Goal: Task Accomplishment & Management: Manage account settings

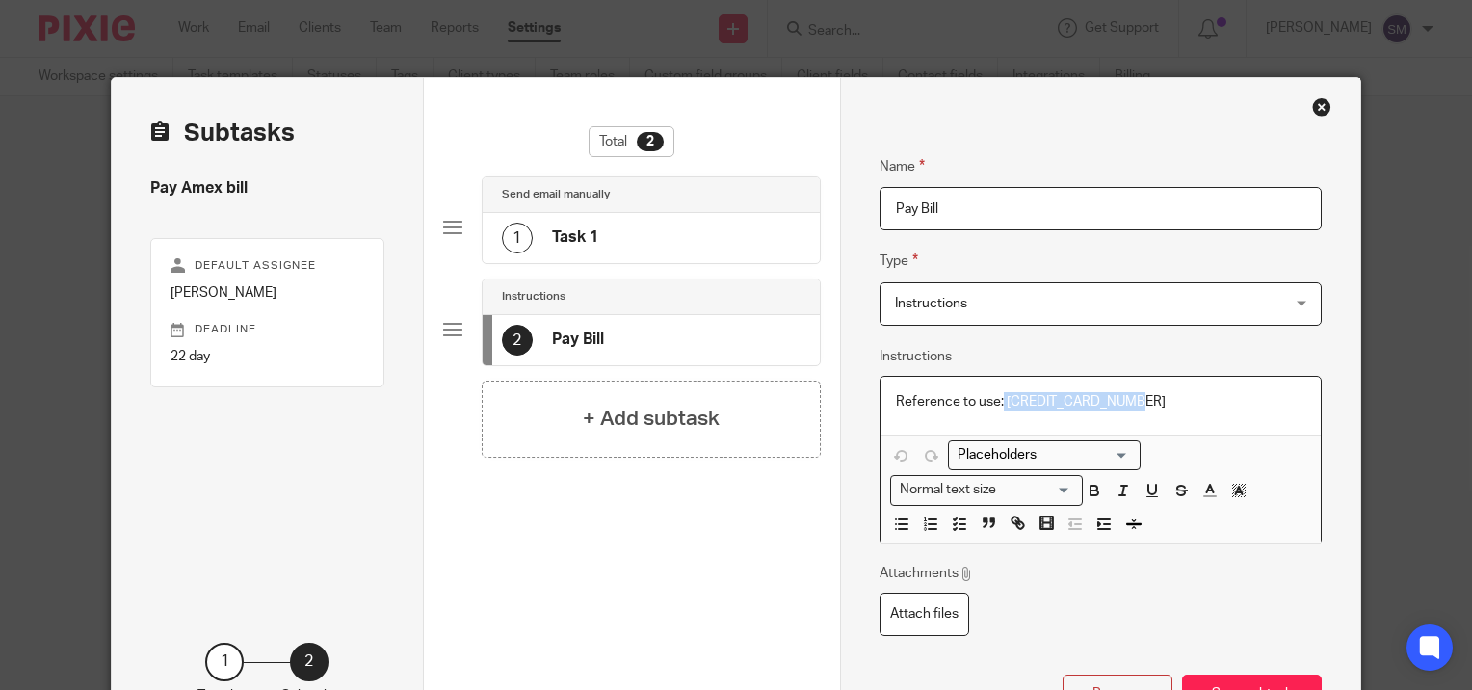
click at [1312, 107] on div "Close this dialog window" at bounding box center [1321, 106] width 19 height 19
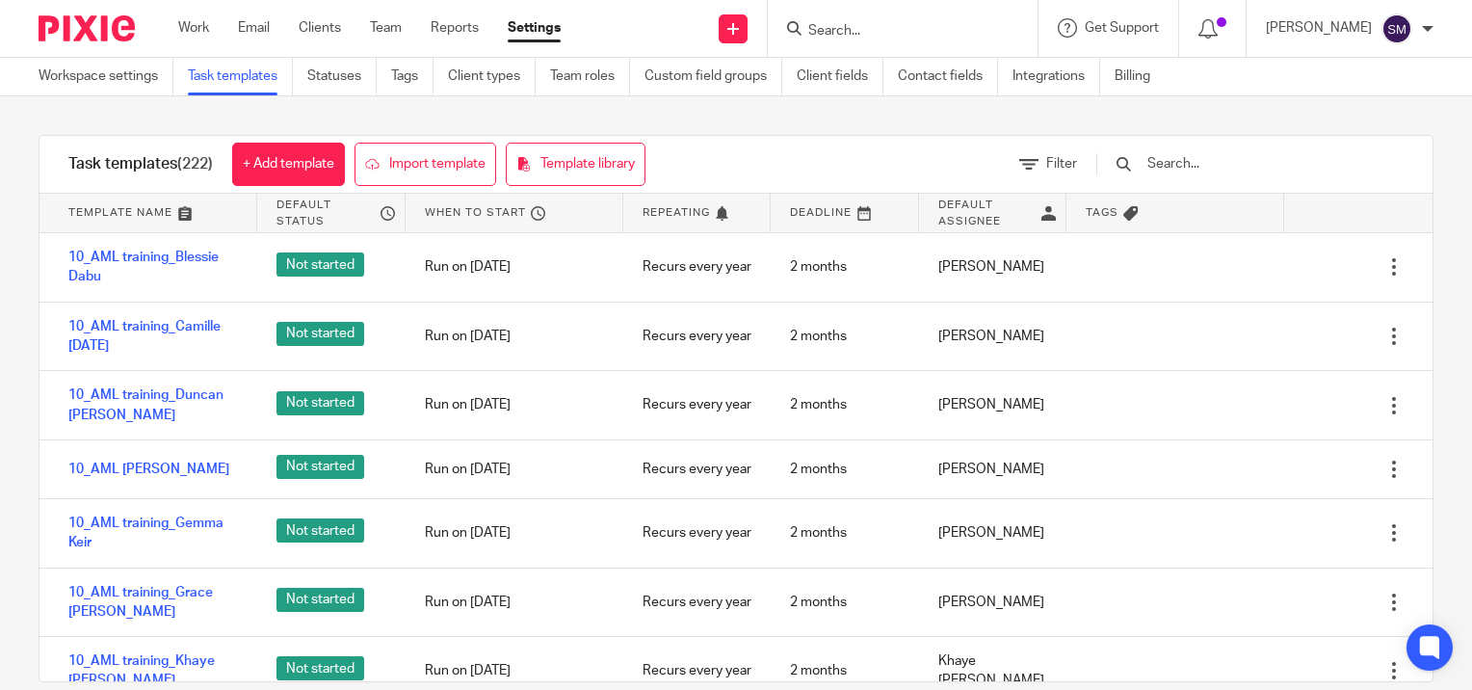
click at [853, 26] on input "Search" at bounding box center [892, 31] width 173 height 17
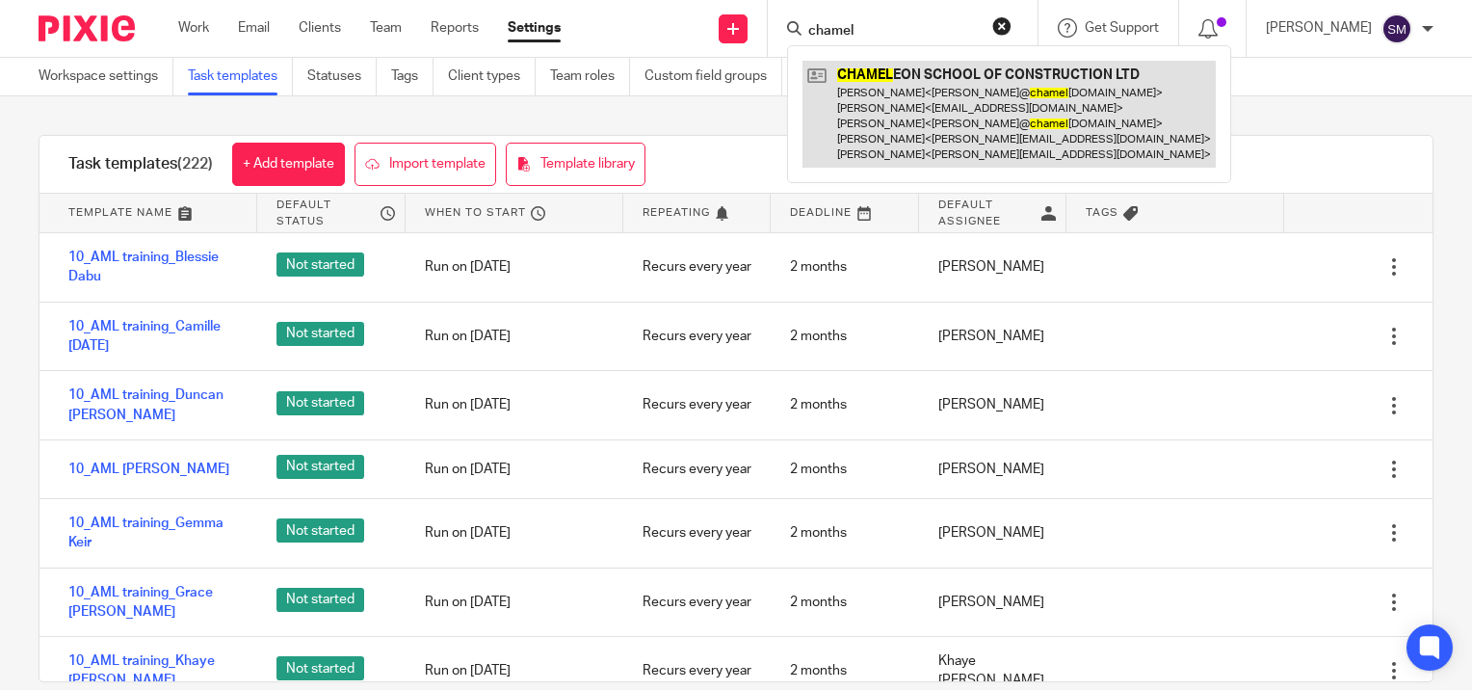
type input "chamel"
click at [882, 91] on link at bounding box center [1008, 114] width 413 height 107
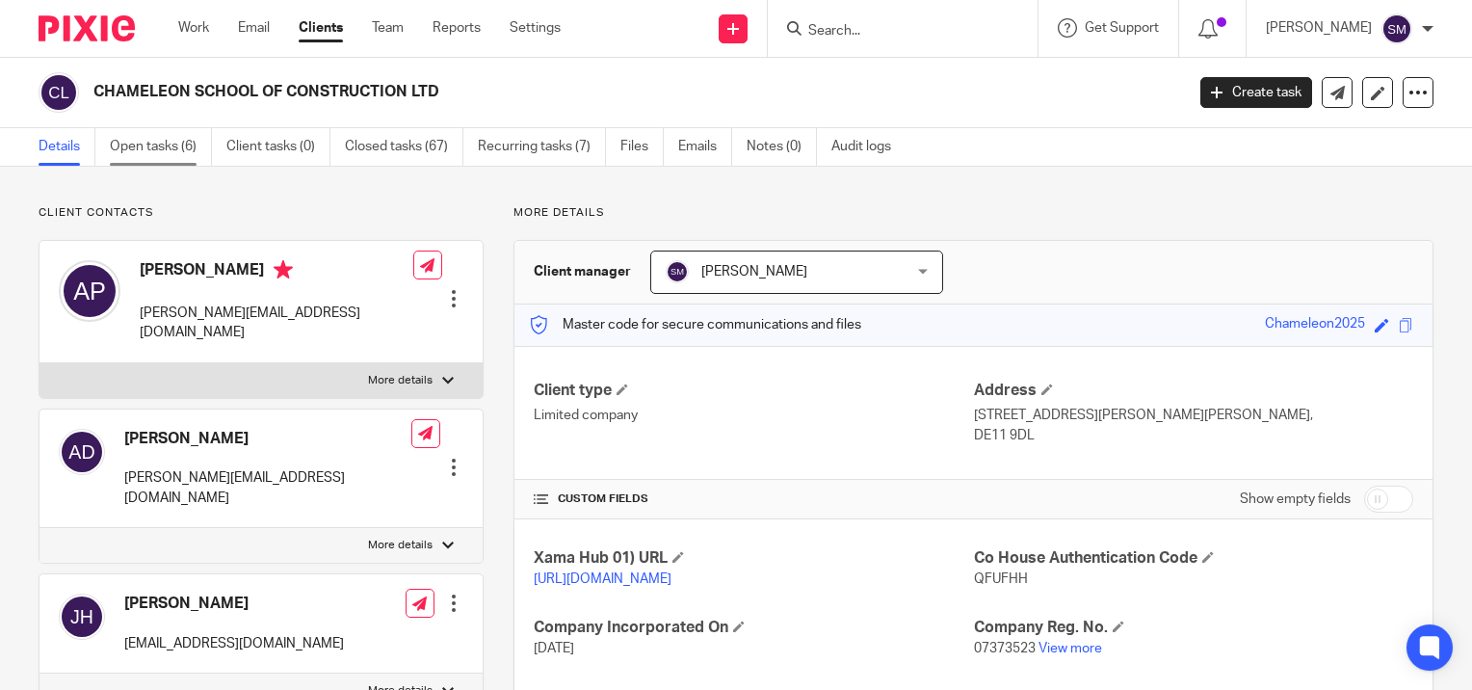
click at [169, 154] on link "Open tasks (6)" at bounding box center [161, 147] width 102 height 38
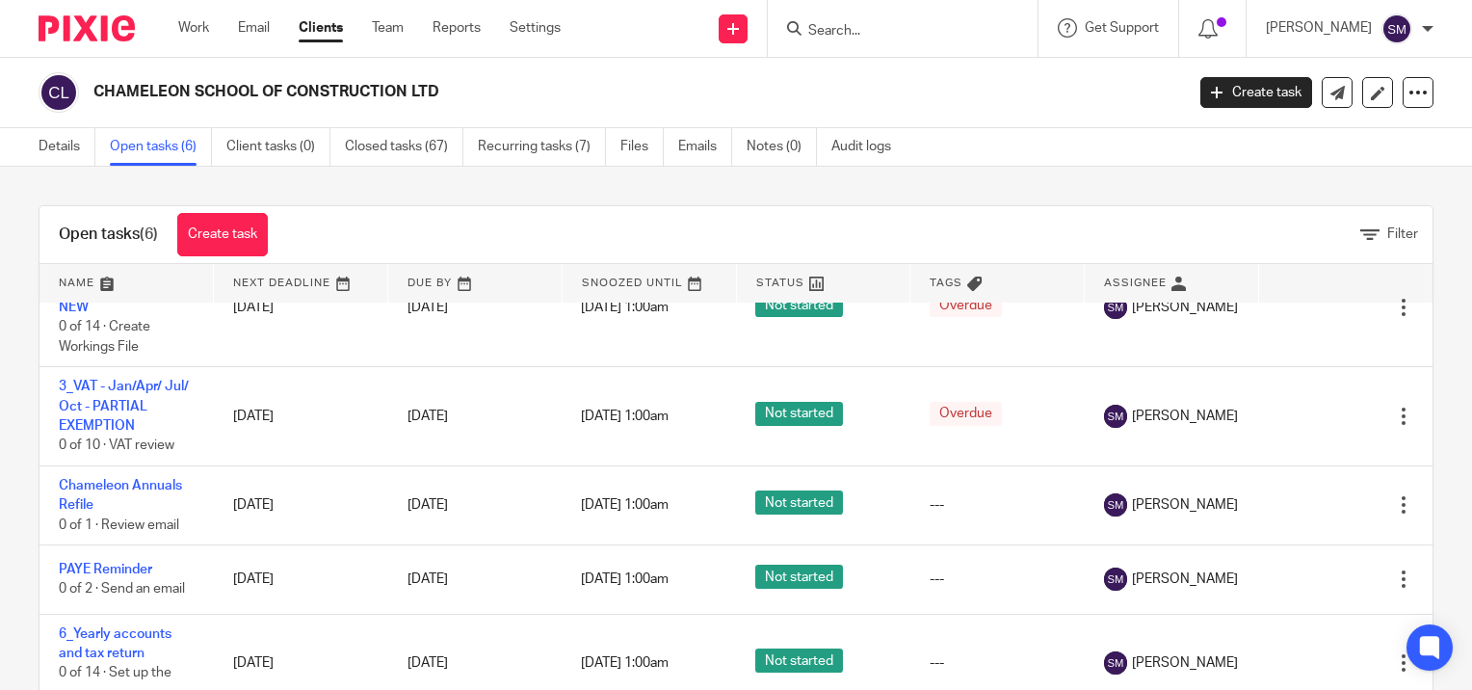
scroll to position [62, 0]
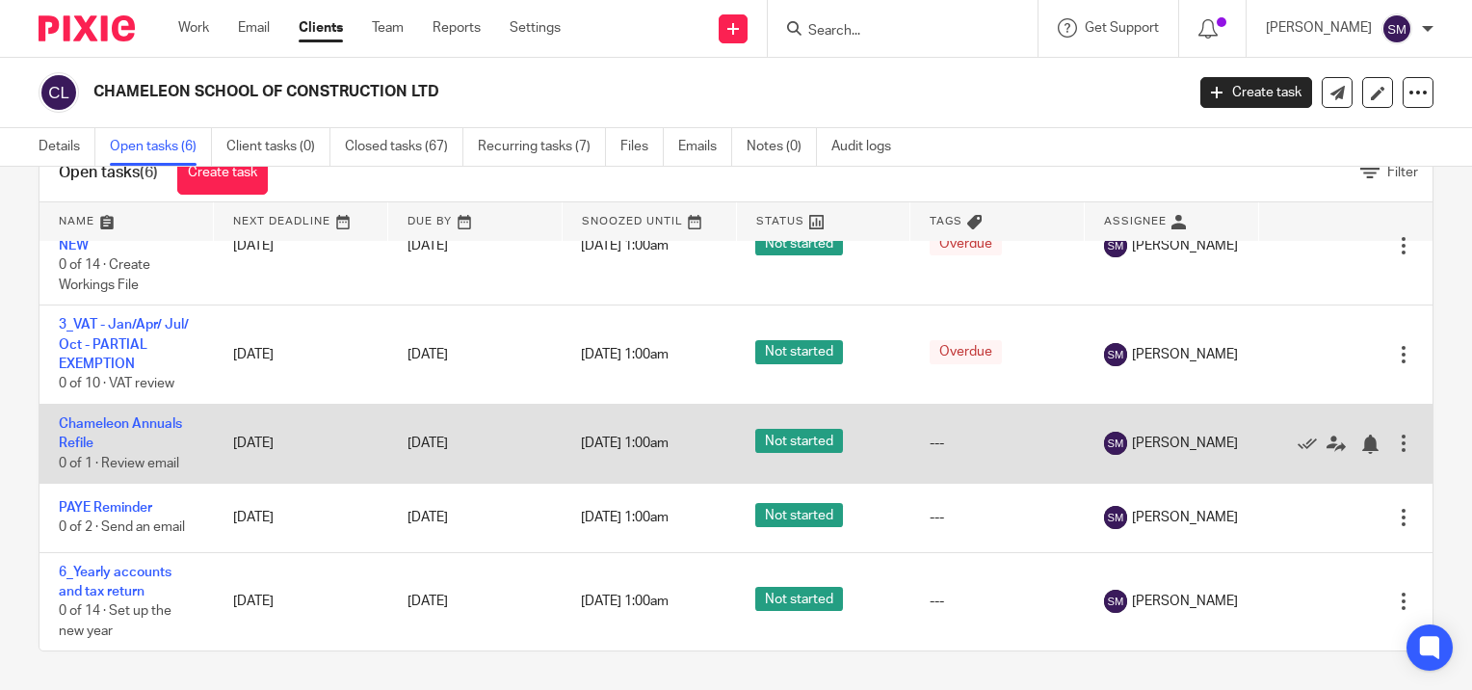
click at [73, 432] on td "Chameleon Annuals Refile 0 of 1 · Review email" at bounding box center [126, 443] width 174 height 79
click at [85, 423] on link "Chameleon Annuals Refile" at bounding box center [120, 433] width 123 height 33
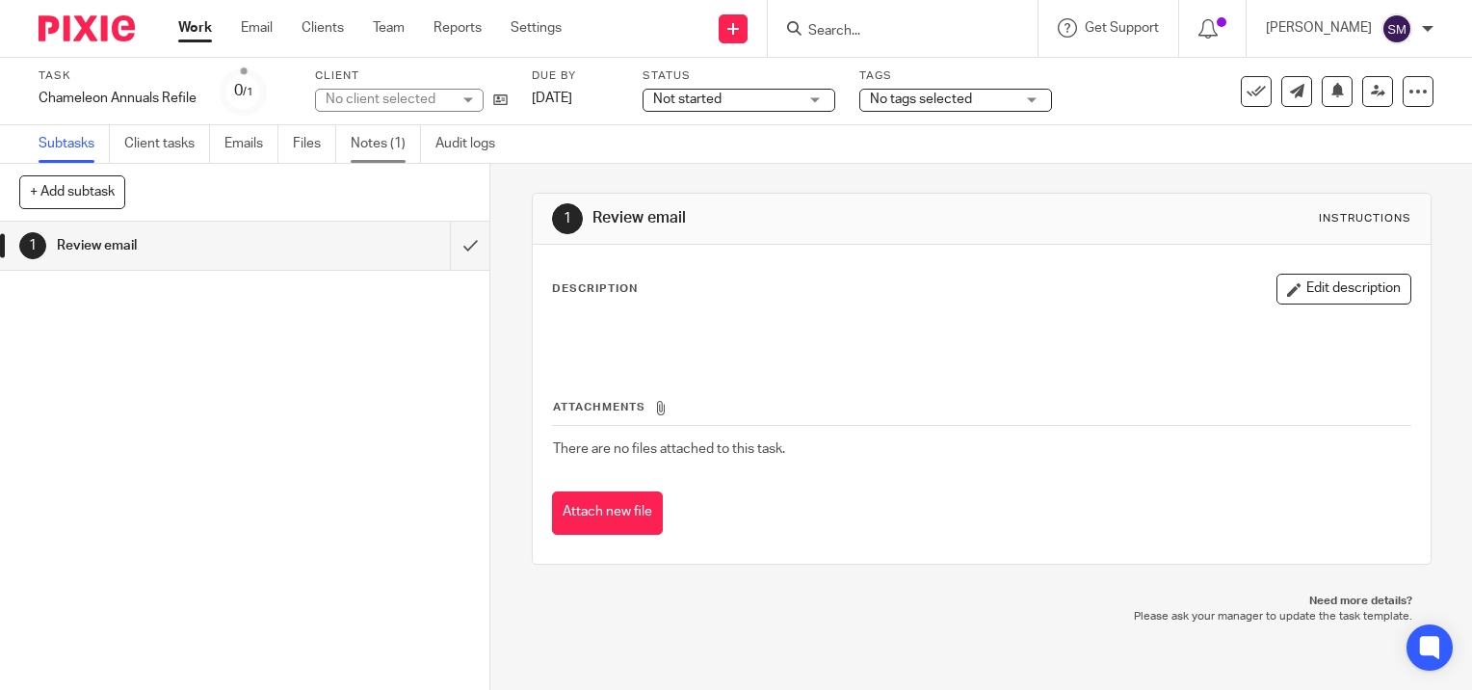
click at [381, 141] on link "Notes (1)" at bounding box center [386, 144] width 70 height 38
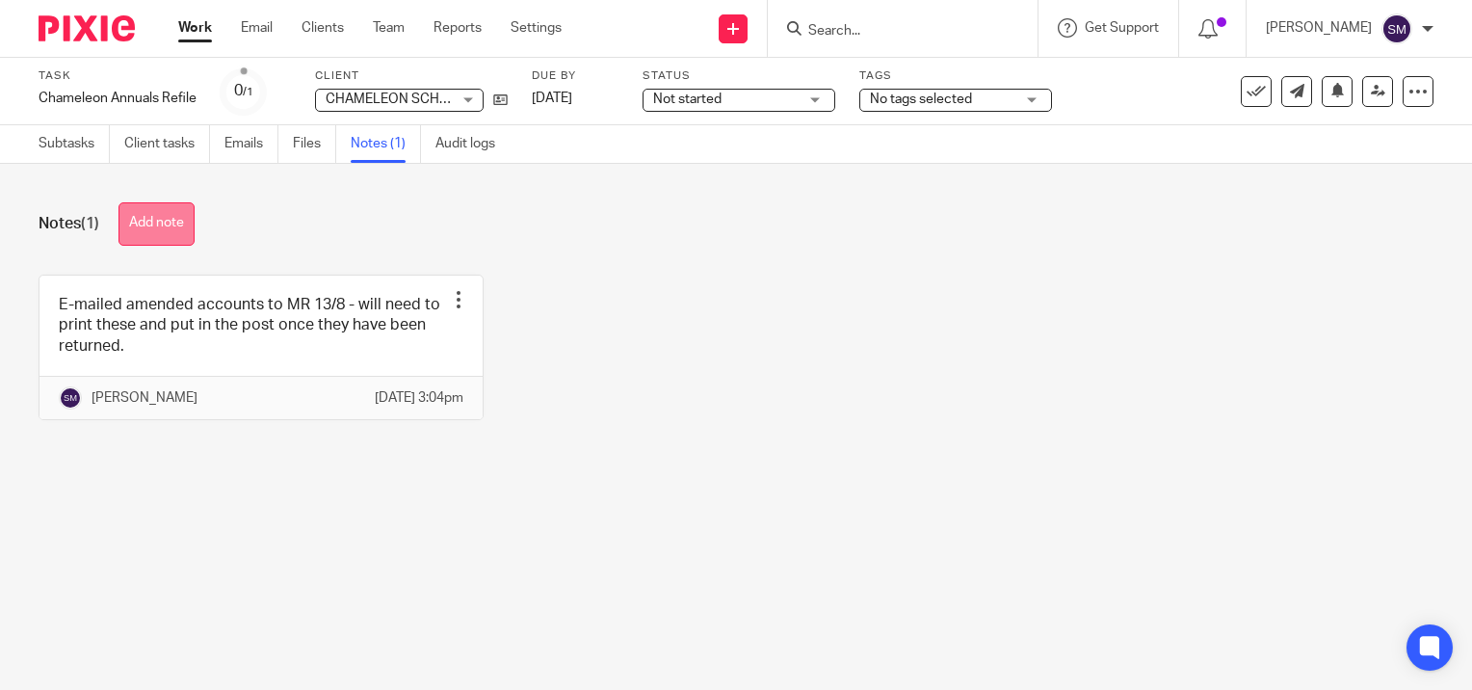
click at [156, 216] on button "Add note" at bounding box center [156, 223] width 76 height 43
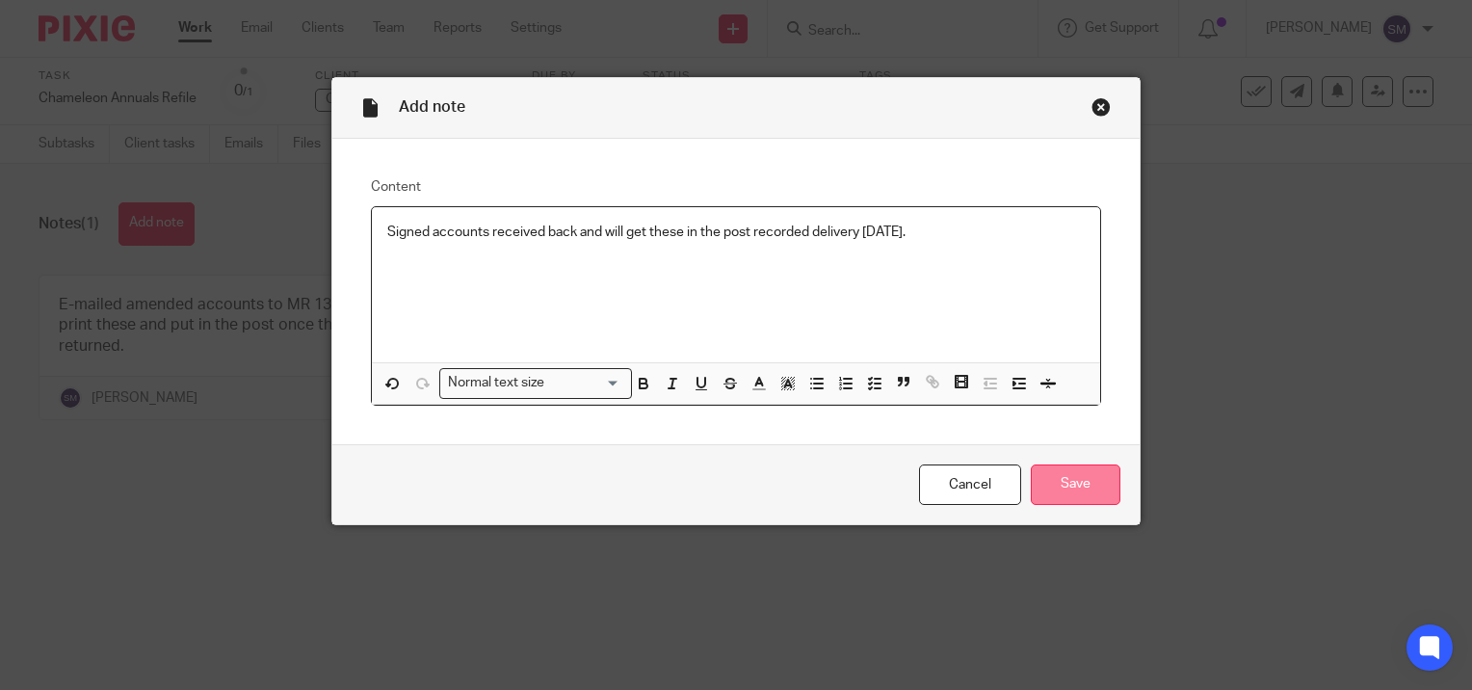
click at [1073, 478] on input "Save" at bounding box center [1076, 484] width 90 height 41
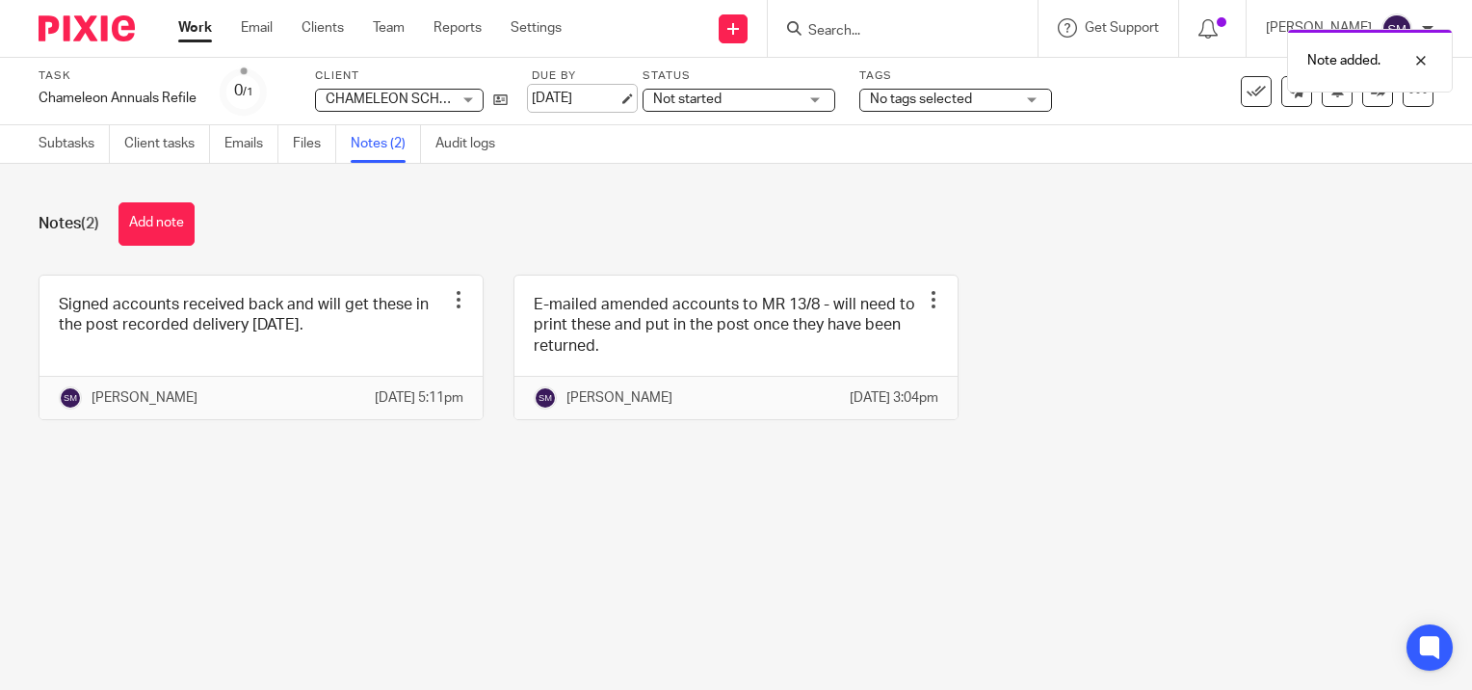
click at [618, 95] on link "[DATE]" at bounding box center [575, 99] width 87 height 20
click at [188, 32] on link "Work" at bounding box center [195, 27] width 34 height 19
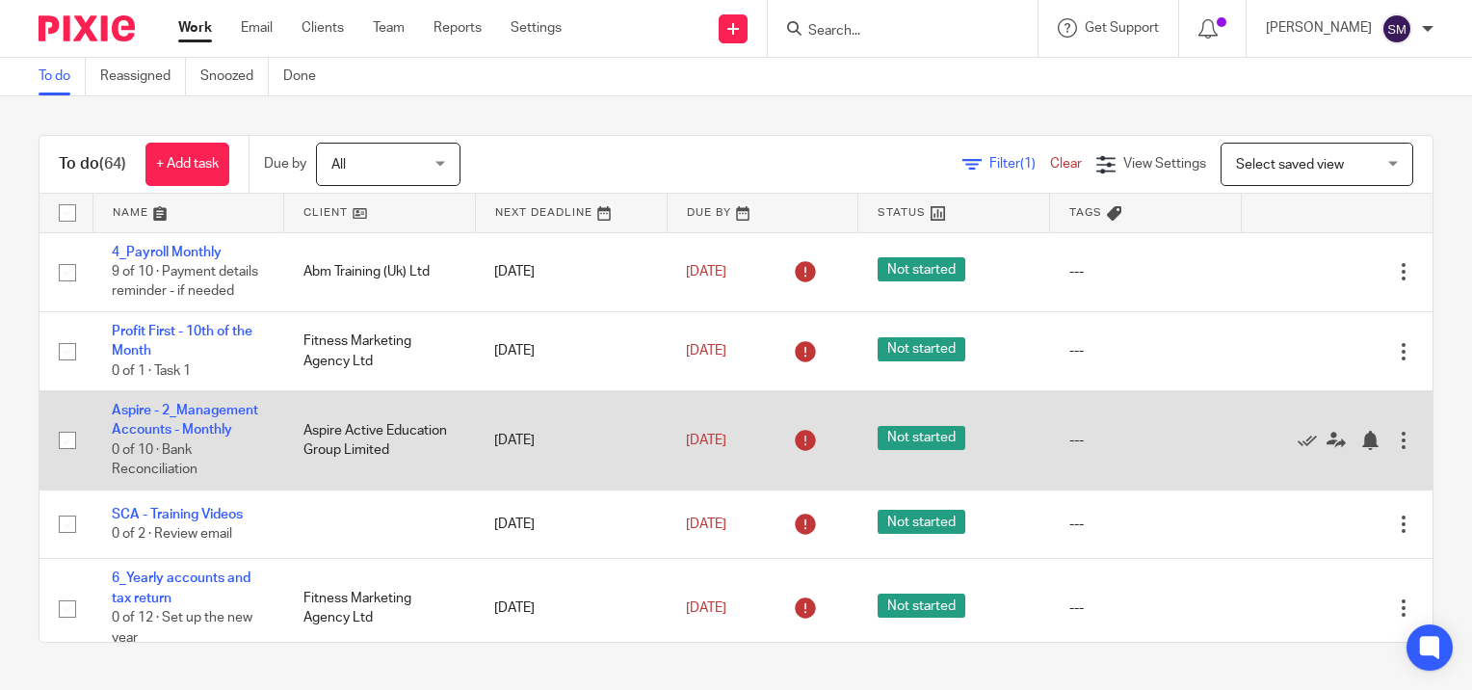
click at [1394, 450] on div at bounding box center [1403, 440] width 19 height 19
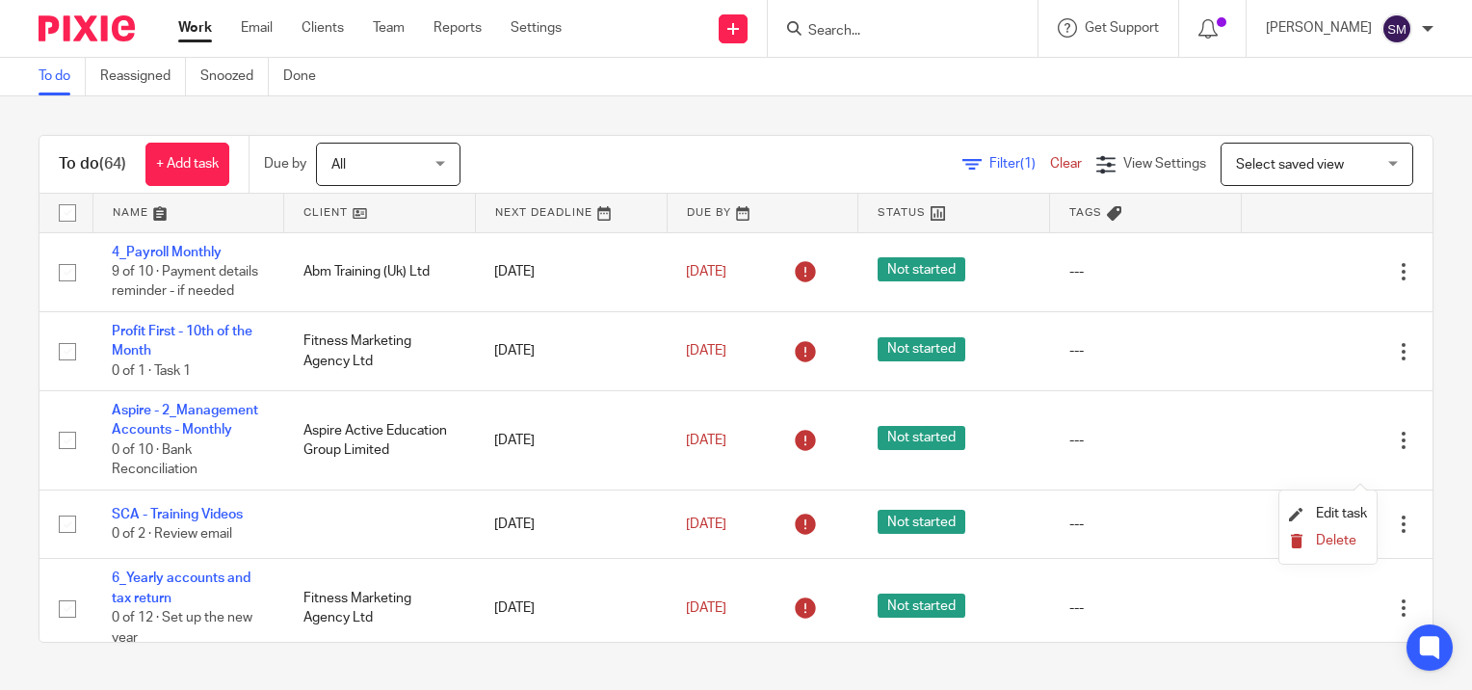
click at [1321, 538] on span "Delete" at bounding box center [1336, 540] width 40 height 13
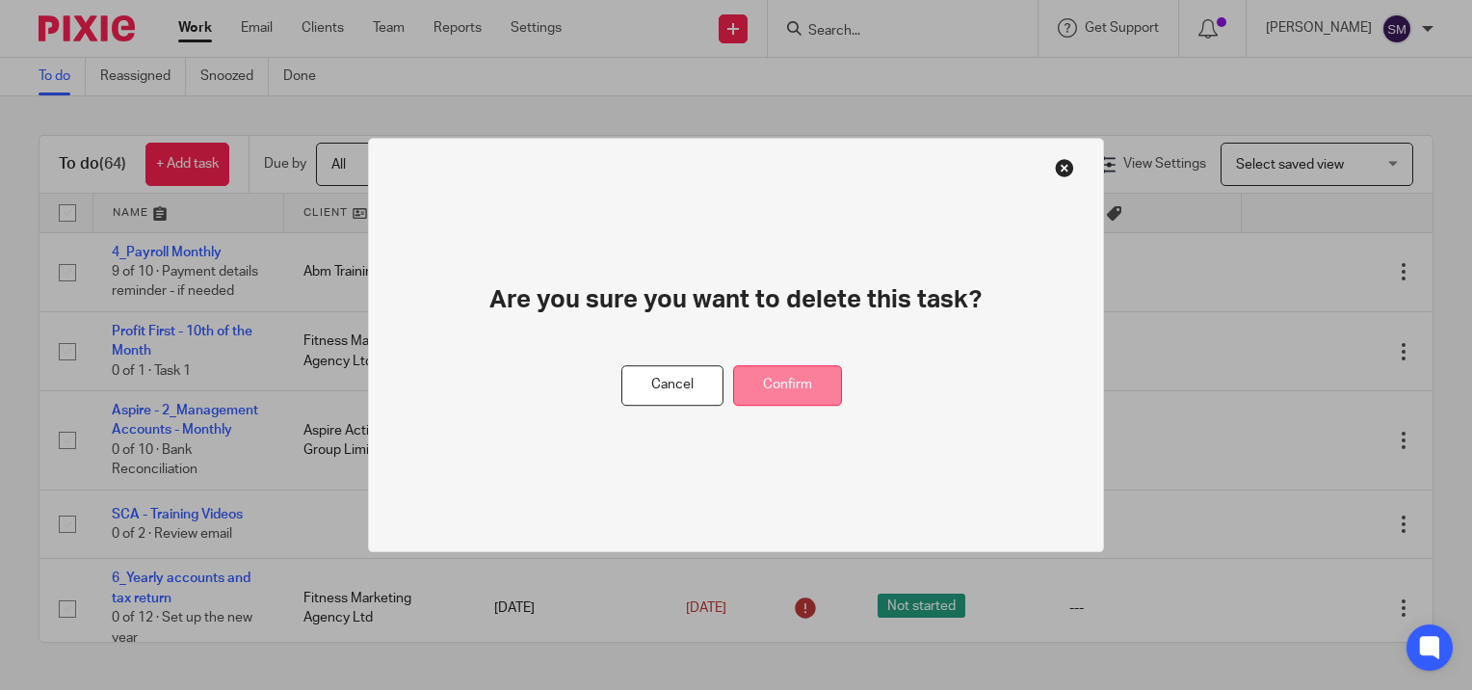
click at [786, 385] on button "Confirm" at bounding box center [787, 385] width 109 height 41
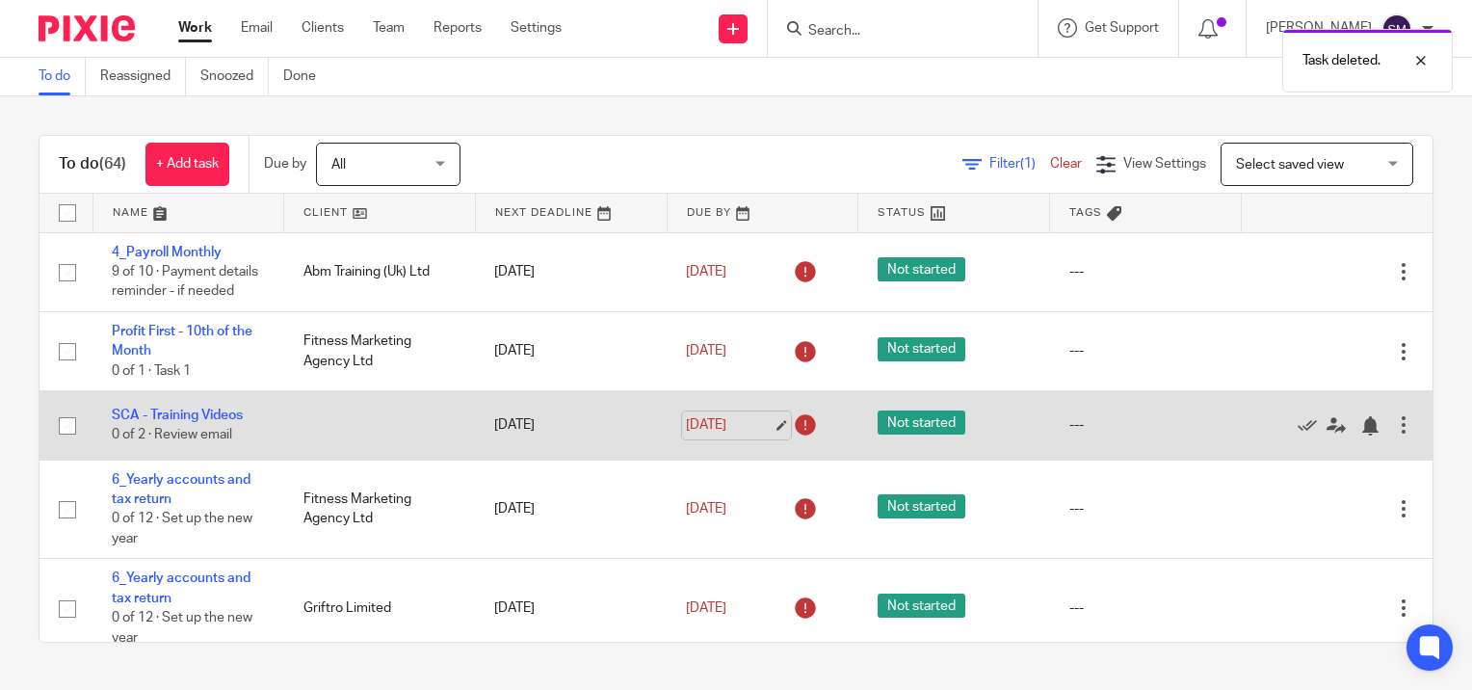
click at [759, 435] on link "13 Aug 2025" at bounding box center [729, 425] width 87 height 20
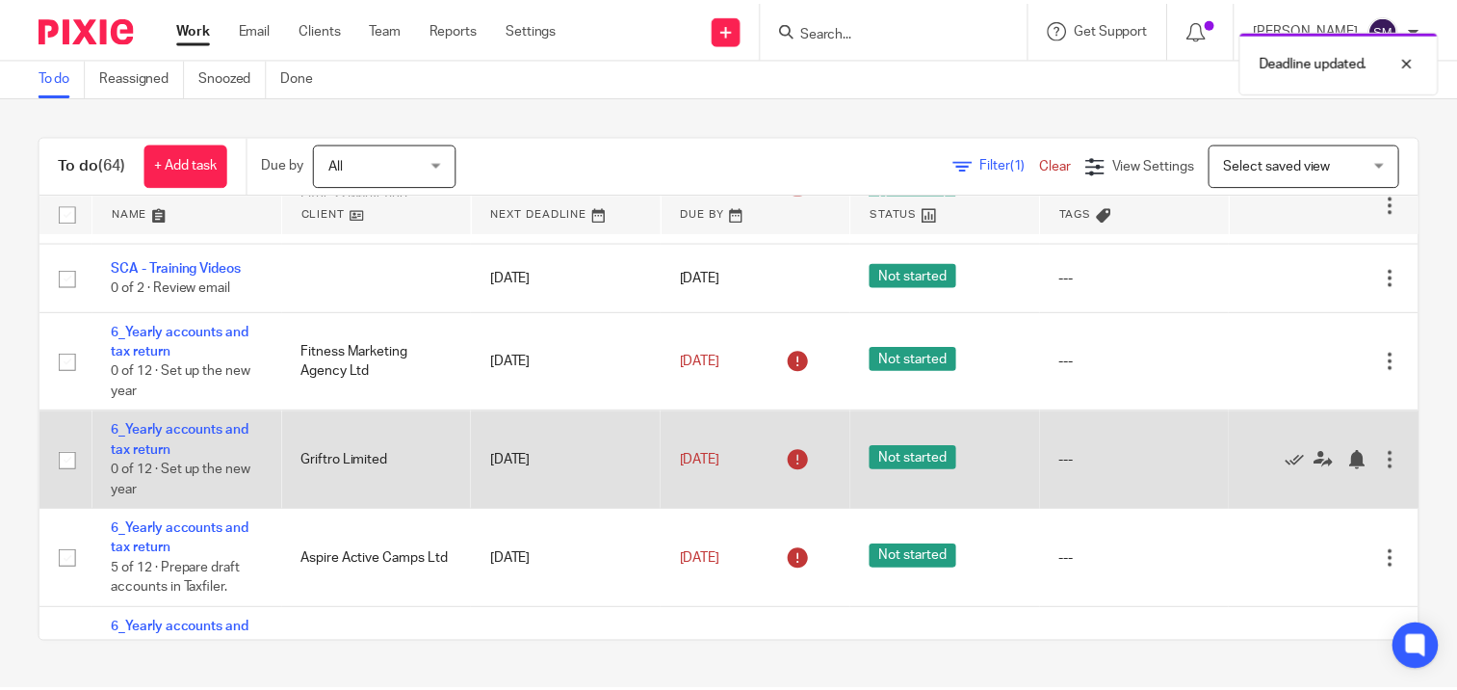
scroll to position [193, 0]
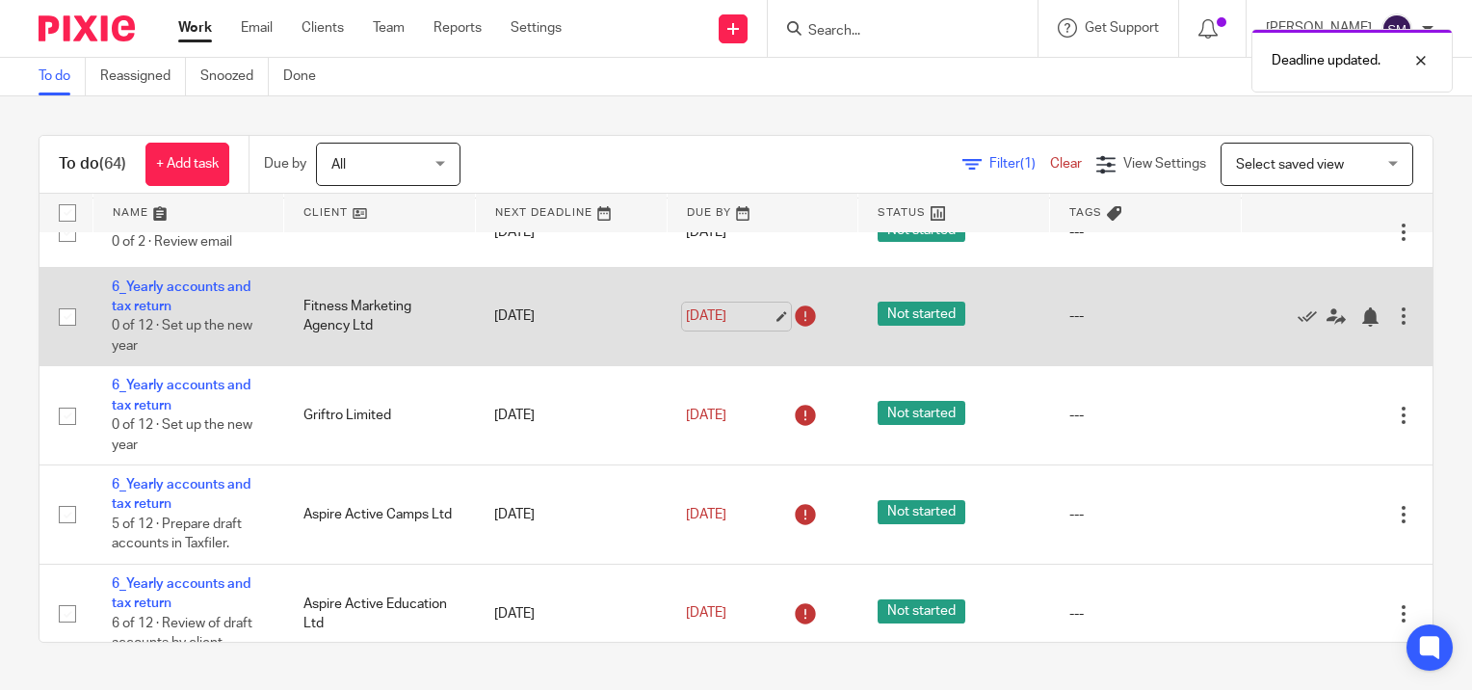
click at [761, 327] on link "13 Aug 2025" at bounding box center [729, 316] width 87 height 20
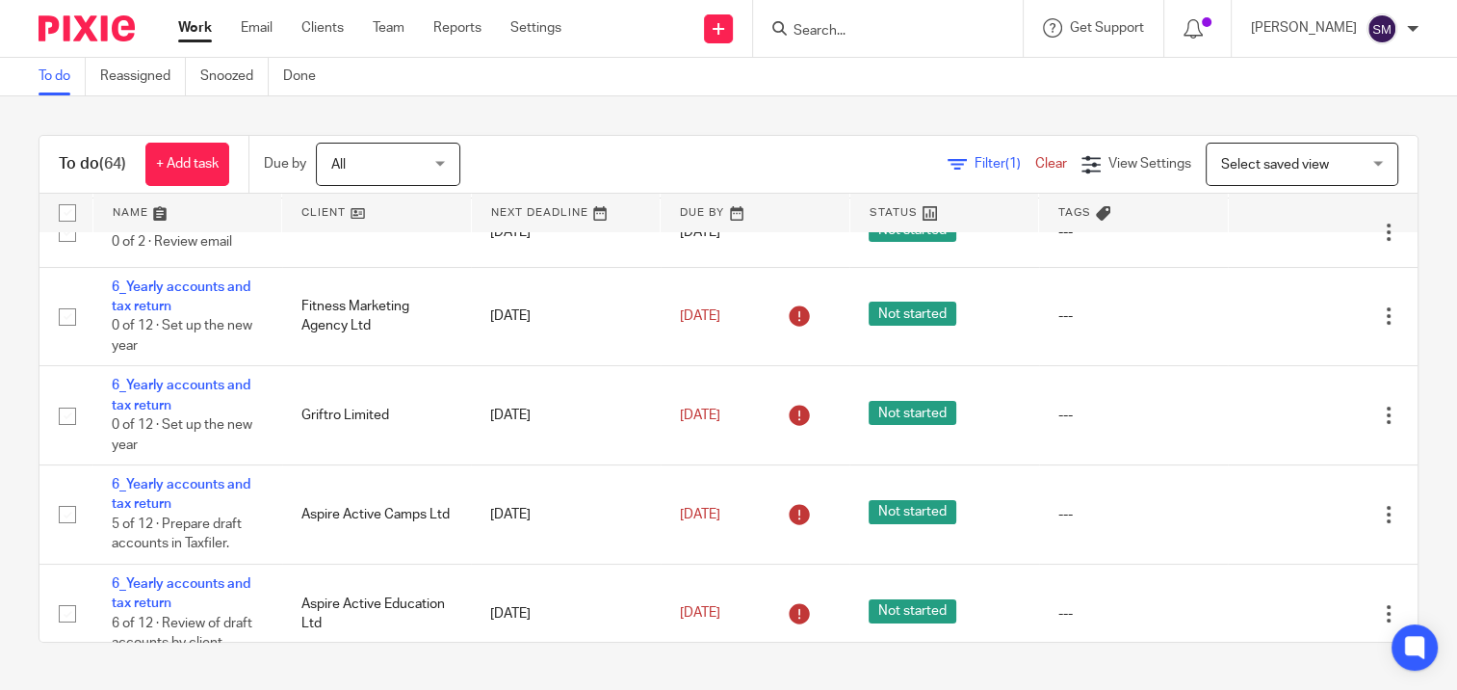
scroll to position [0, 0]
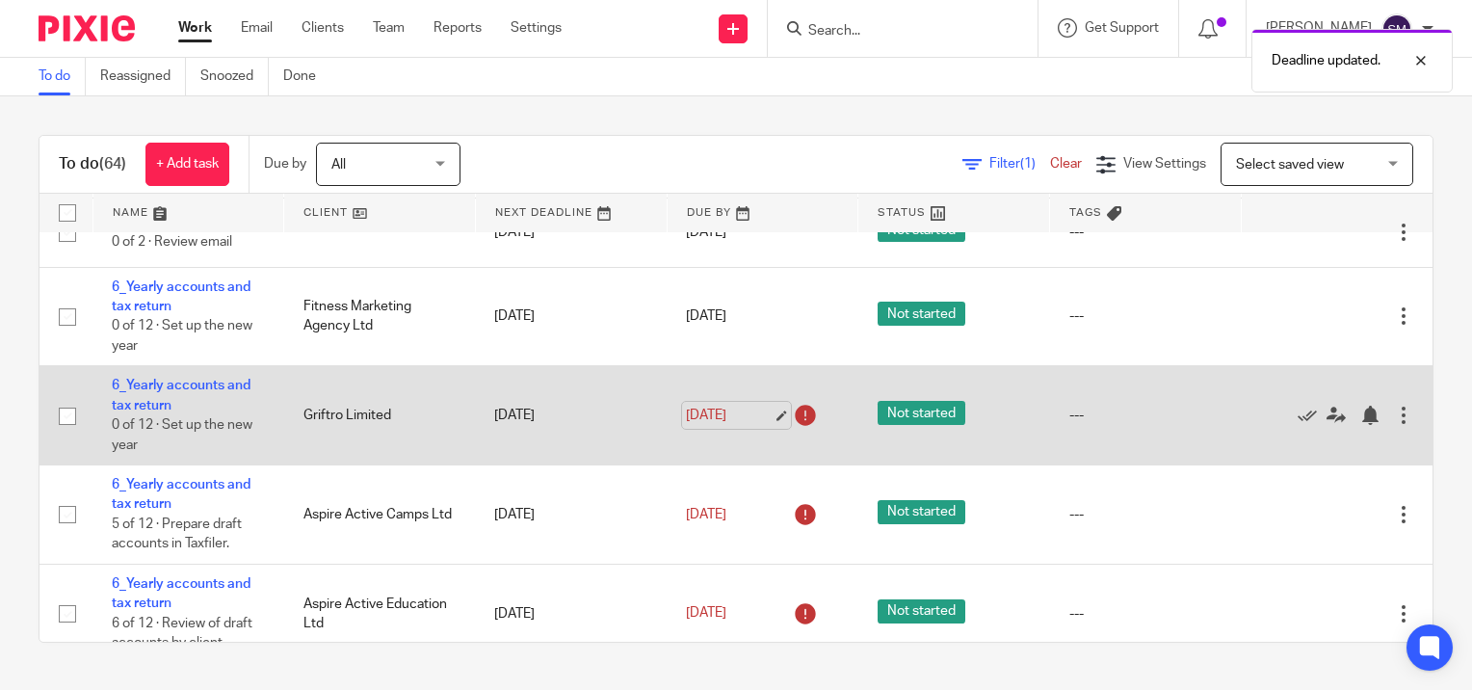
click at [759, 426] on link "13 Aug 2025" at bounding box center [729, 416] width 87 height 20
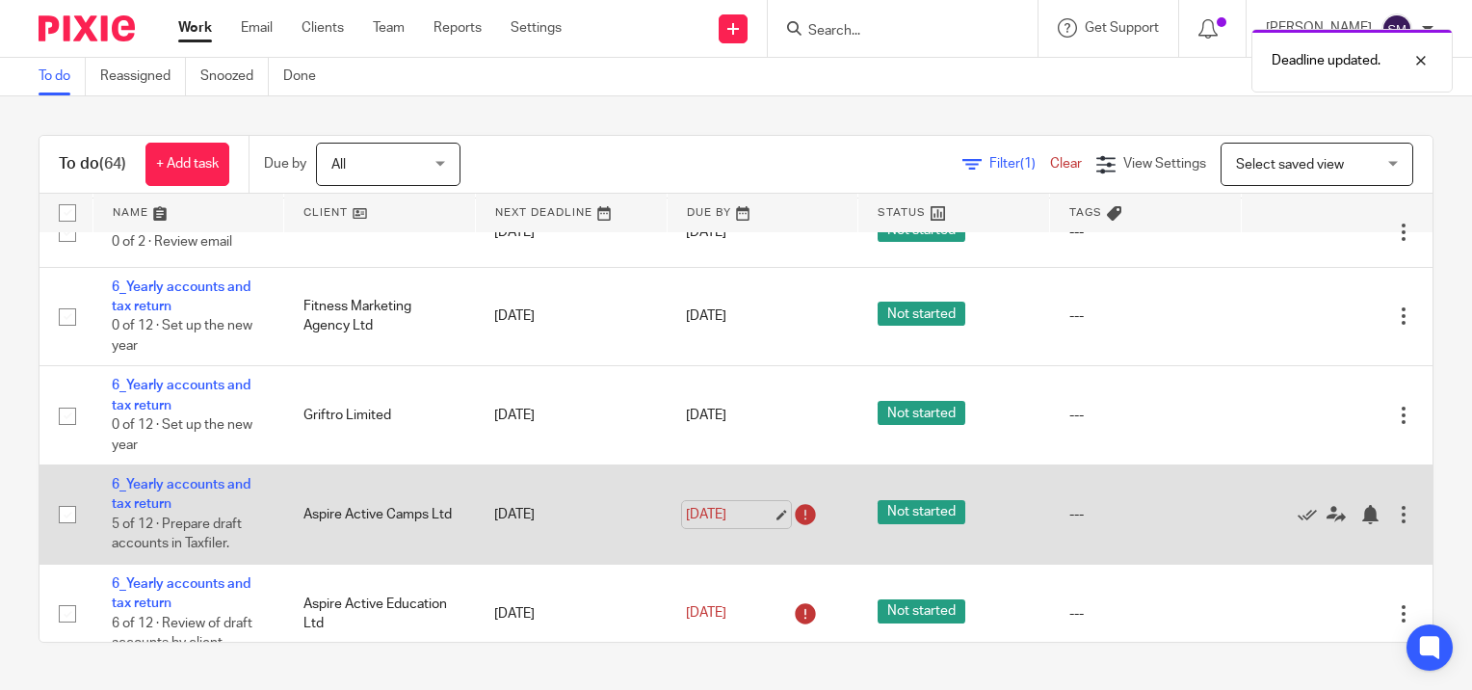
click at [755, 525] on link "[DATE]" at bounding box center [729, 515] width 87 height 20
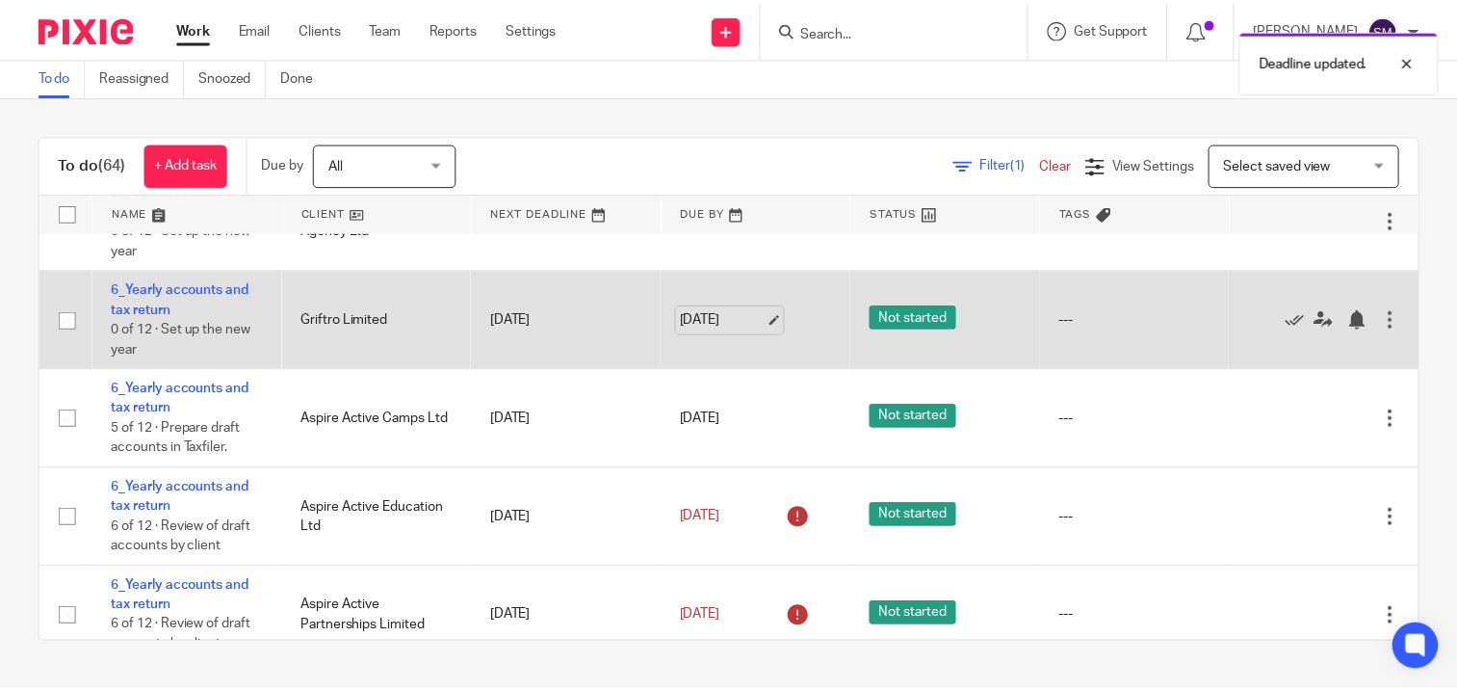
scroll to position [385, 0]
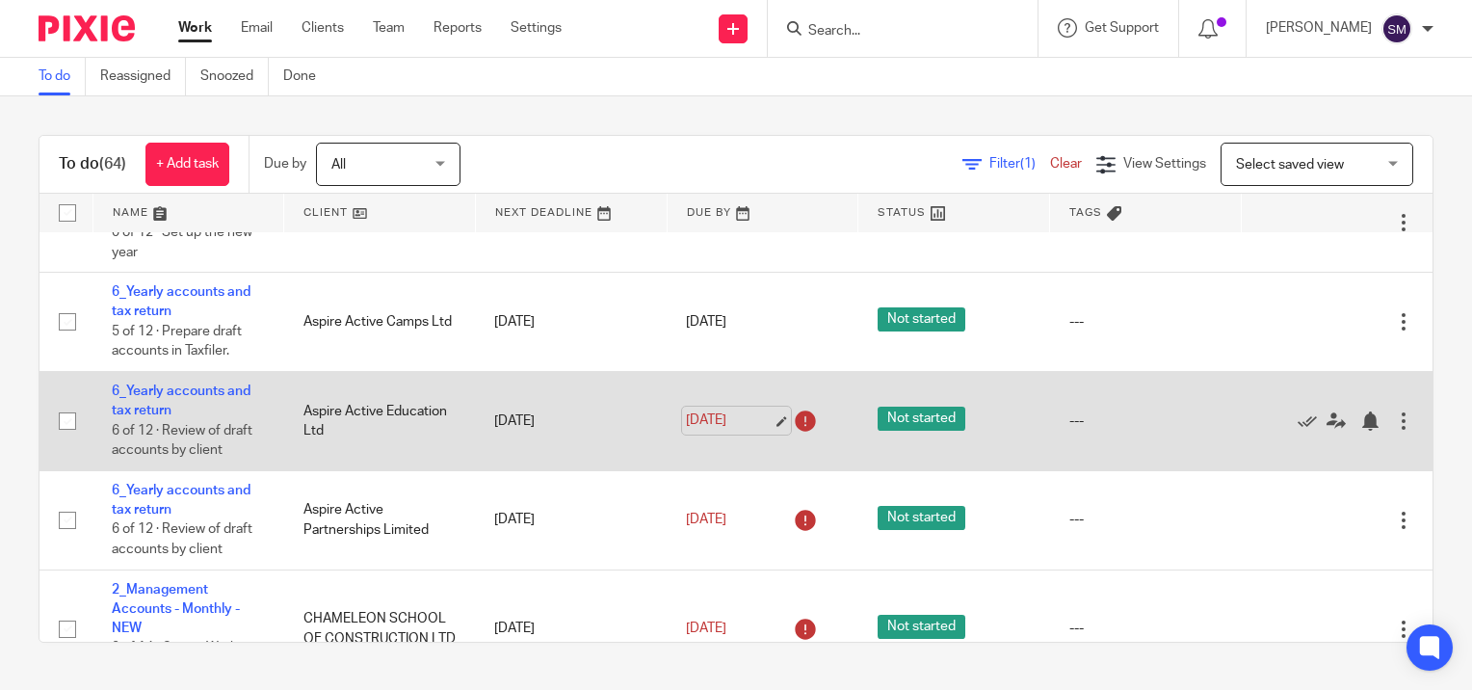
click at [760, 431] on link "[DATE]" at bounding box center [729, 420] width 87 height 20
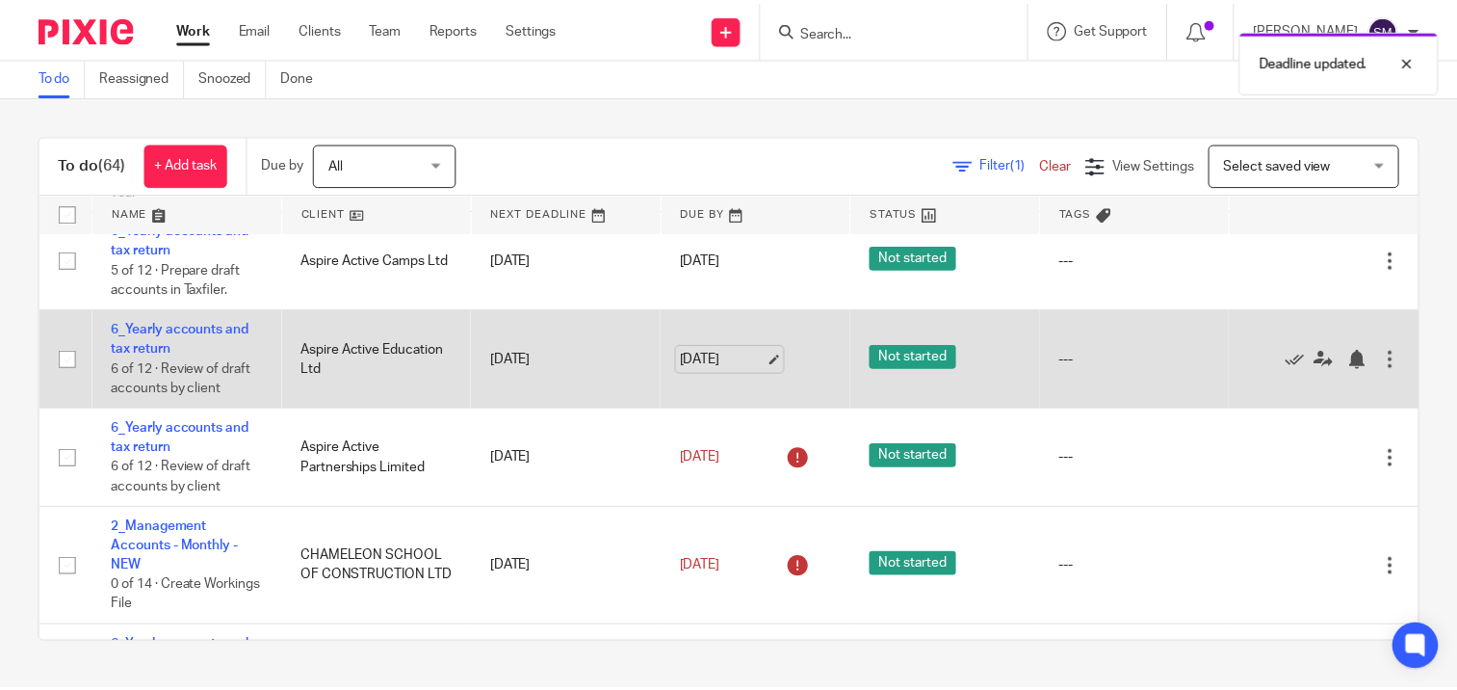
scroll to position [482, 0]
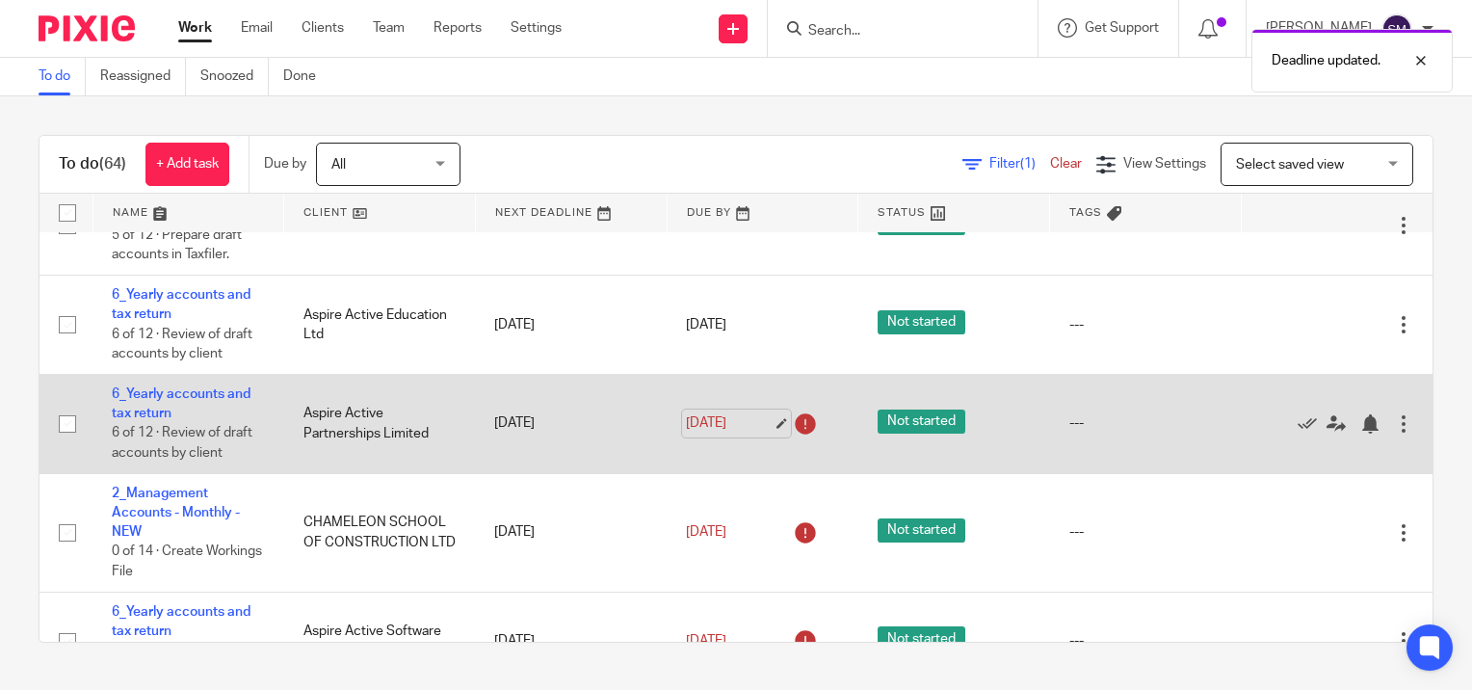
click at [764, 433] on link "[DATE]" at bounding box center [729, 423] width 87 height 20
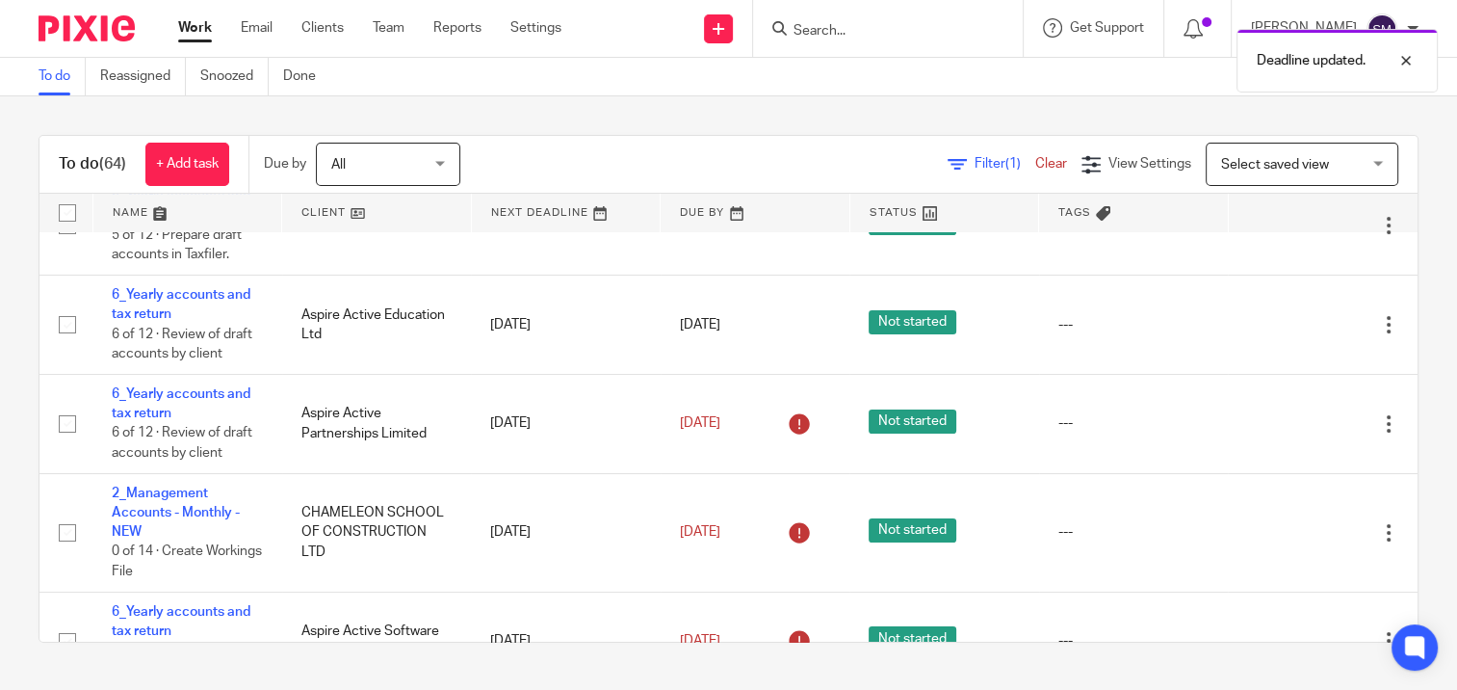
scroll to position [0, 0]
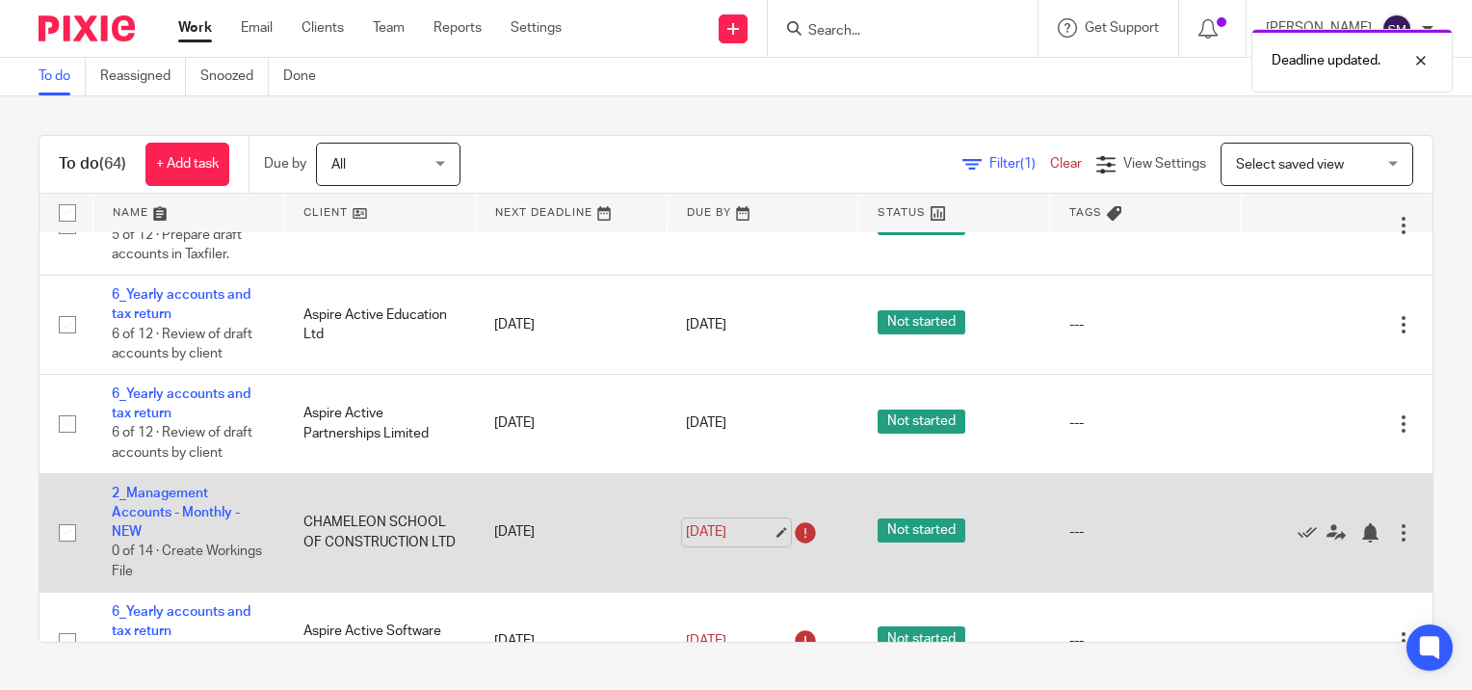
click at [768, 542] on link "[DATE]" at bounding box center [729, 532] width 87 height 20
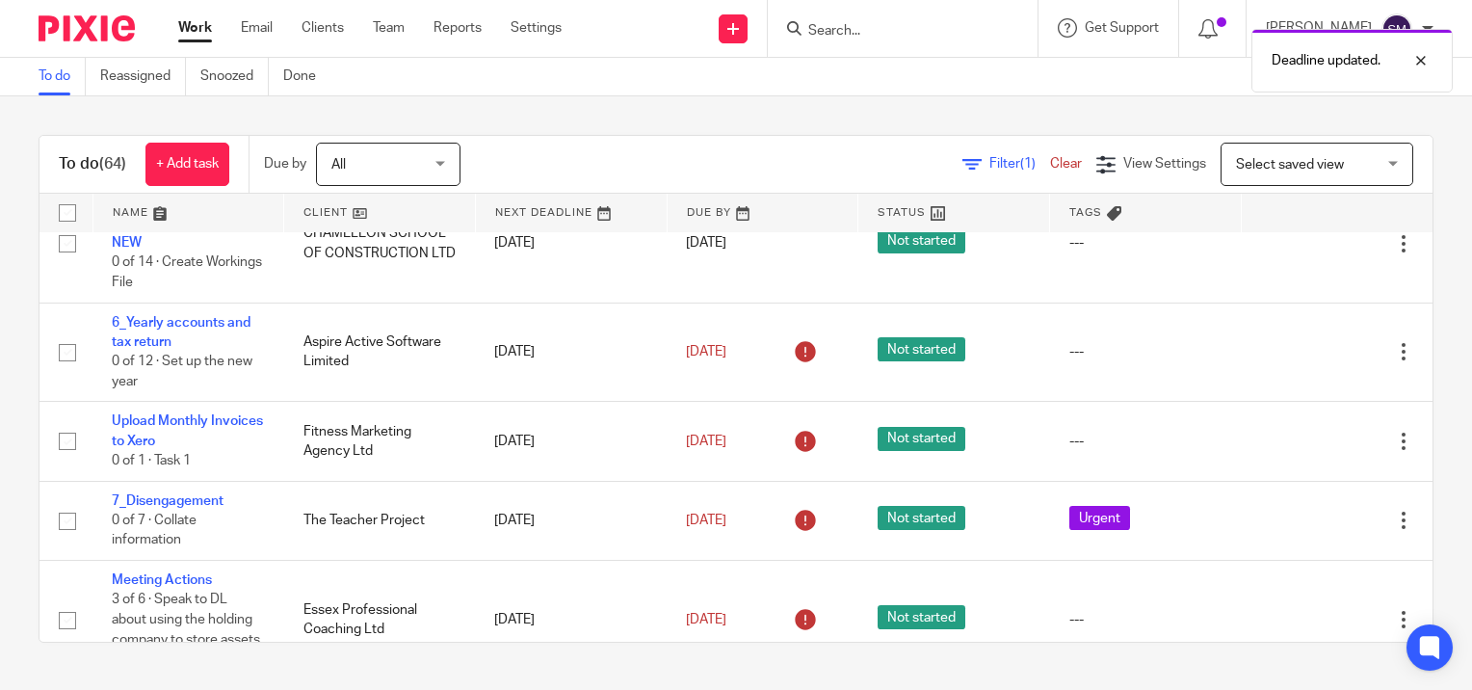
click at [201, 31] on link "Work" at bounding box center [195, 27] width 34 height 19
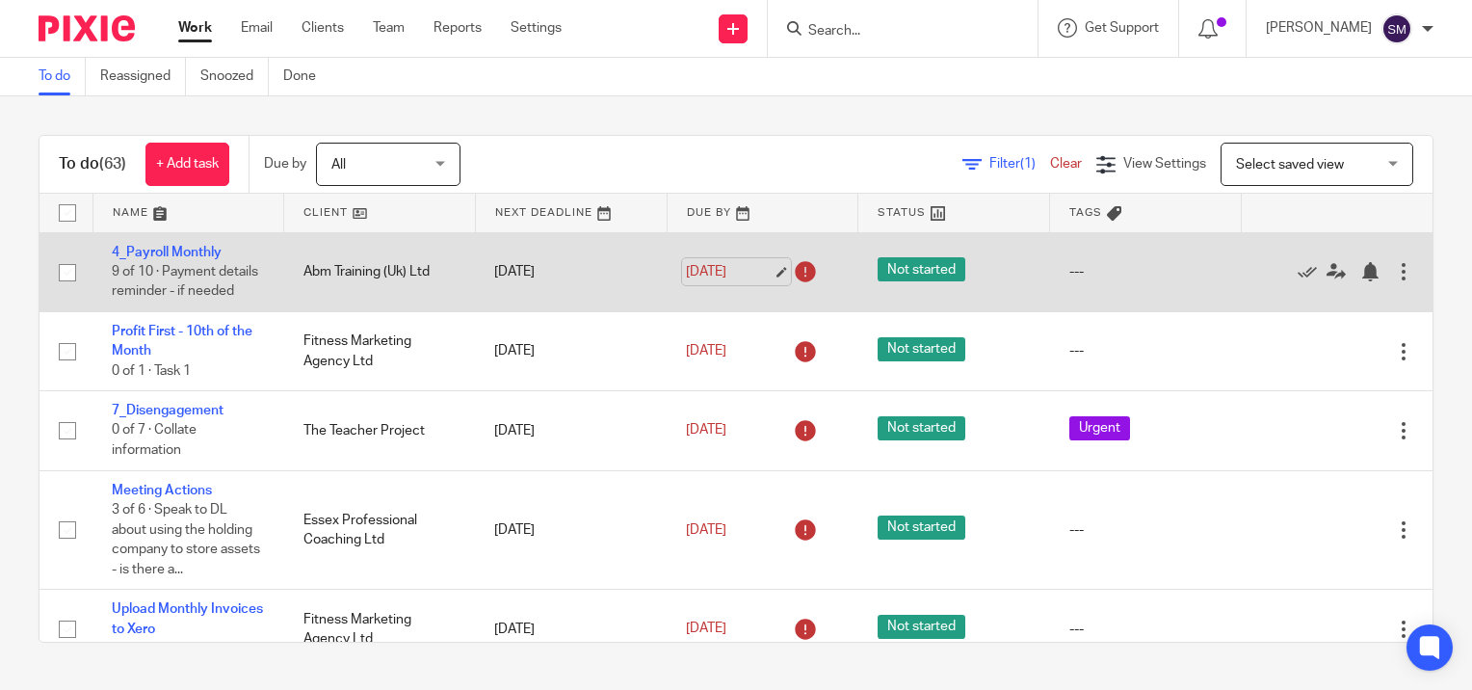
click at [755, 282] on link "5 Aug 2025" at bounding box center [729, 272] width 87 height 20
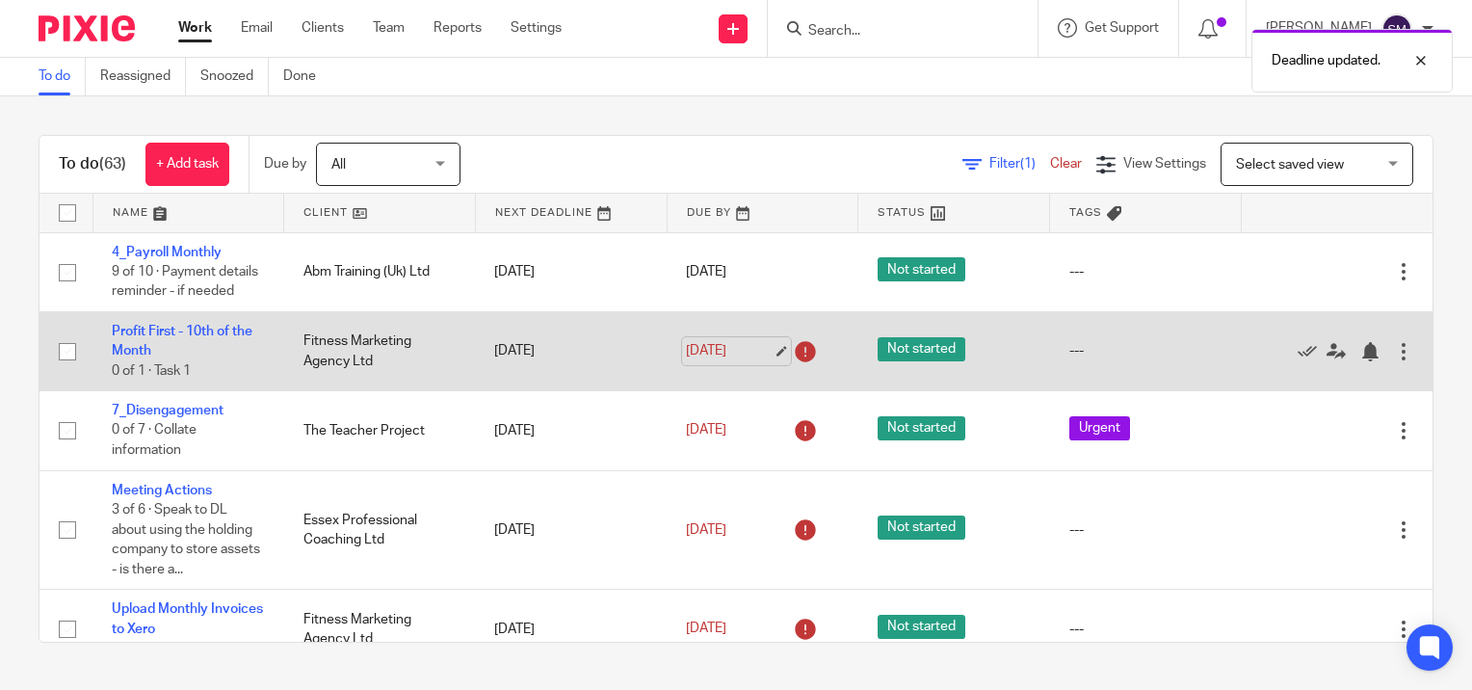
click at [761, 361] on link "10 Aug 2025" at bounding box center [729, 351] width 87 height 20
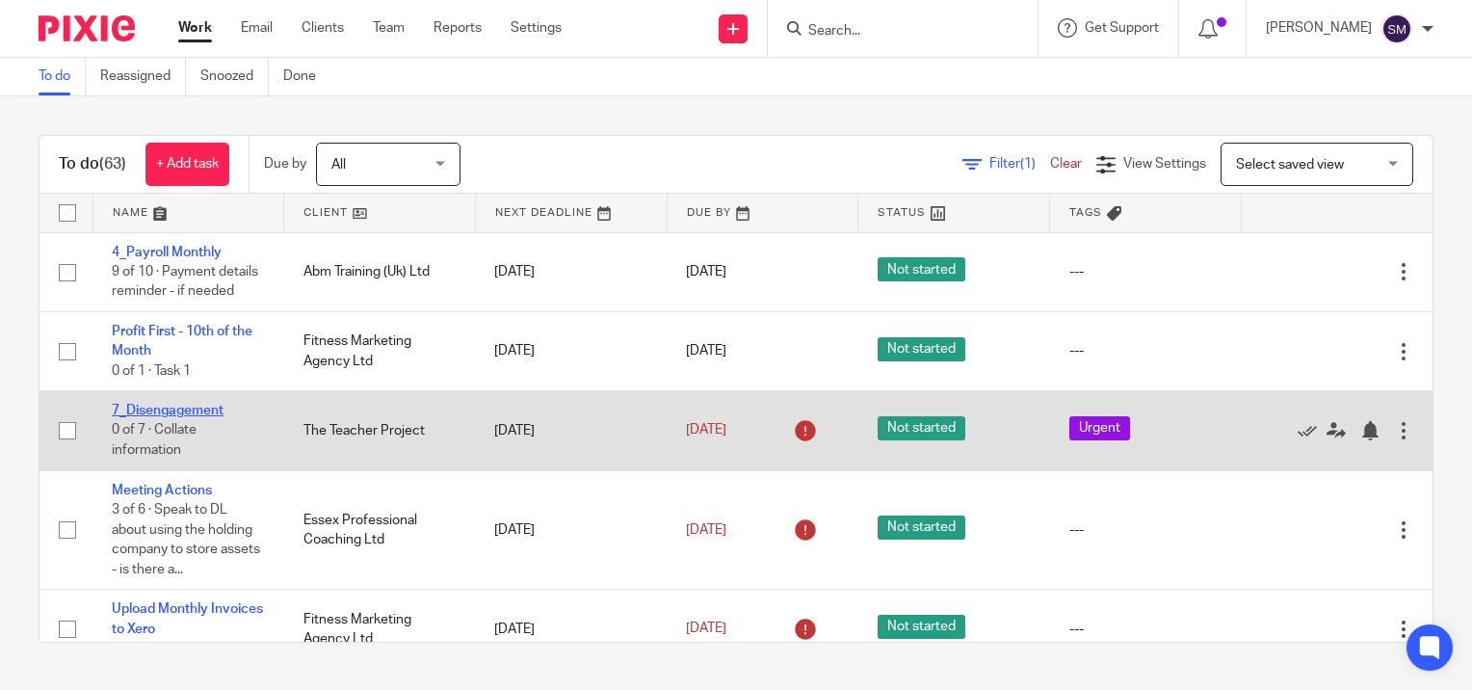
click at [172, 417] on link "7_Disengagement" at bounding box center [168, 410] width 112 height 13
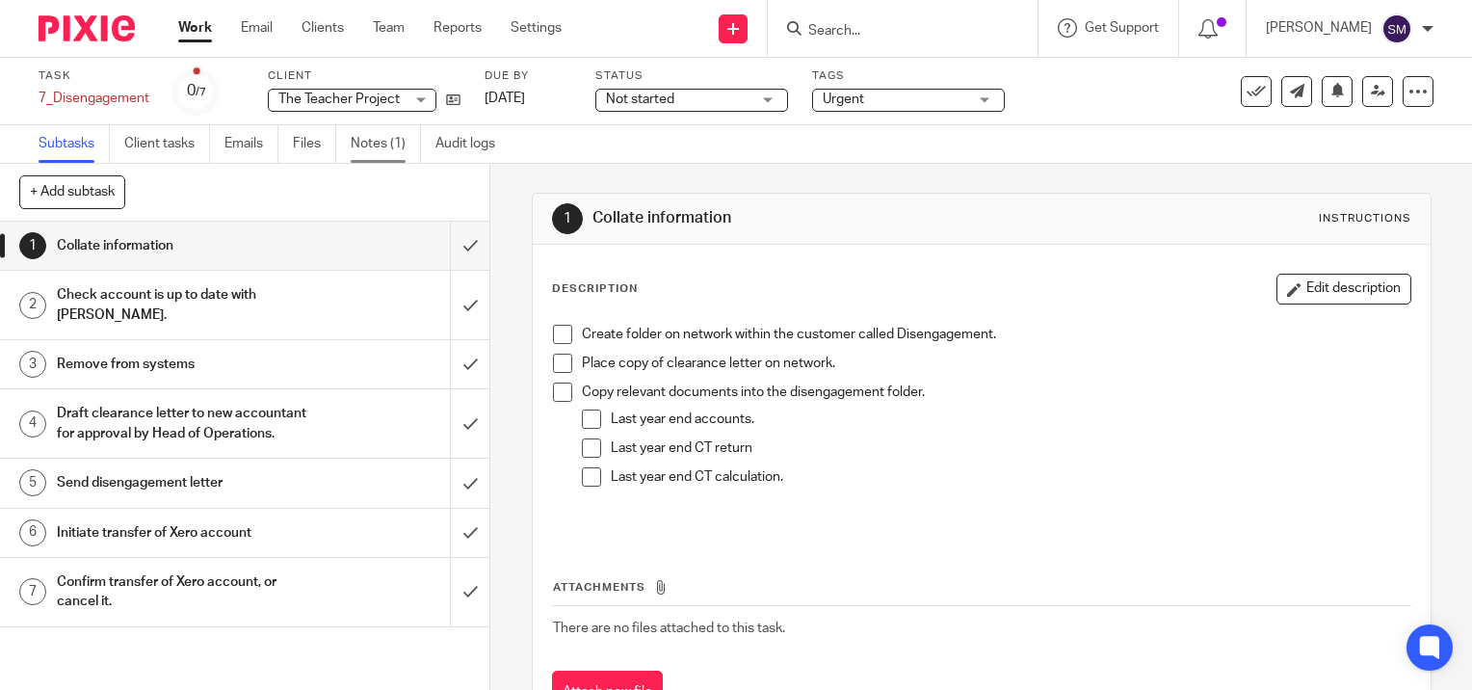
click at [390, 143] on link "Notes (1)" at bounding box center [386, 144] width 70 height 38
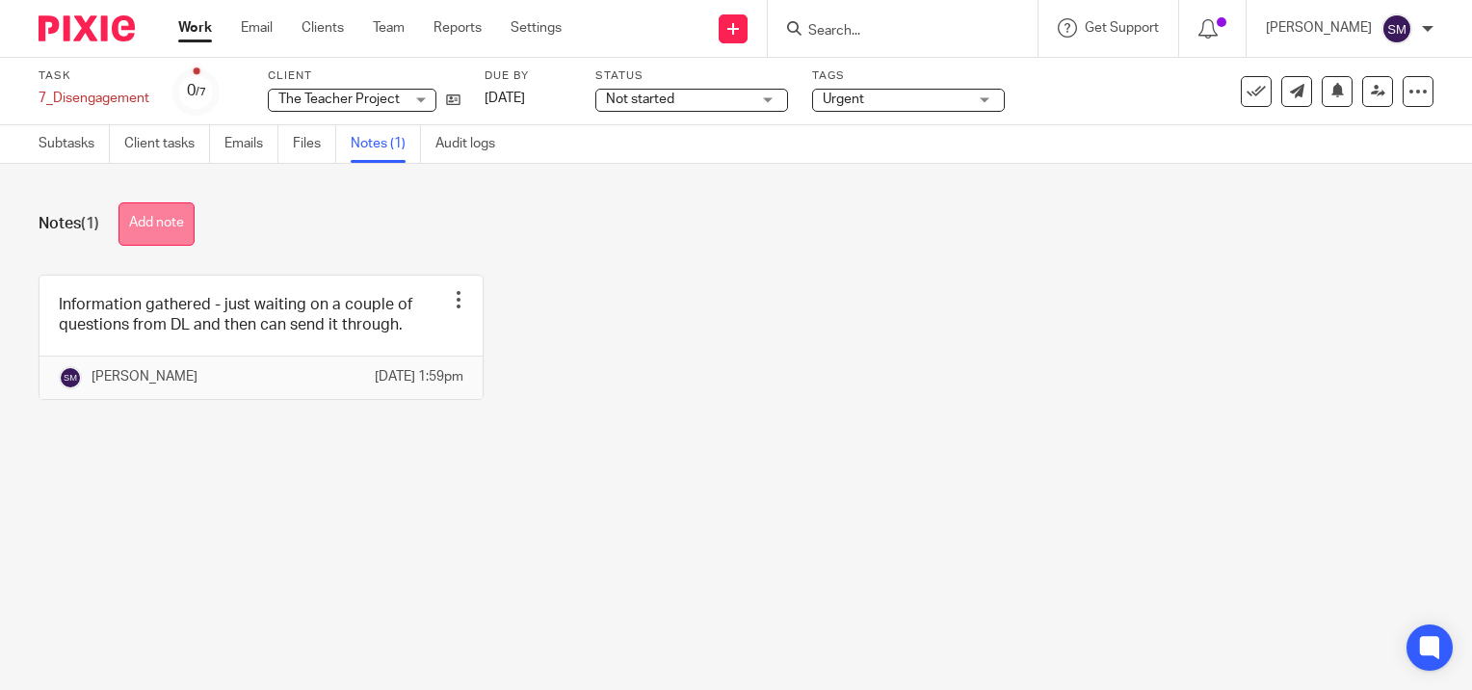
click at [184, 216] on button "Add note" at bounding box center [156, 223] width 76 height 43
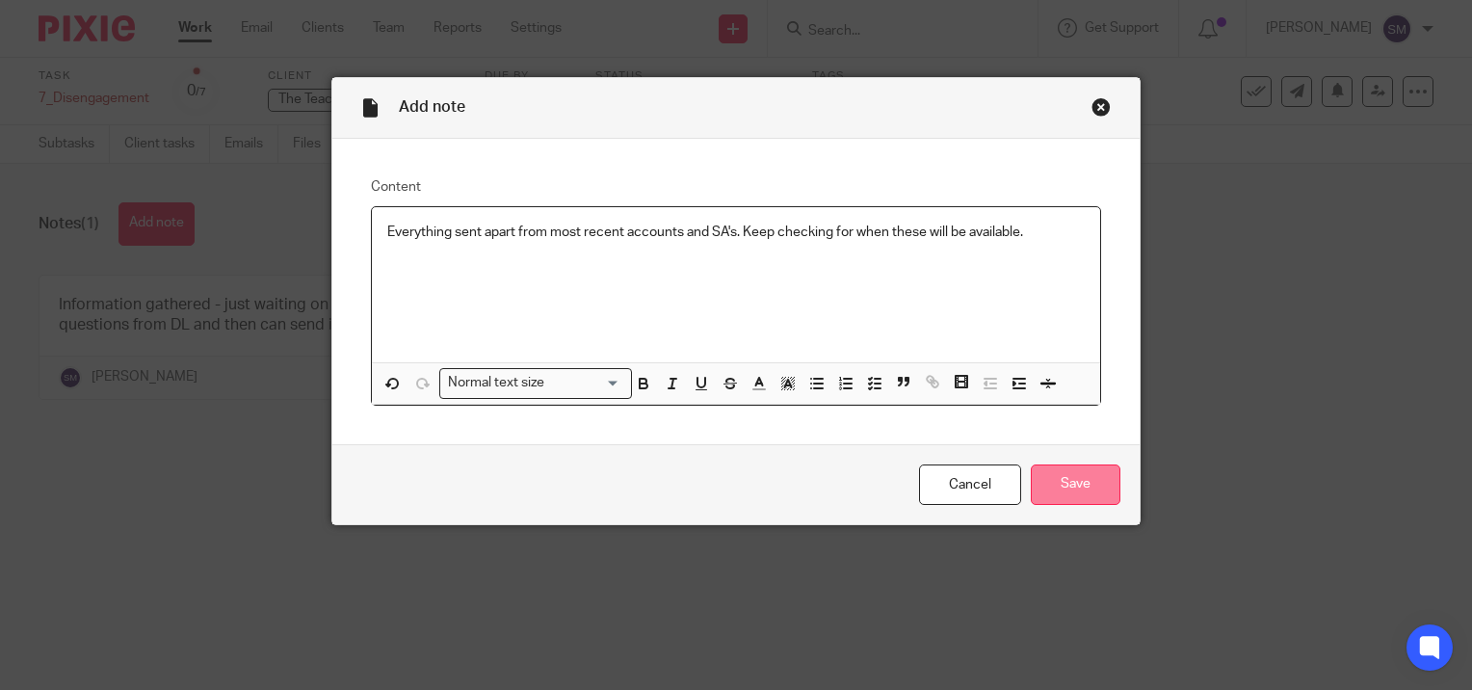
click at [1098, 481] on input "Save" at bounding box center [1076, 484] width 90 height 41
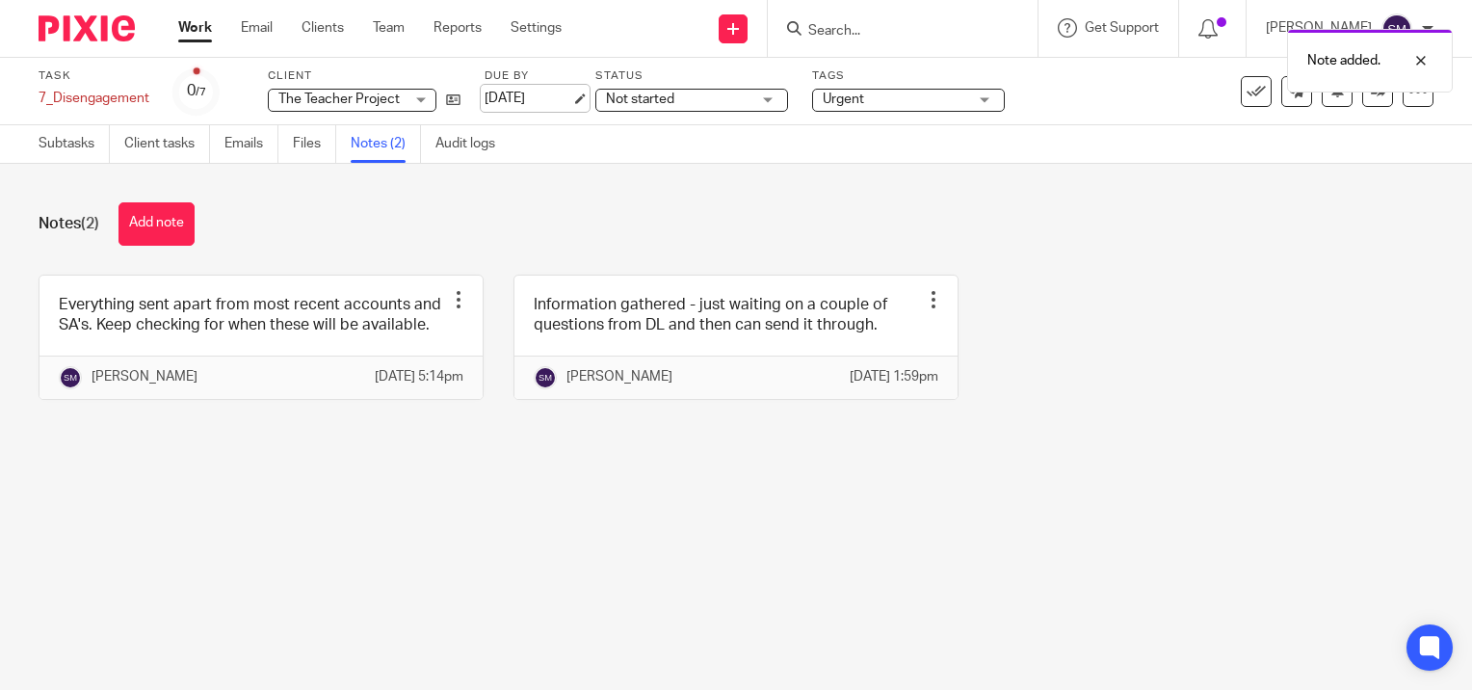
click at [571, 96] on link "[DATE]" at bounding box center [527, 99] width 87 height 20
click at [191, 32] on link "Work" at bounding box center [195, 27] width 34 height 19
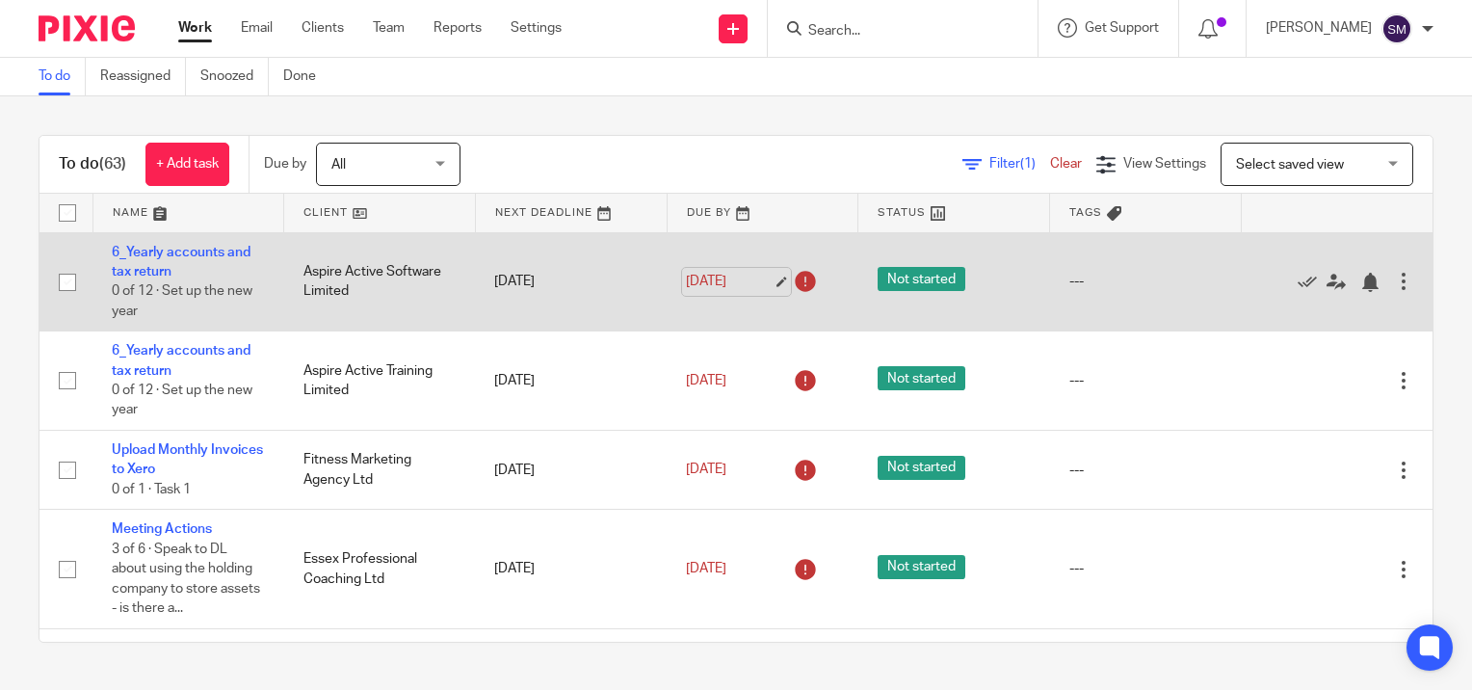
click at [763, 280] on link "[DATE]" at bounding box center [729, 282] width 87 height 20
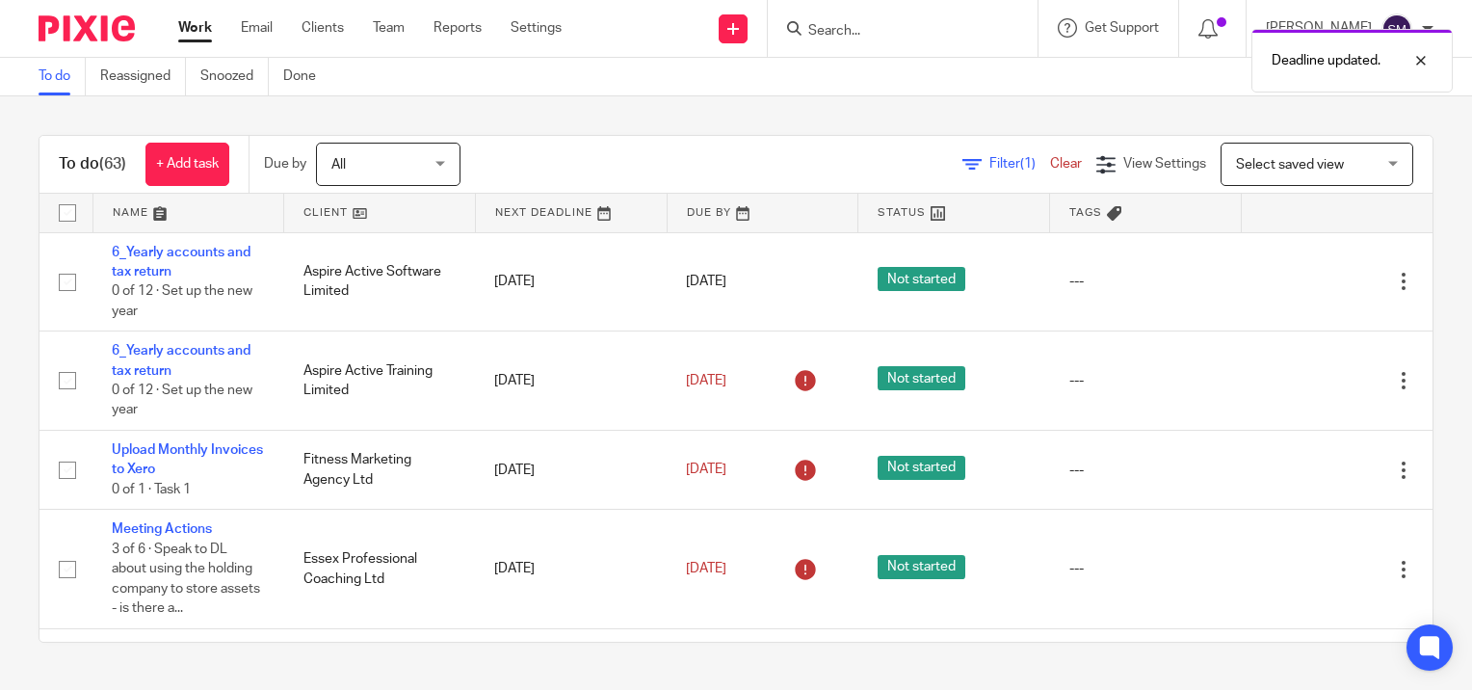
drag, startPoint x: 758, startPoint y: 376, endPoint x: 788, endPoint y: 406, distance: 42.9
click at [759, 377] on link "[DATE]" at bounding box center [729, 381] width 87 height 20
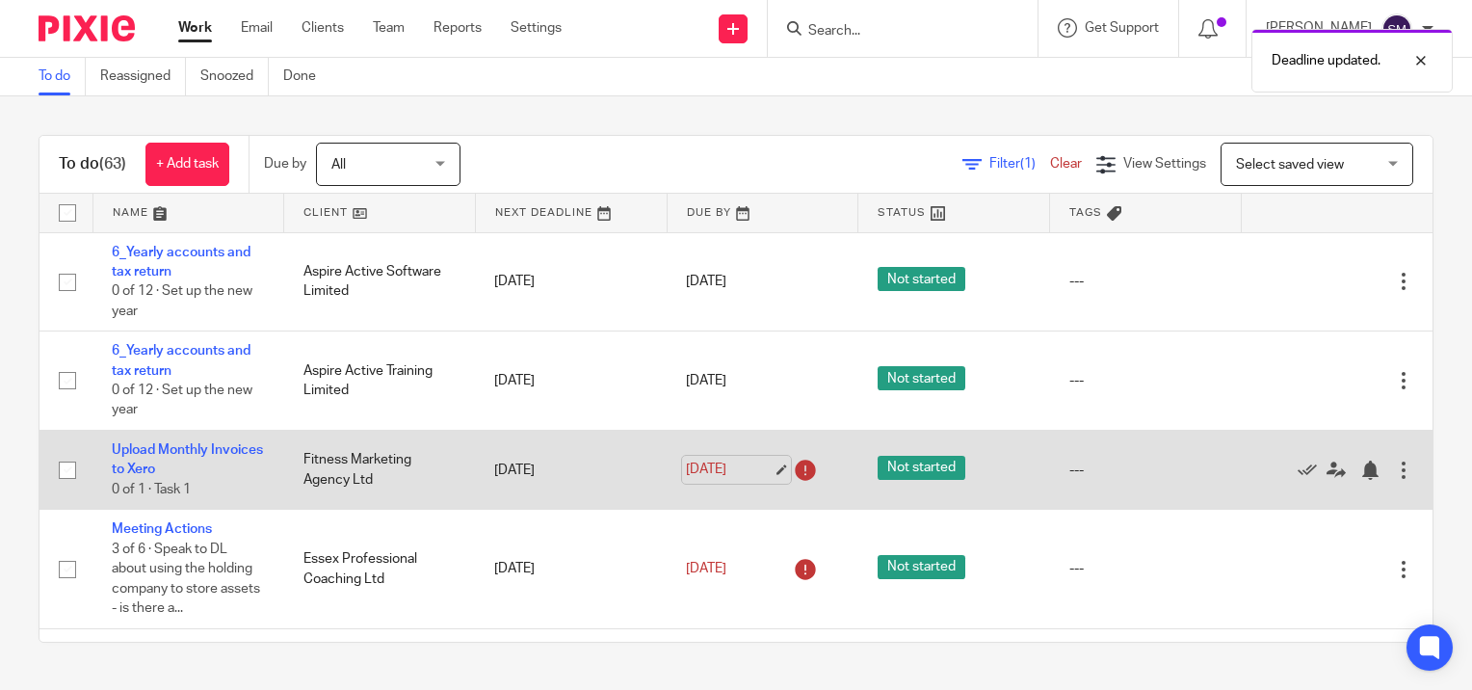
click at [759, 473] on link "[DATE]" at bounding box center [729, 469] width 87 height 20
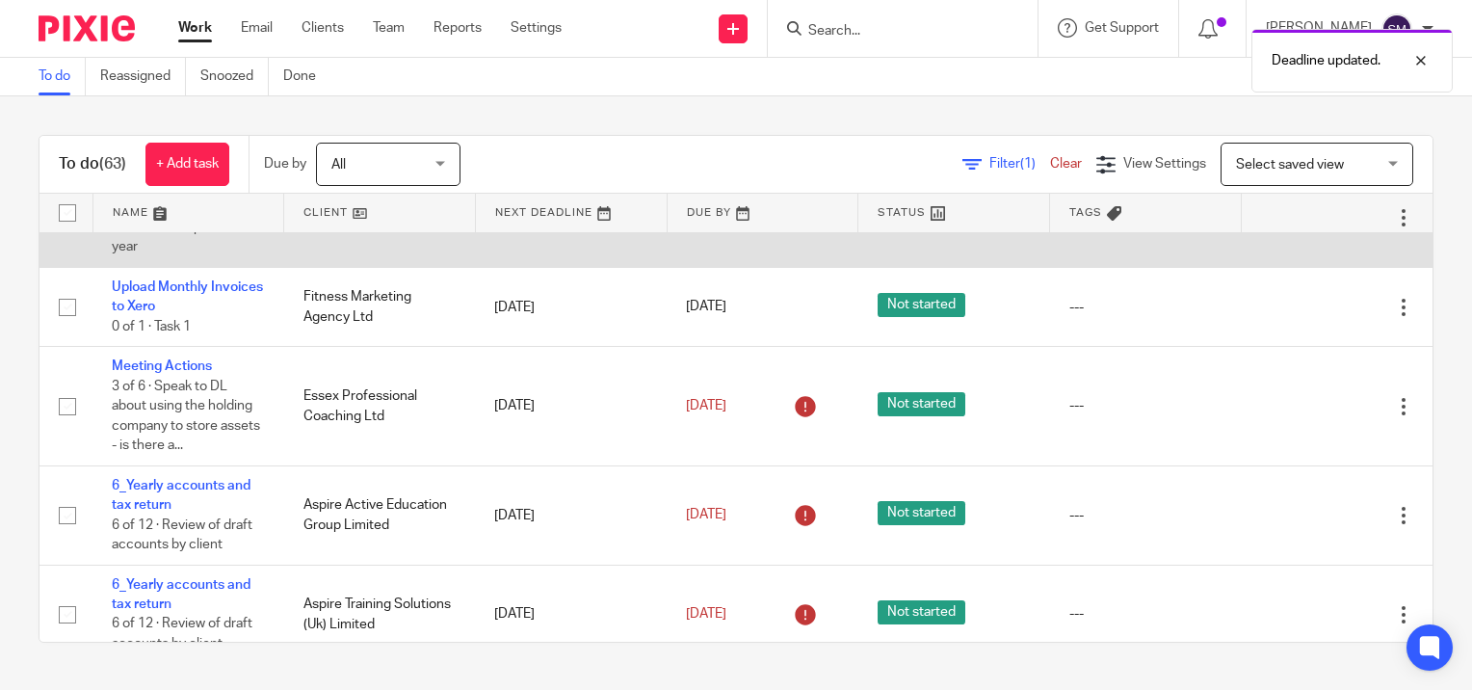
scroll to position [193, 0]
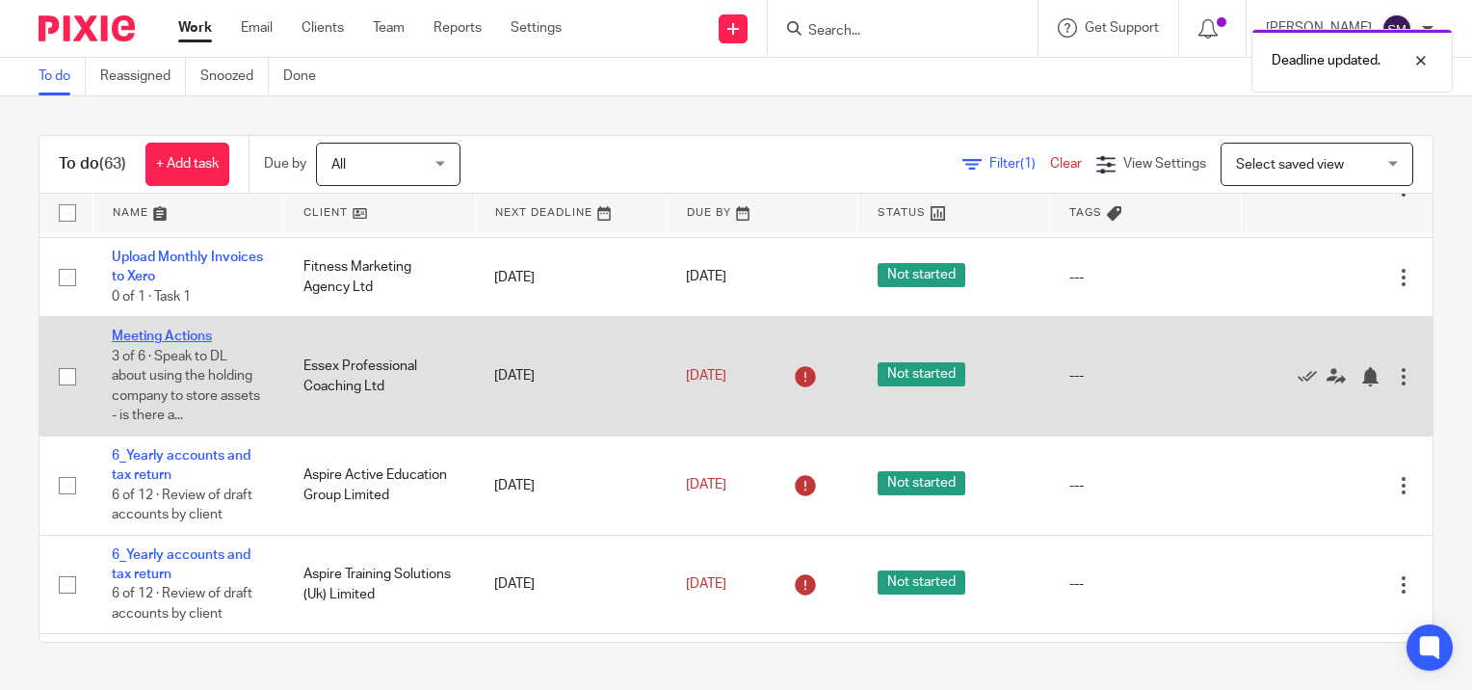
click at [154, 340] on link "Meeting Actions" at bounding box center [162, 335] width 100 height 13
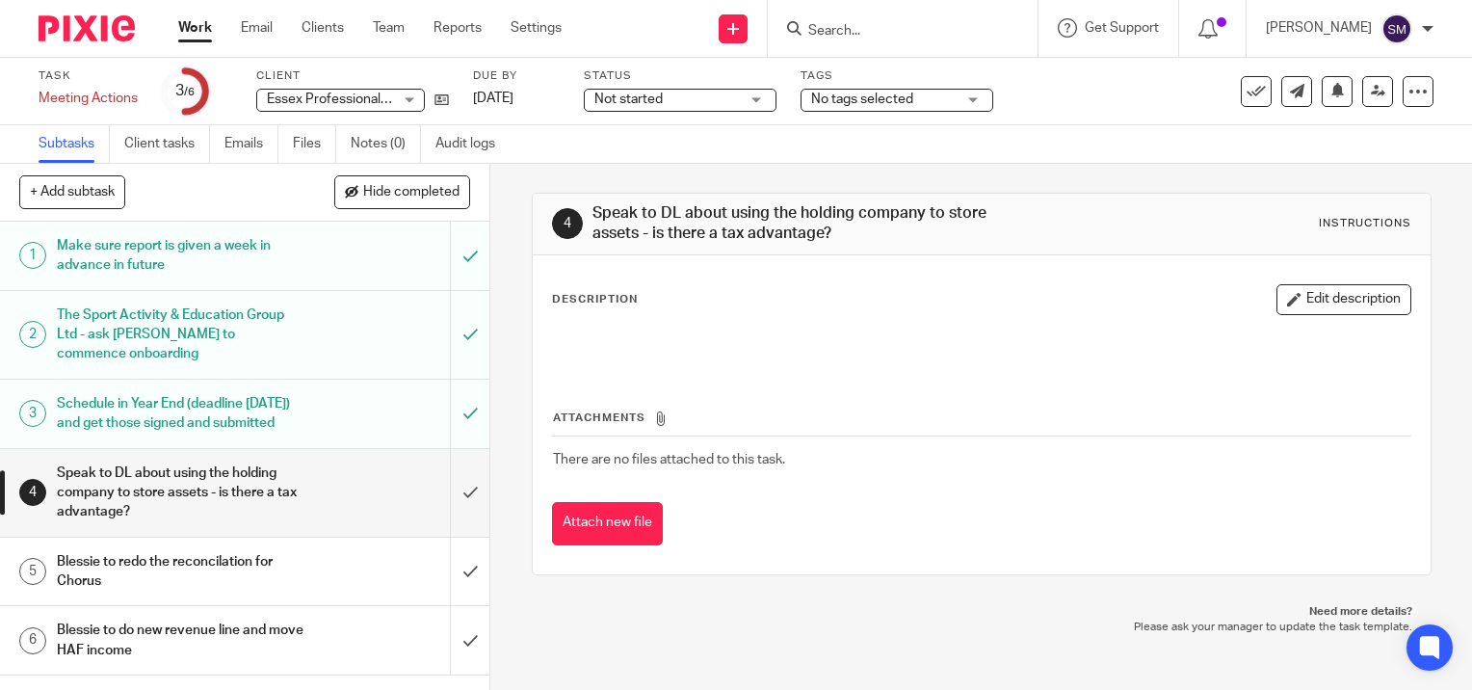
scroll to position [4, 0]
click at [560, 97] on link "[DATE]" at bounding box center [516, 99] width 87 height 20
click at [204, 31] on link "Work" at bounding box center [195, 27] width 34 height 19
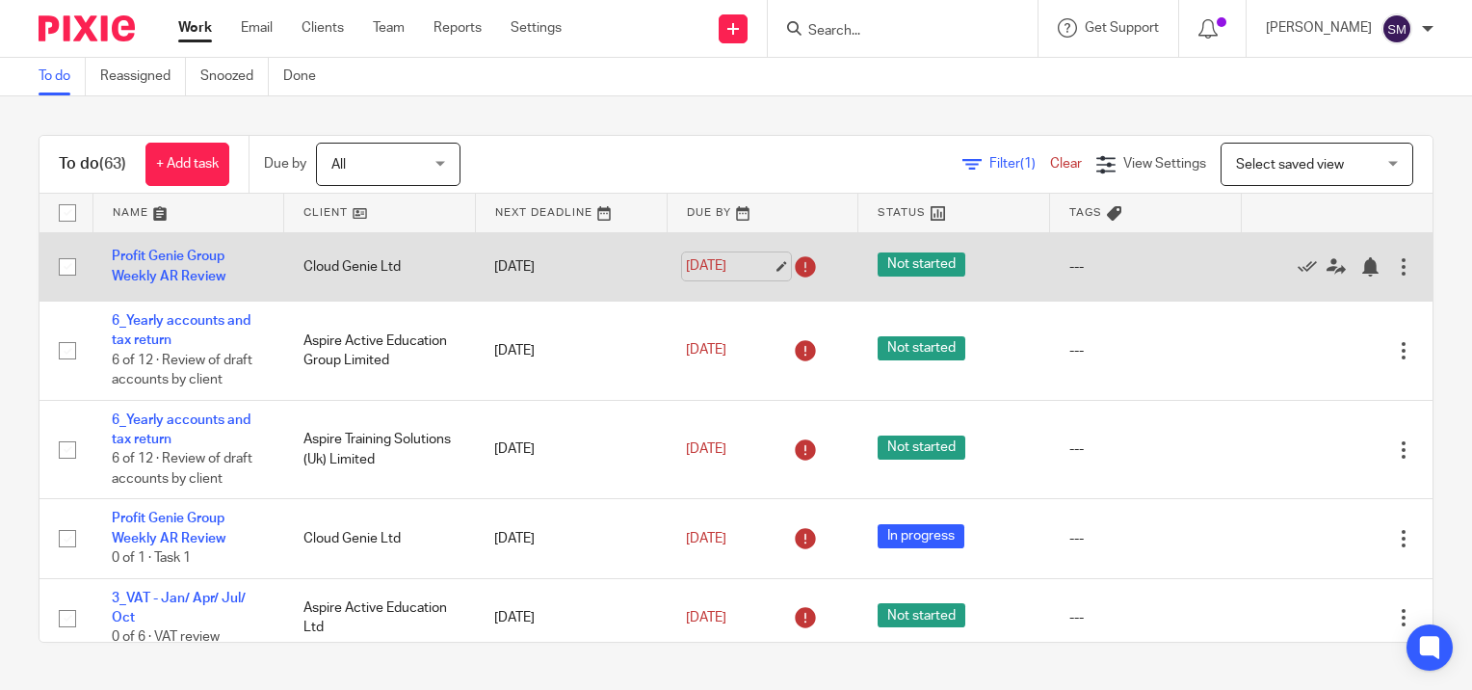
click at [758, 262] on link "[DATE]" at bounding box center [729, 266] width 87 height 20
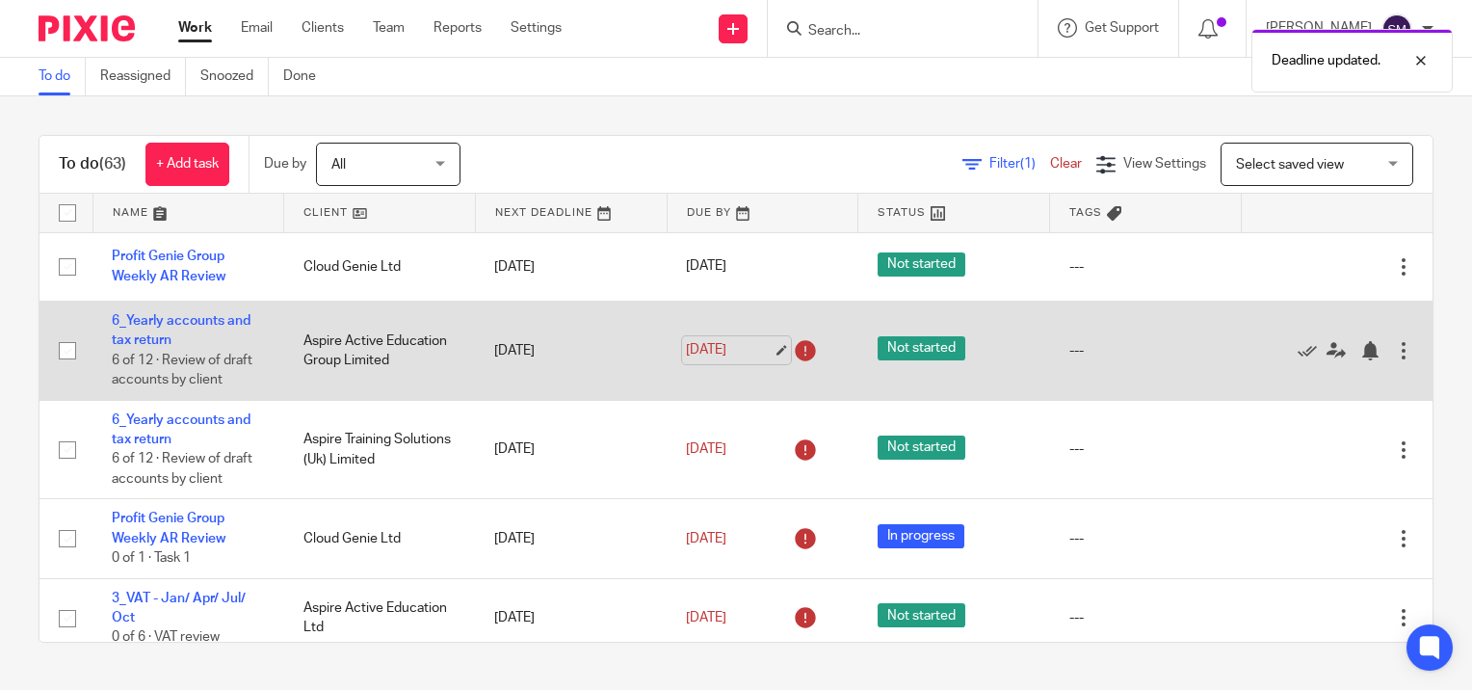
click at [756, 350] on link "[DATE]" at bounding box center [729, 350] width 87 height 20
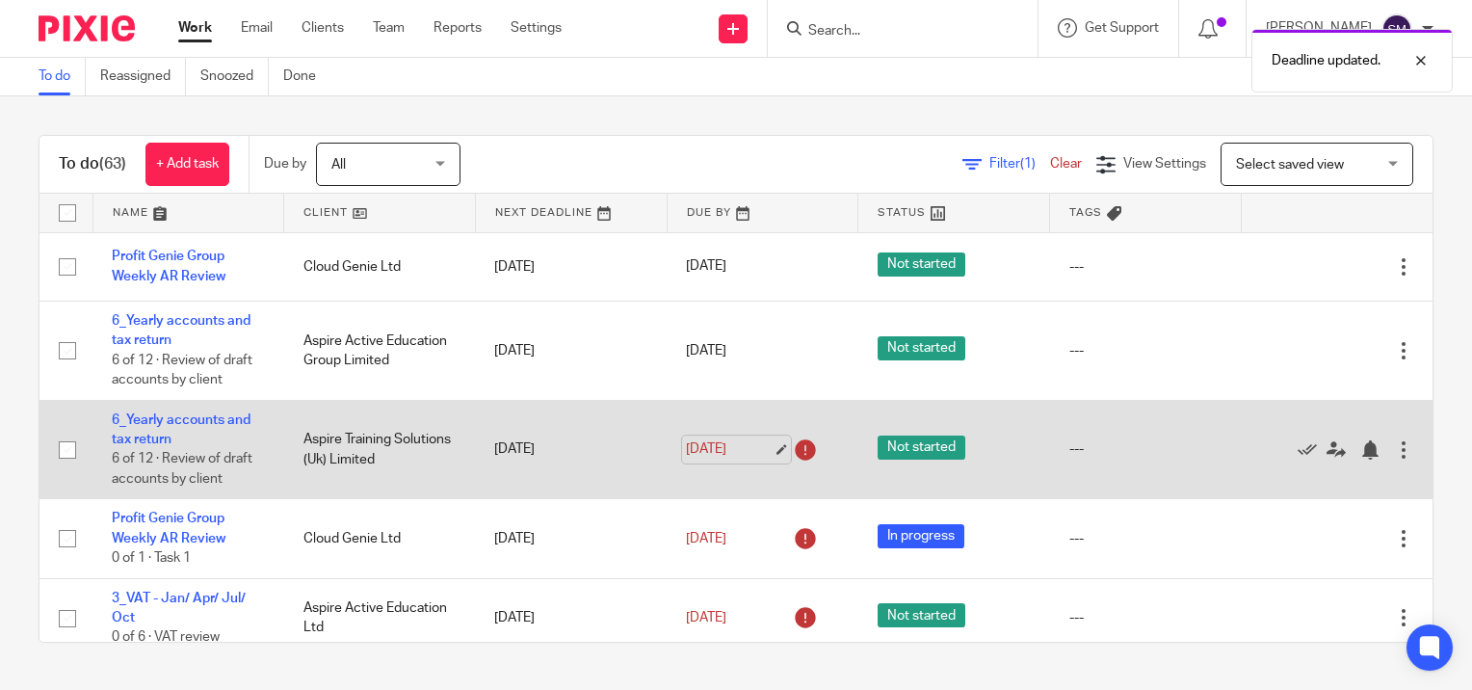
click at [756, 451] on link "[DATE]" at bounding box center [729, 449] width 87 height 20
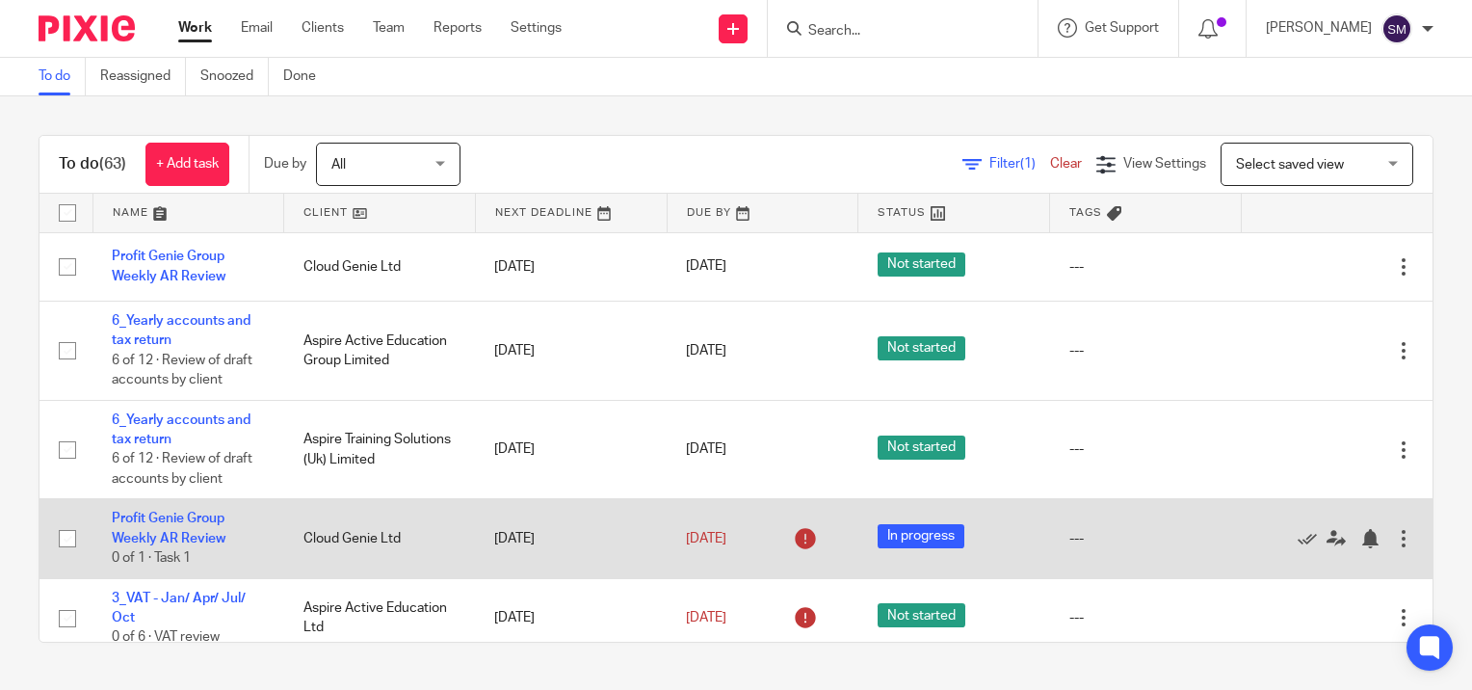
click at [1394, 543] on div at bounding box center [1403, 538] width 19 height 19
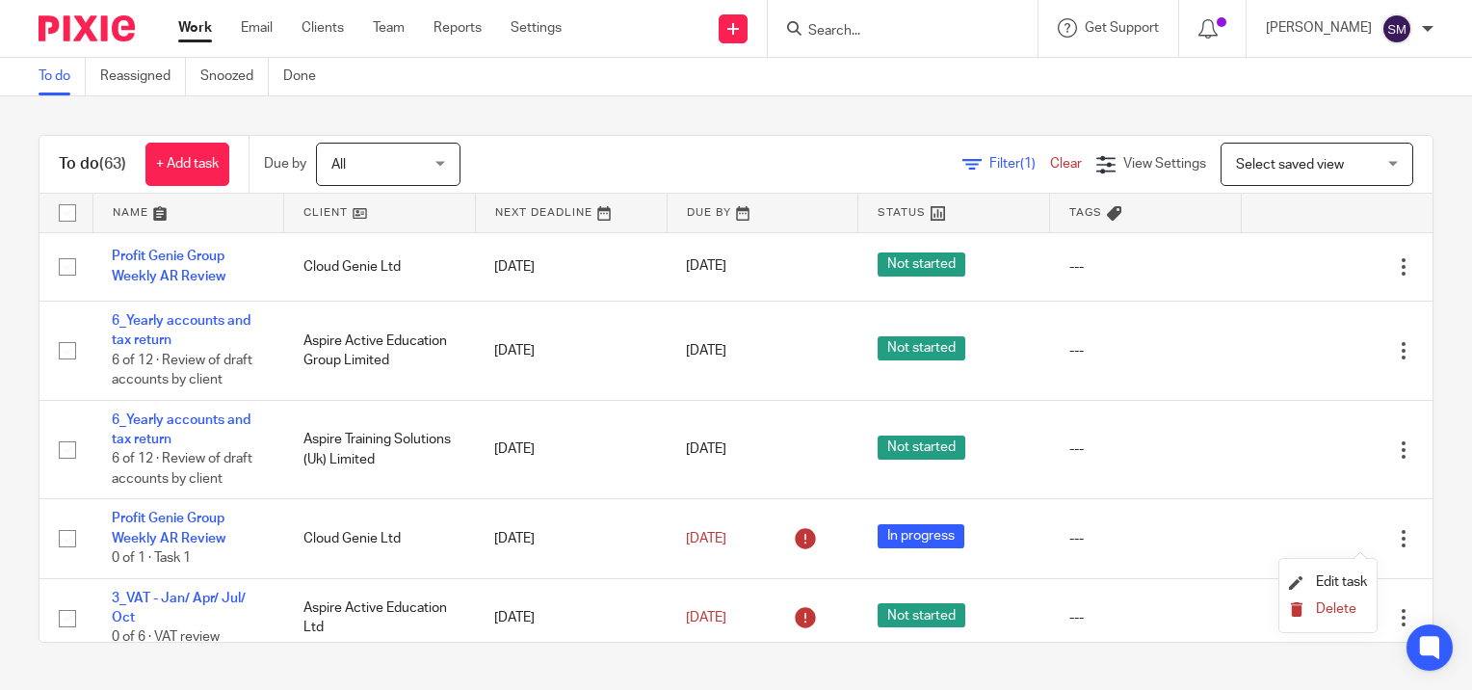
click at [1333, 611] on span "Delete" at bounding box center [1336, 608] width 40 height 13
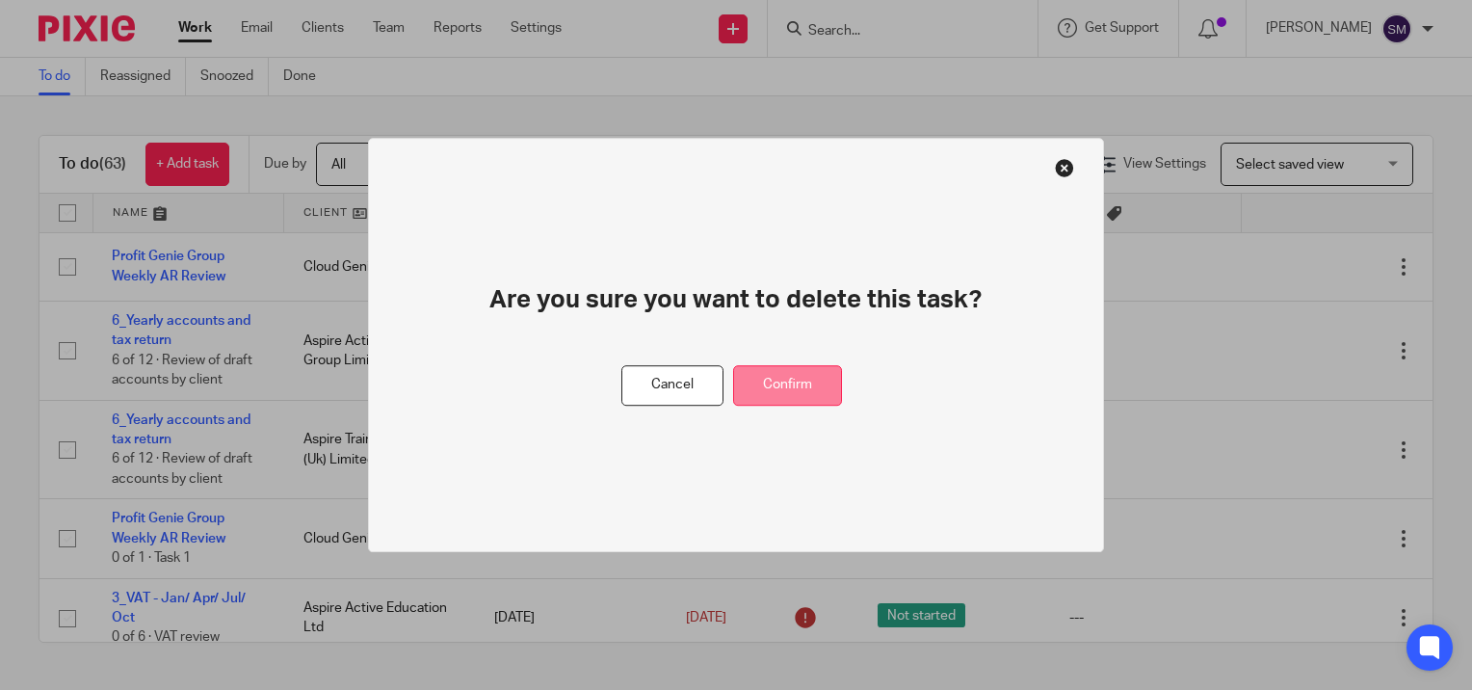
click at [825, 389] on button "Confirm" at bounding box center [787, 385] width 109 height 41
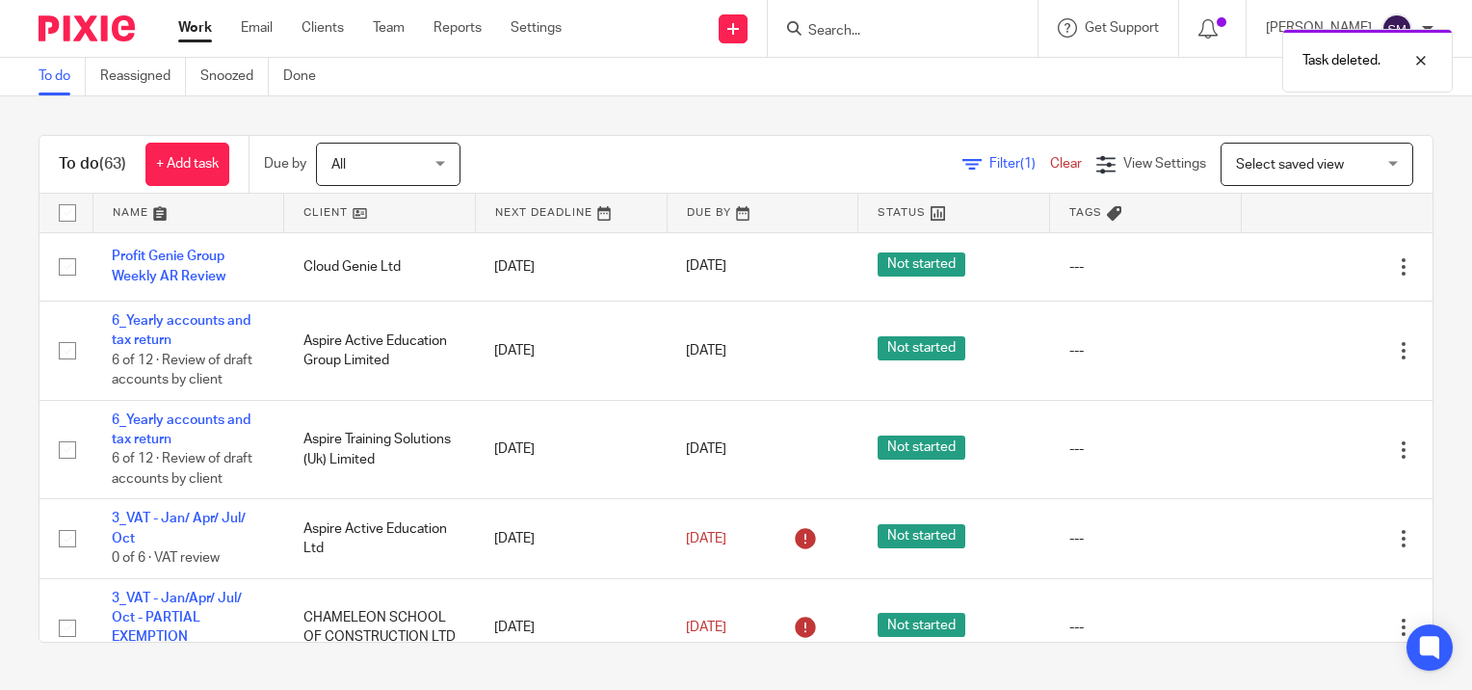
click at [196, 24] on link "Work" at bounding box center [195, 27] width 34 height 19
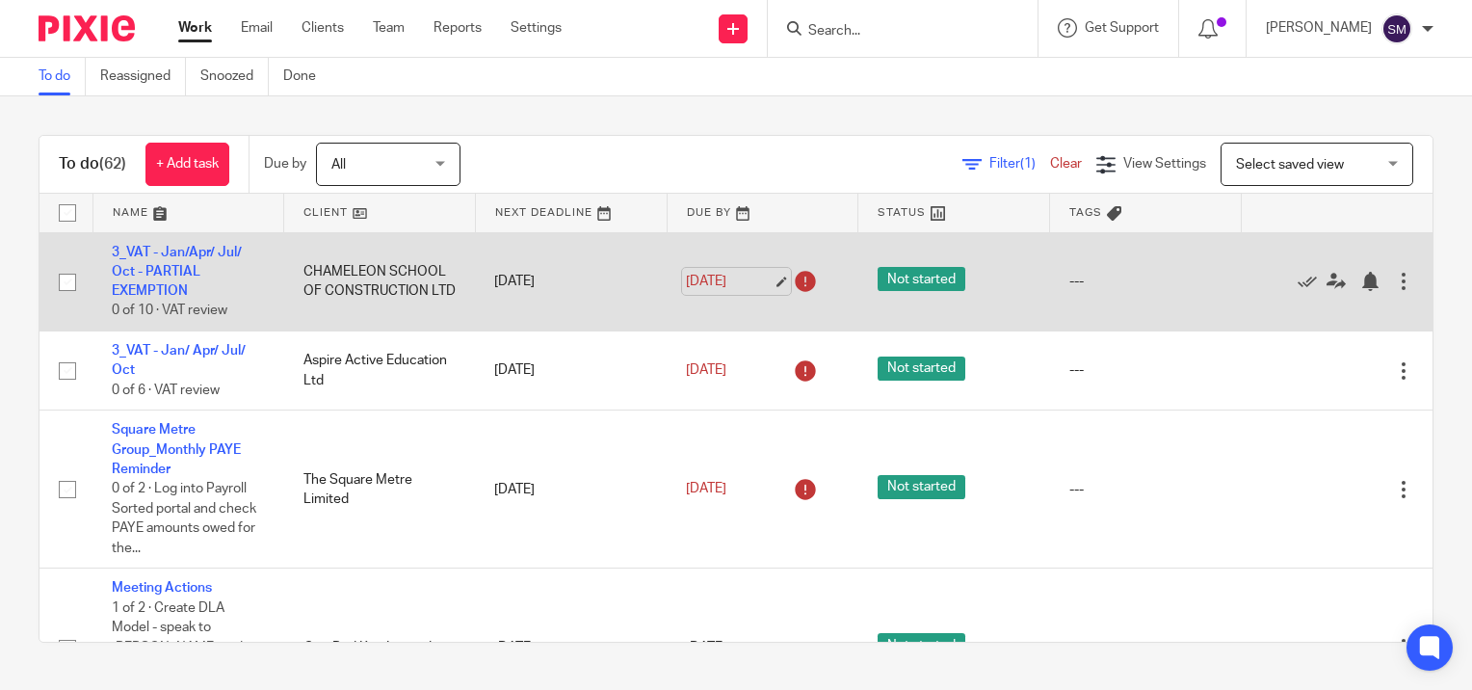
click at [763, 274] on link "[DATE]" at bounding box center [729, 282] width 87 height 20
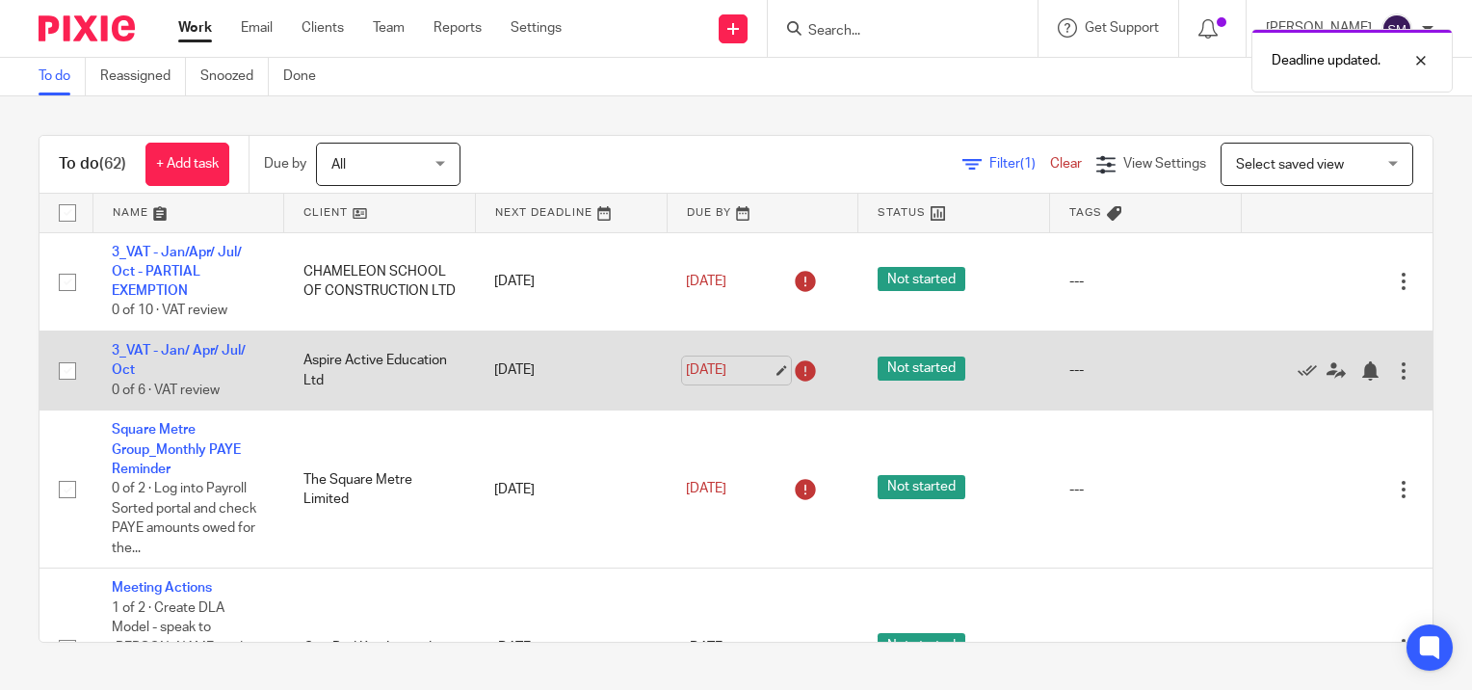
click at [755, 370] on link "[DATE]" at bounding box center [729, 370] width 87 height 20
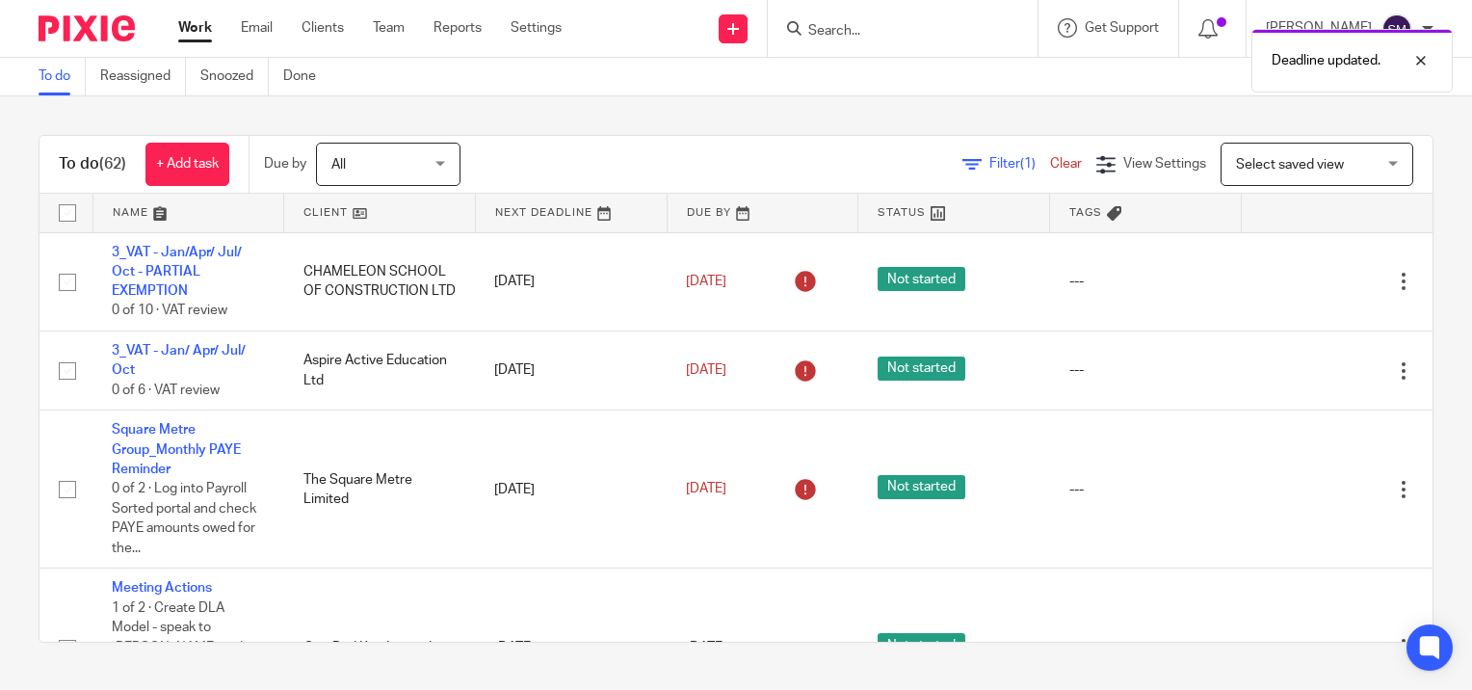
click at [204, 25] on link "Work" at bounding box center [195, 27] width 34 height 19
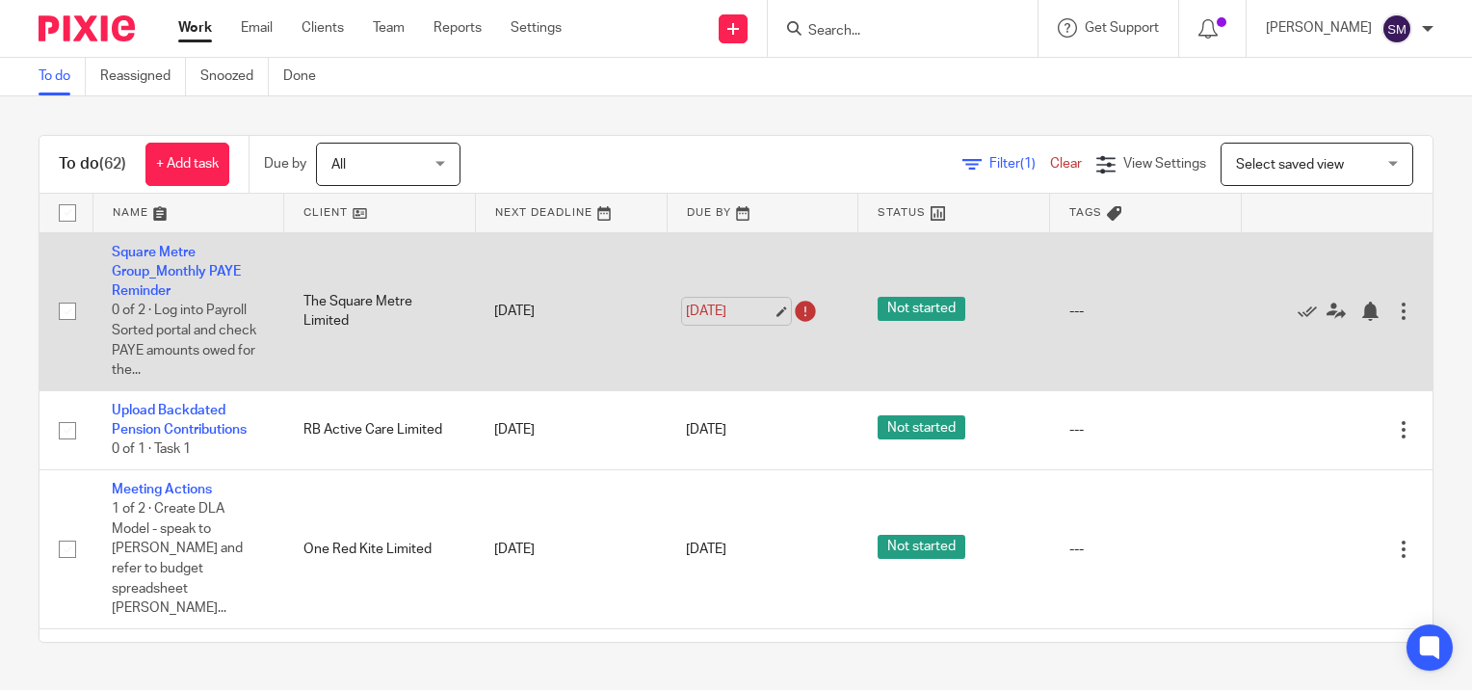
click at [761, 308] on link "[DATE]" at bounding box center [729, 311] width 87 height 20
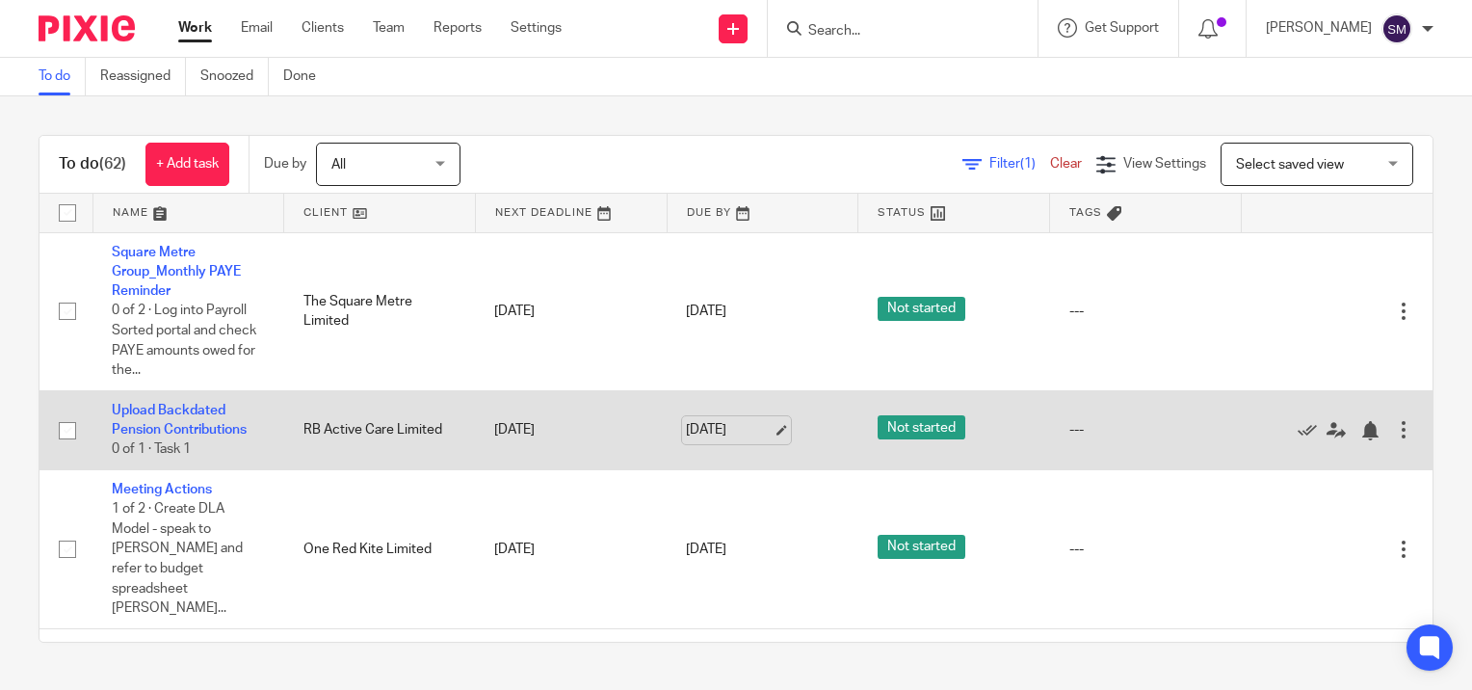
click at [762, 429] on link "[DATE]" at bounding box center [729, 430] width 87 height 20
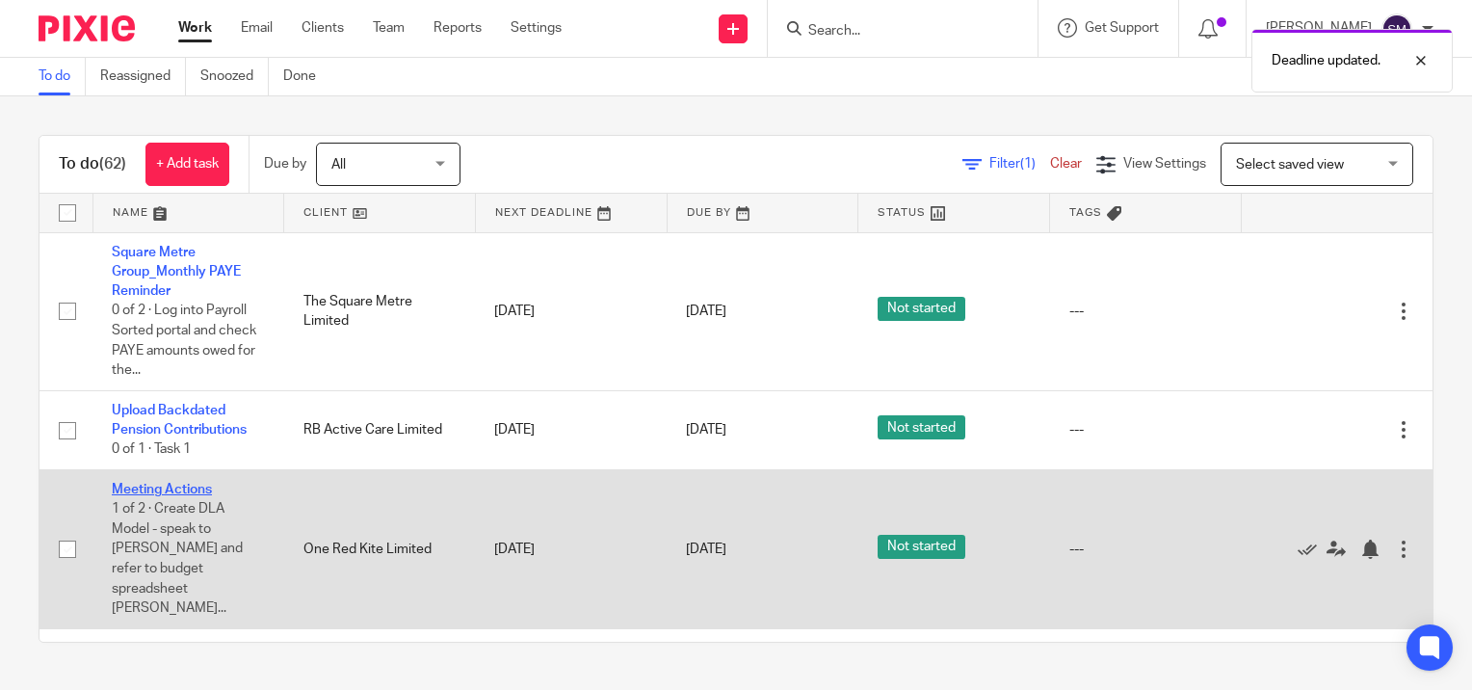
click at [154, 488] on link "Meeting Actions" at bounding box center [162, 489] width 100 height 13
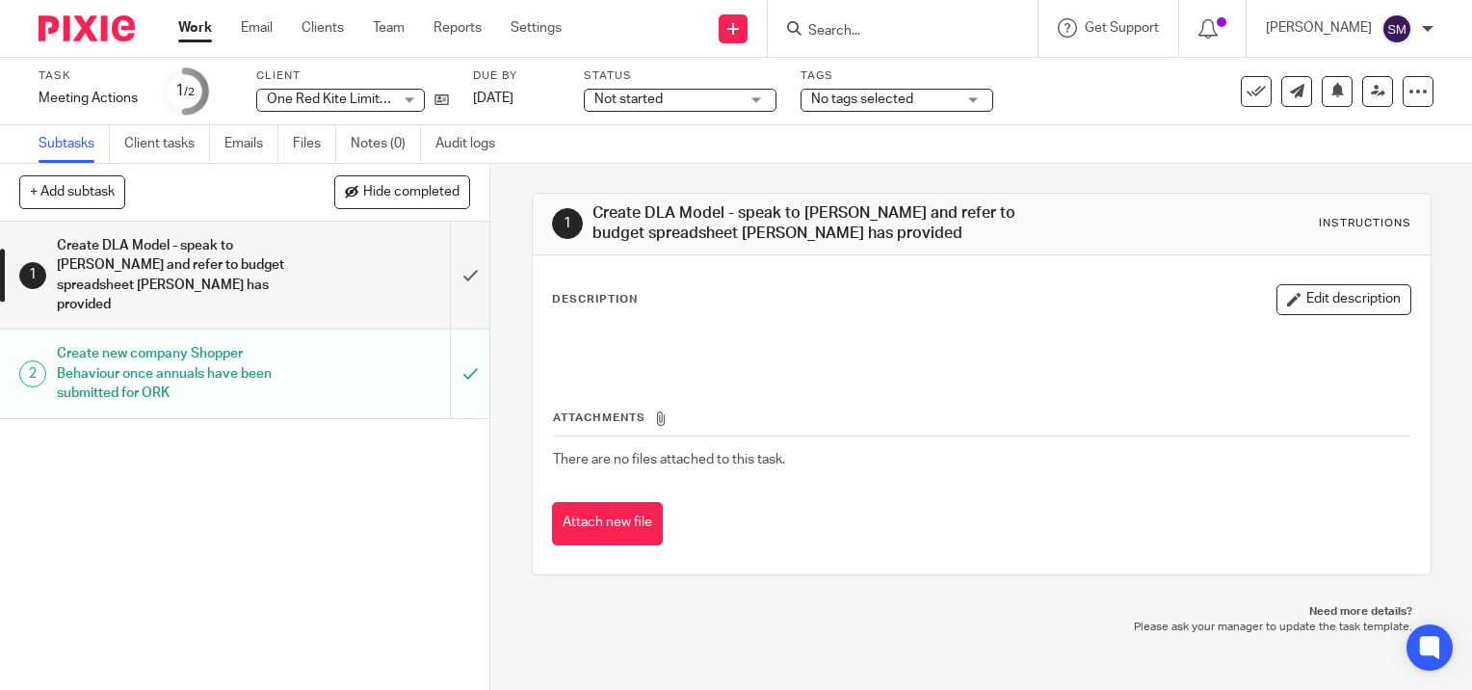
click at [192, 28] on link "Work" at bounding box center [195, 27] width 34 height 19
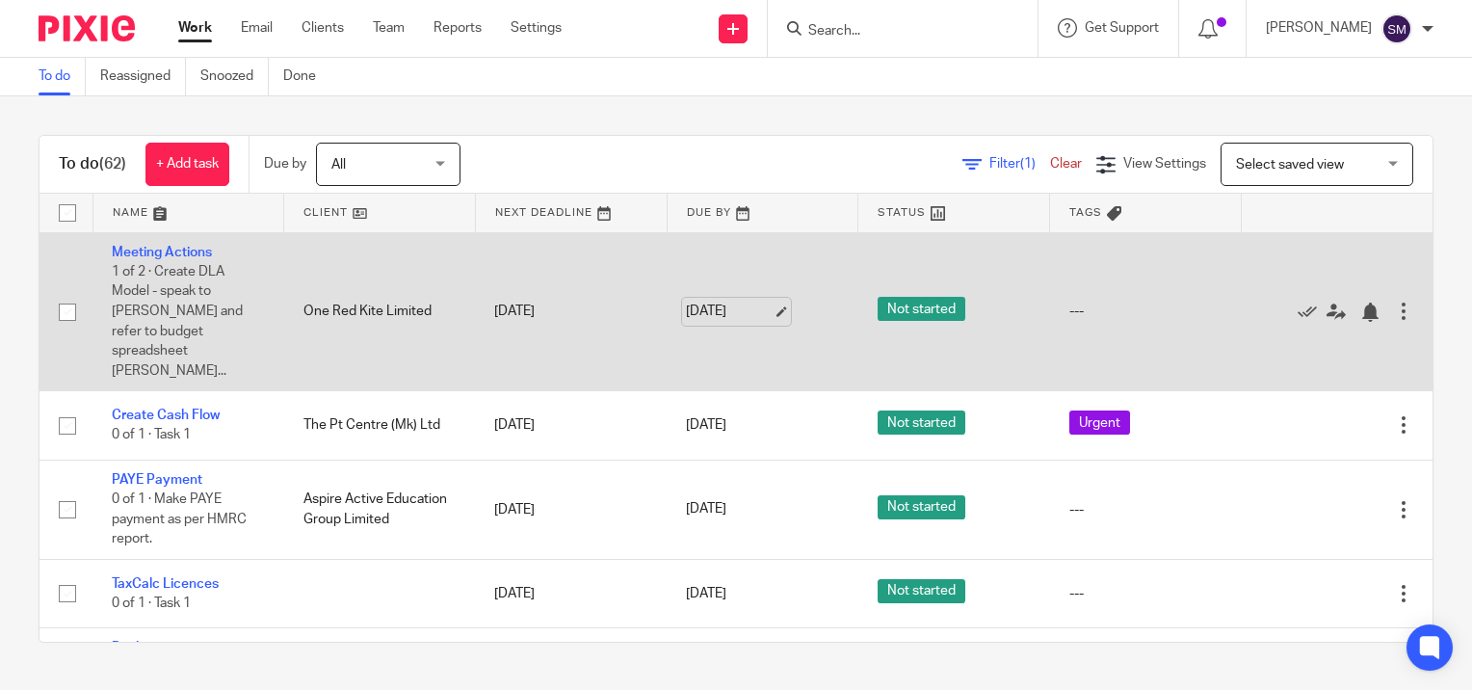
click at [759, 301] on link "[DATE]" at bounding box center [729, 311] width 87 height 20
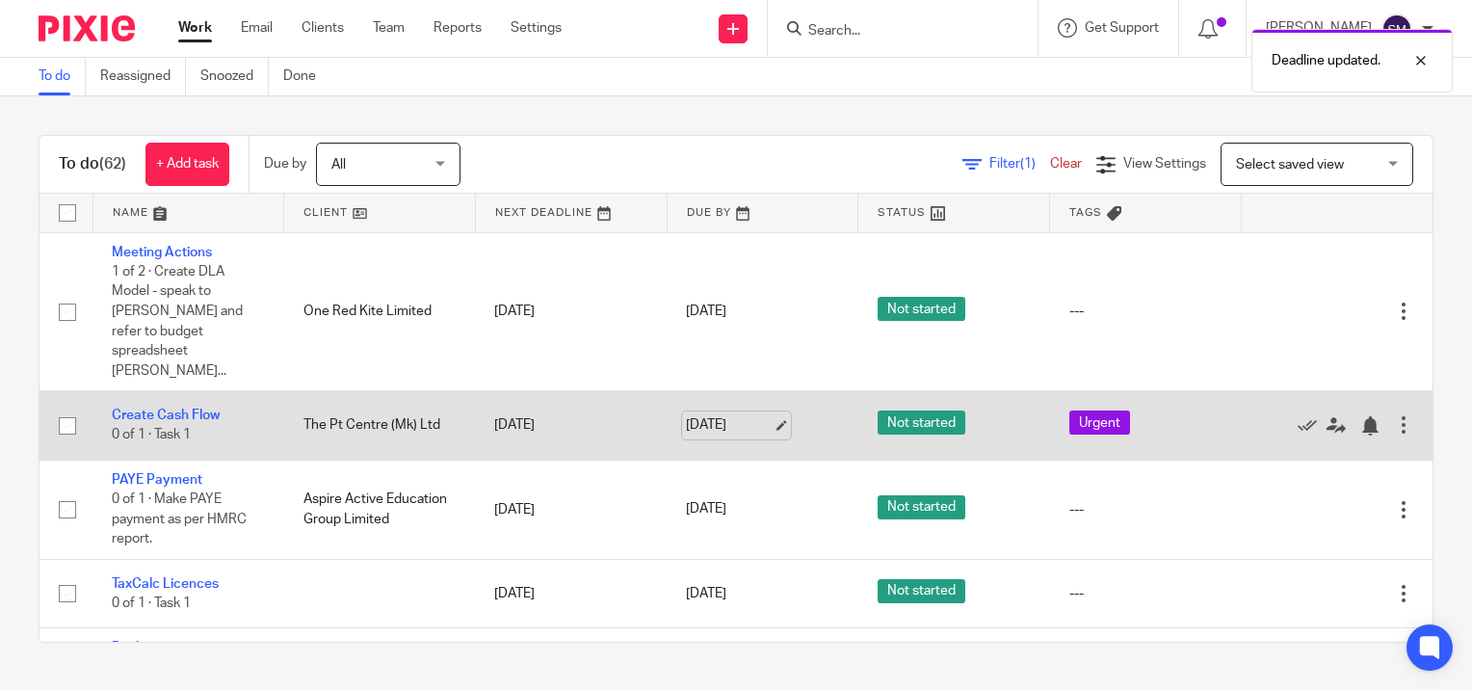
click at [765, 415] on link "[DATE]" at bounding box center [729, 425] width 87 height 20
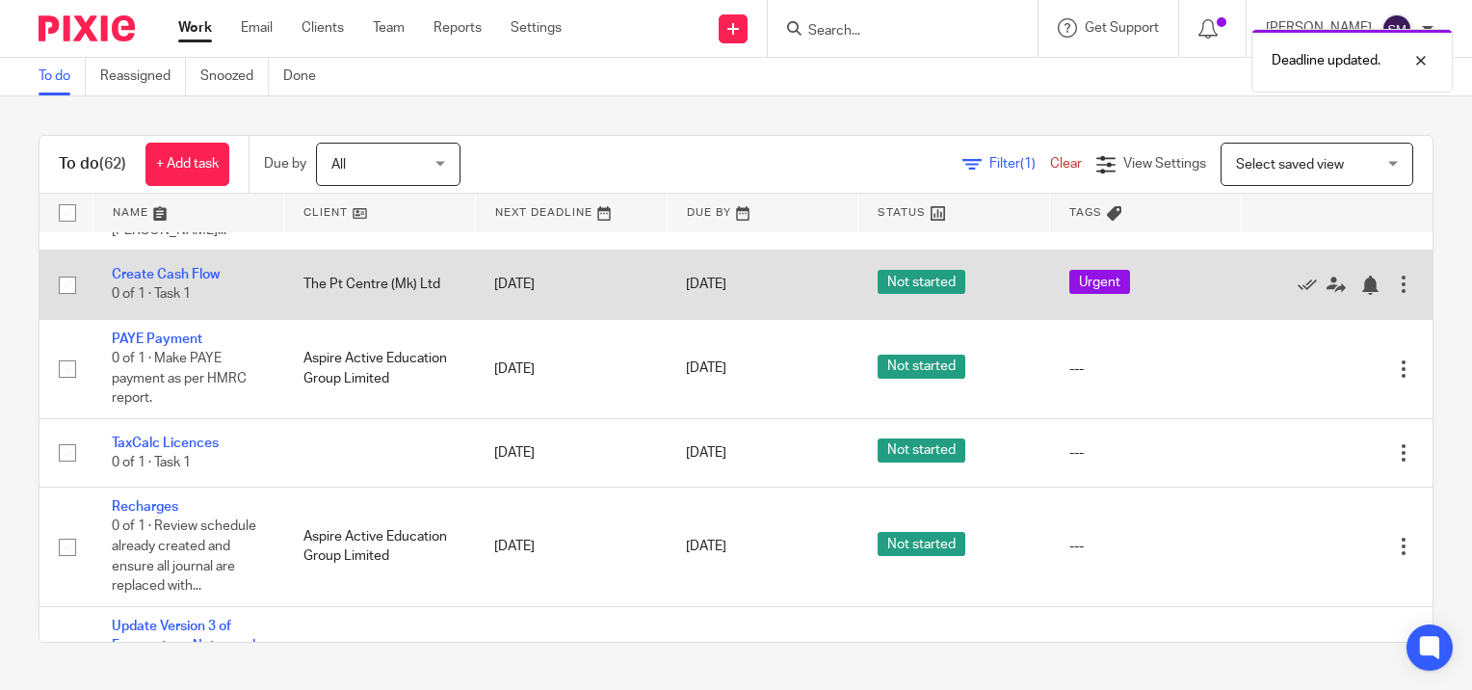
scroll to position [96, 0]
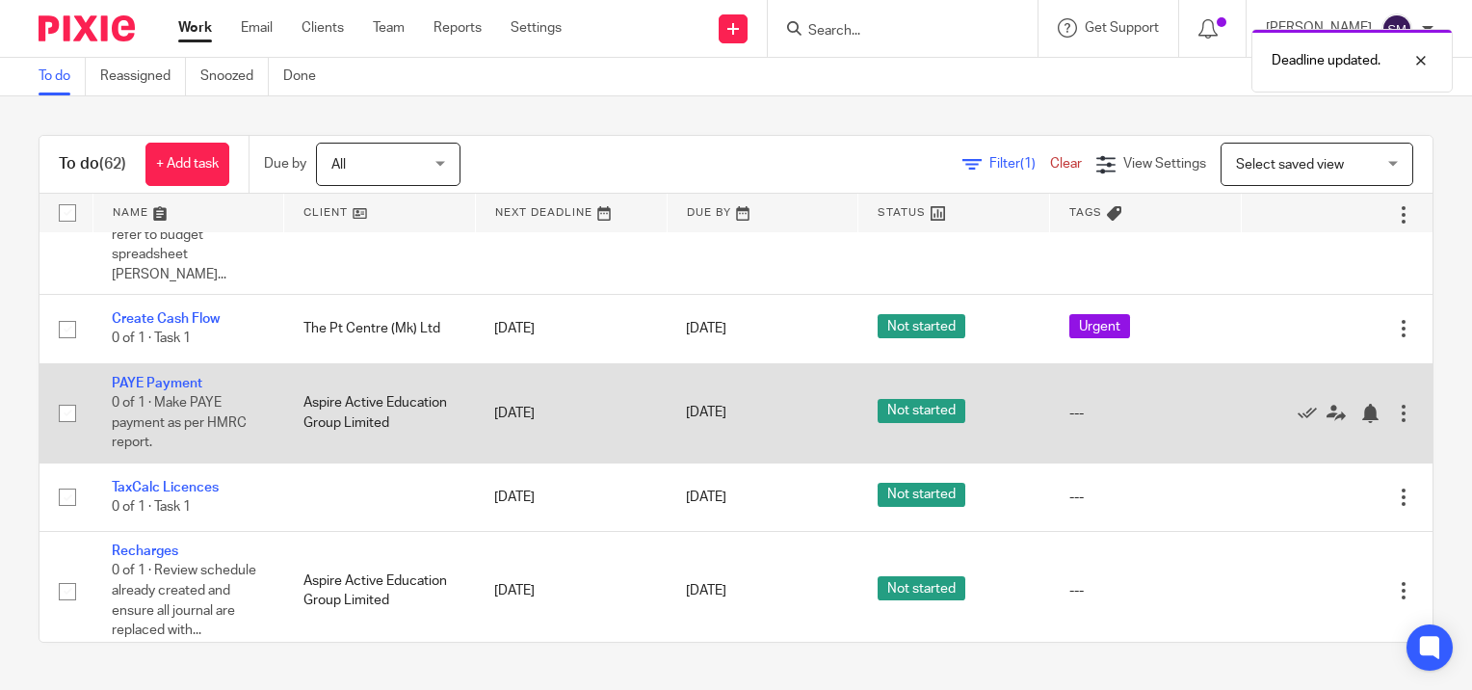
click at [1394, 404] on div at bounding box center [1403, 413] width 19 height 19
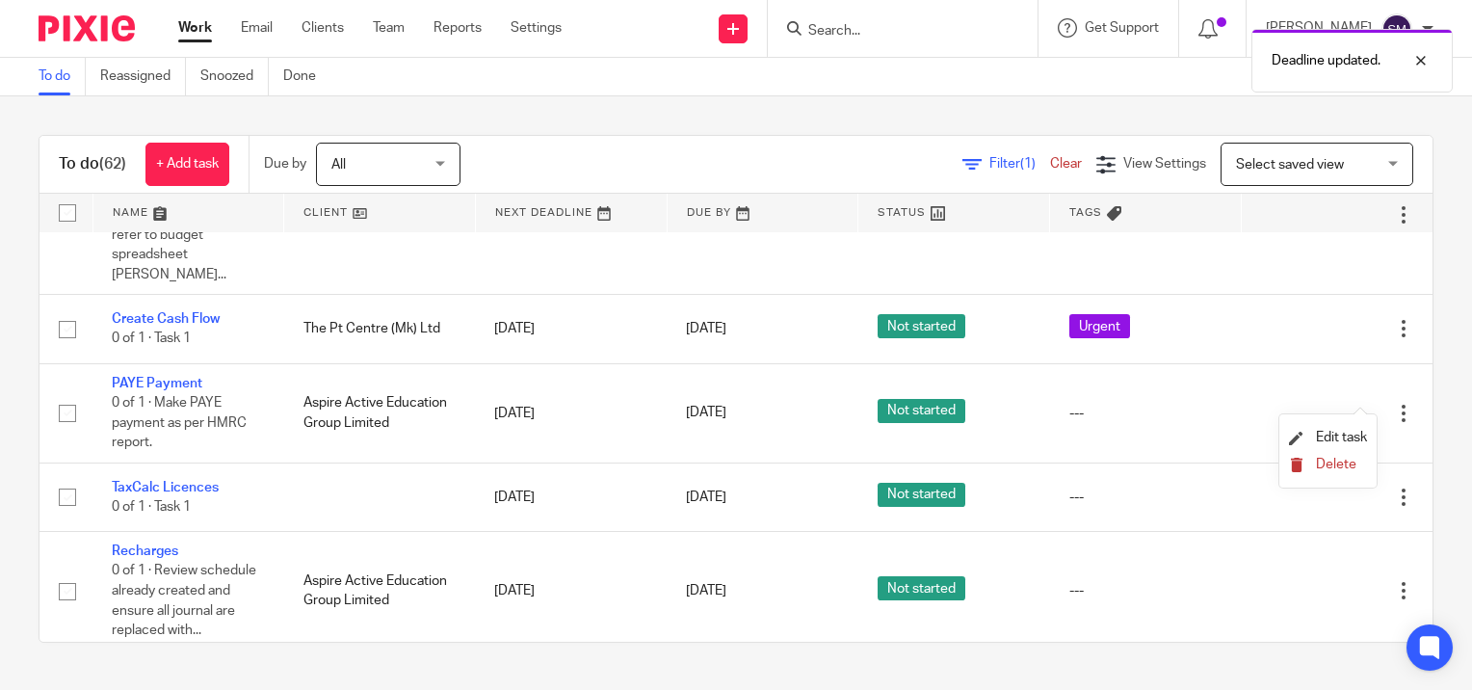
click at [1320, 470] on span "Delete" at bounding box center [1336, 464] width 40 height 13
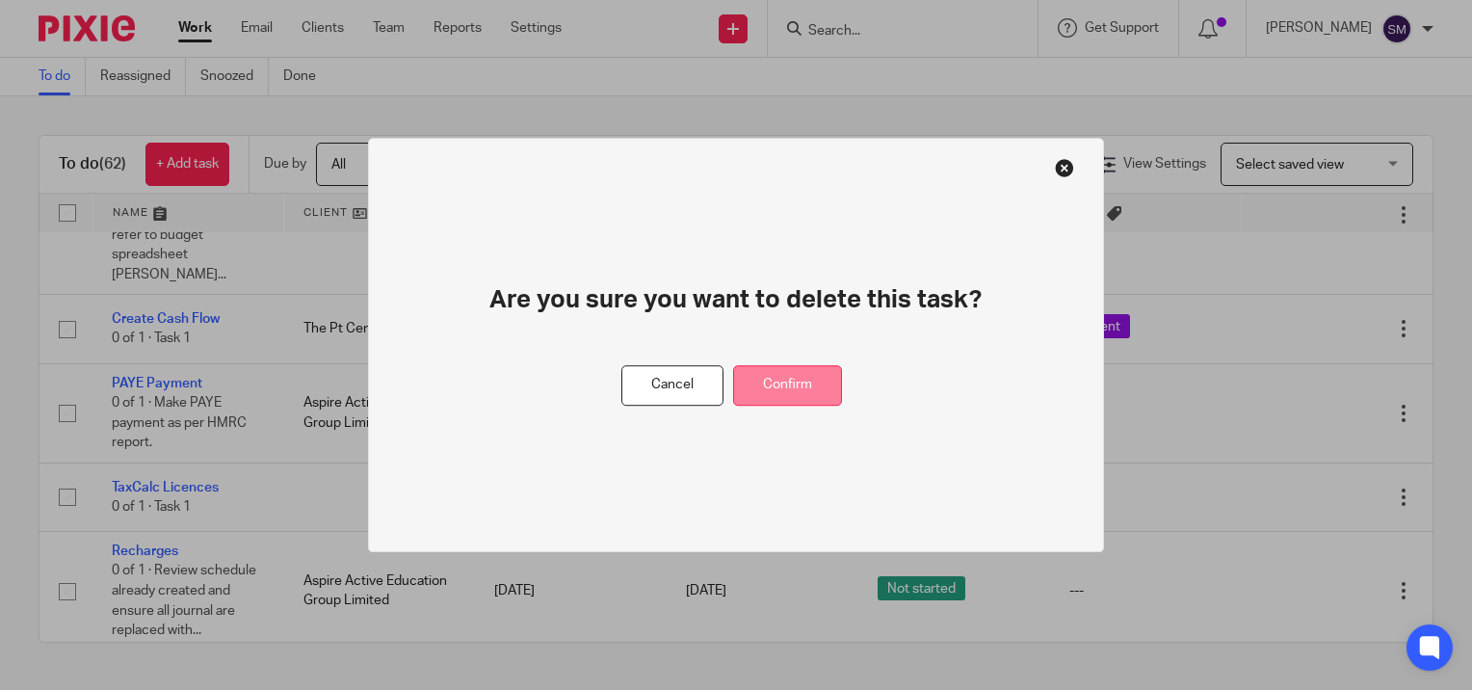
click at [807, 397] on button "Confirm" at bounding box center [787, 385] width 109 height 41
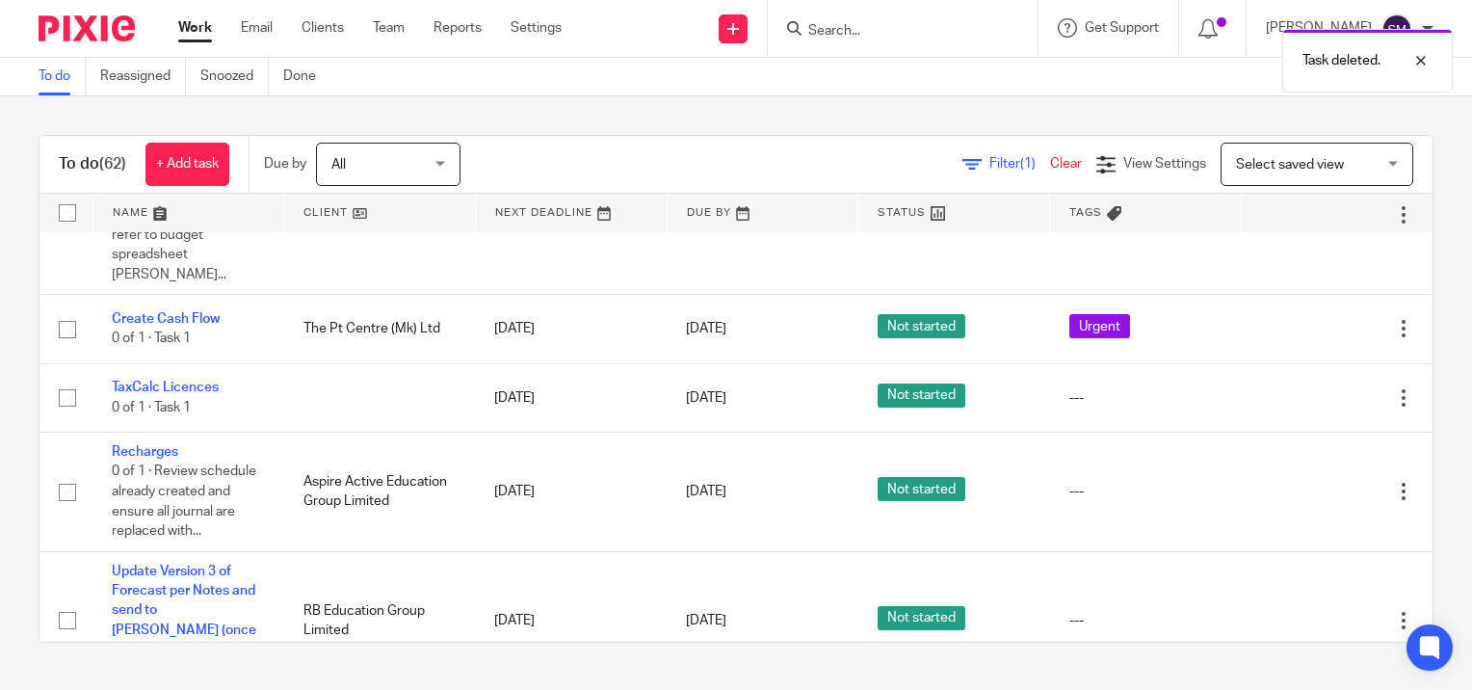
click at [196, 22] on link "Work" at bounding box center [195, 27] width 34 height 19
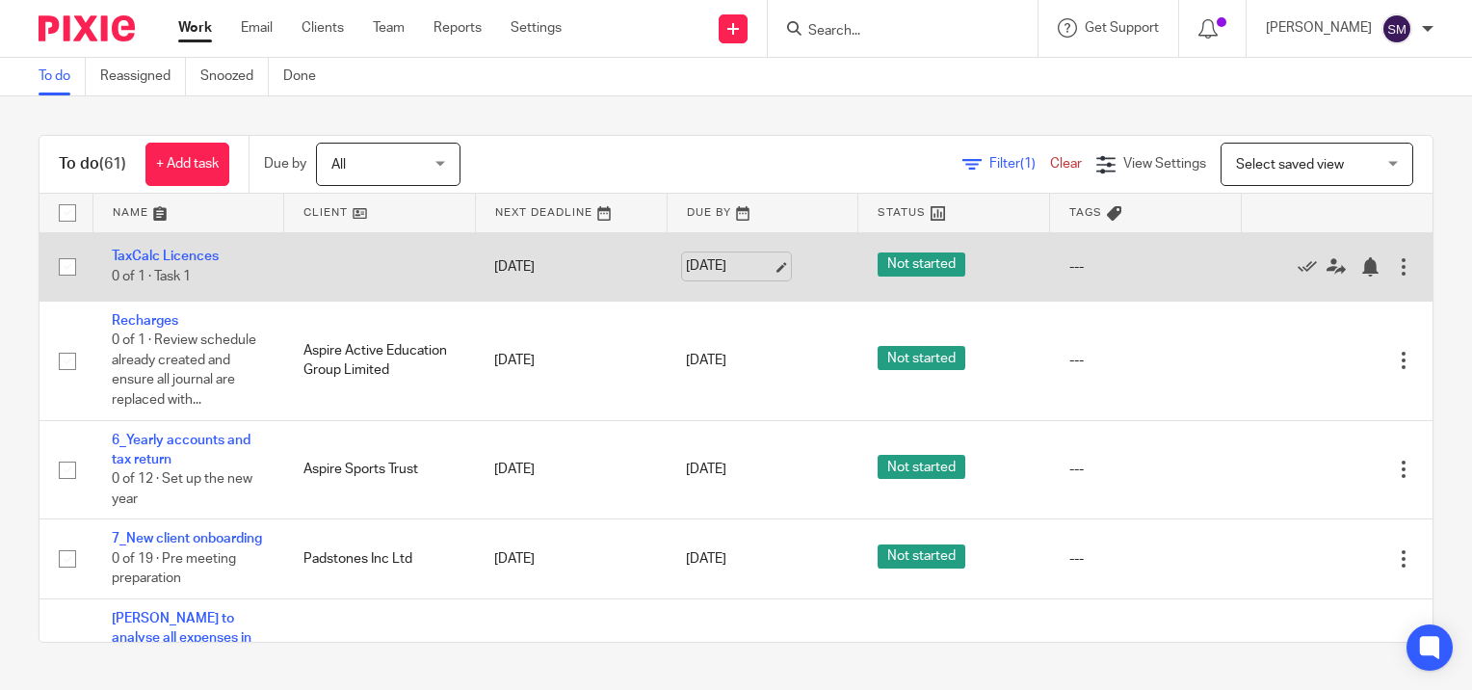
click at [765, 268] on link "[DATE]" at bounding box center [729, 266] width 87 height 20
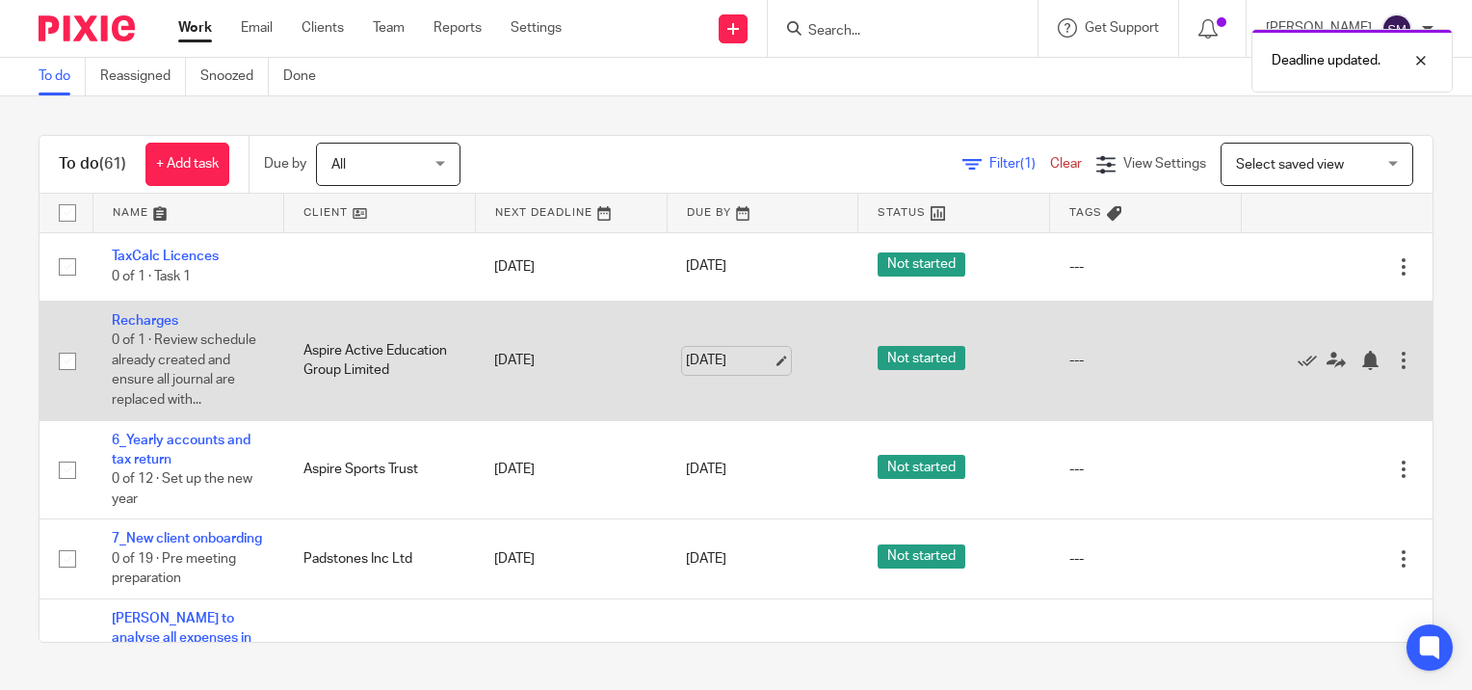
click at [763, 354] on link "[DATE]" at bounding box center [729, 361] width 87 height 20
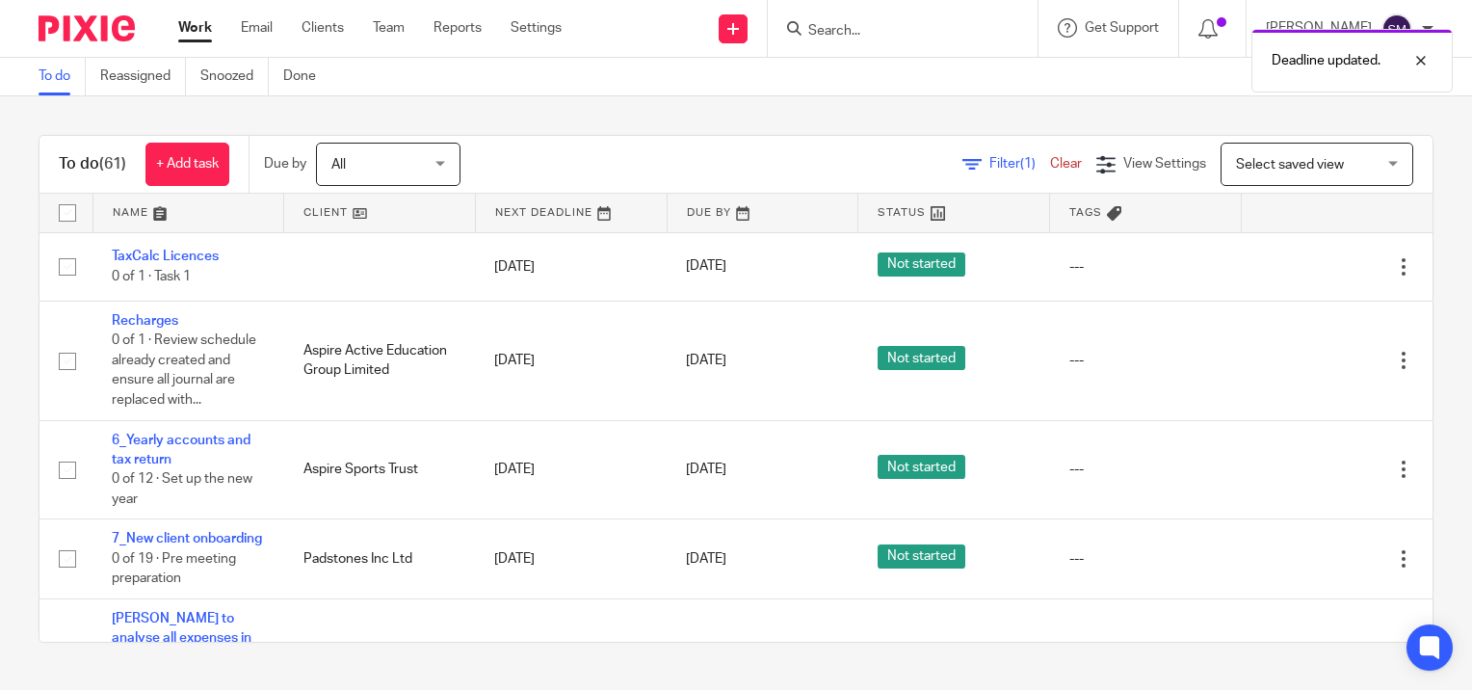
click at [199, 26] on link "Work" at bounding box center [195, 27] width 34 height 19
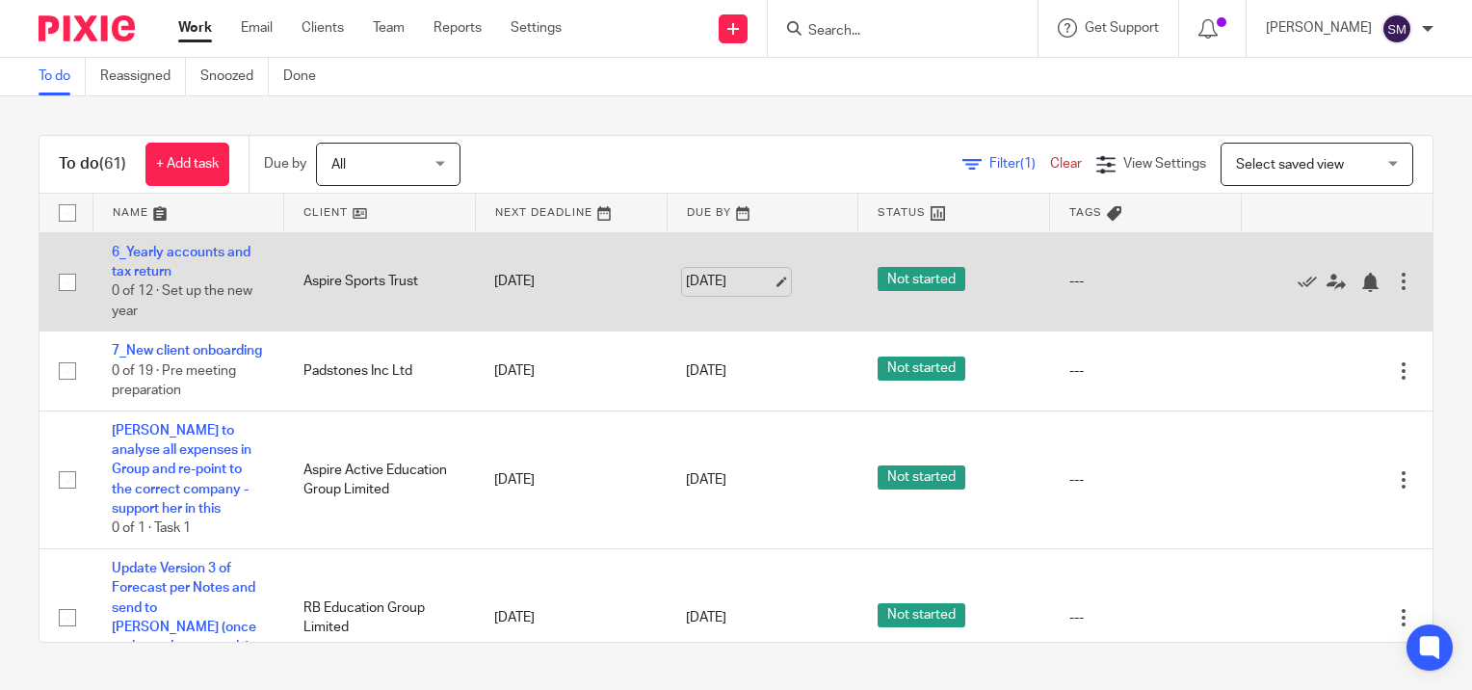
click at [763, 277] on link "[DATE]" at bounding box center [729, 282] width 87 height 20
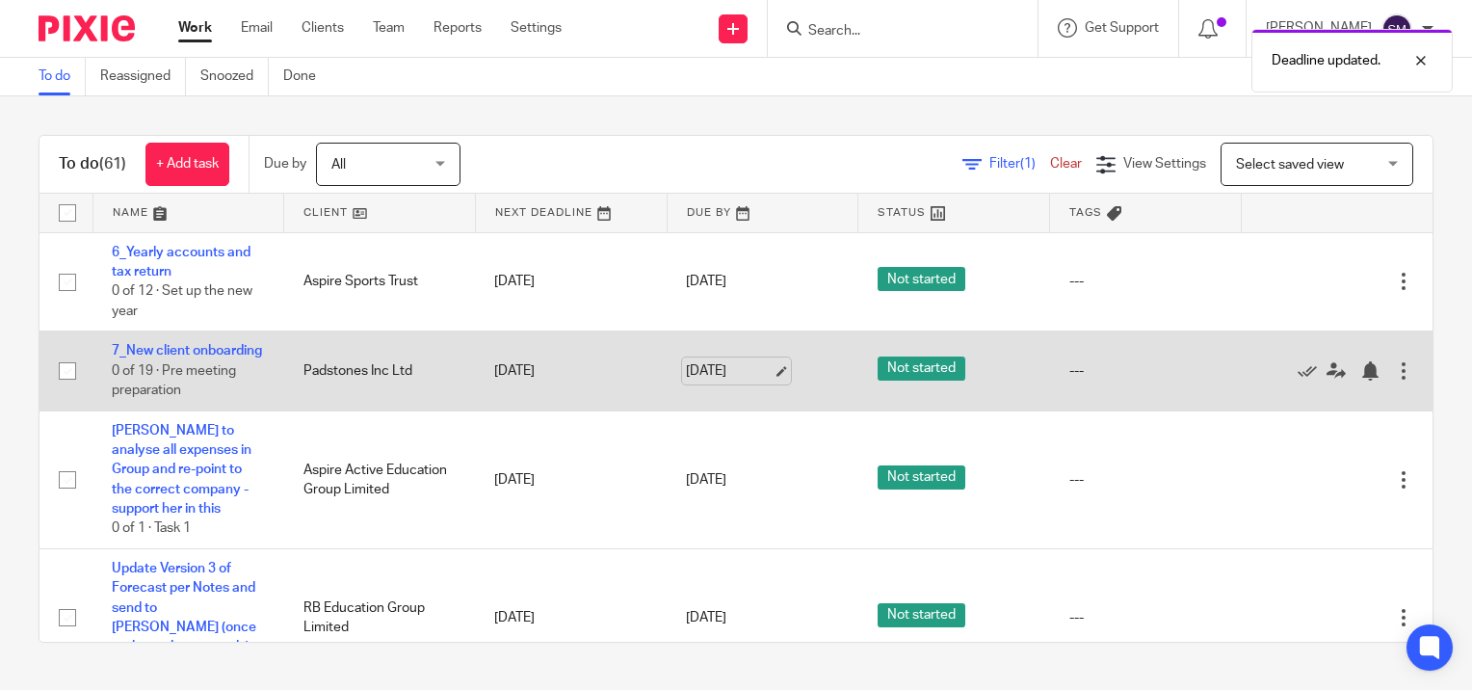
click at [767, 379] on link "[DATE]" at bounding box center [729, 371] width 87 height 20
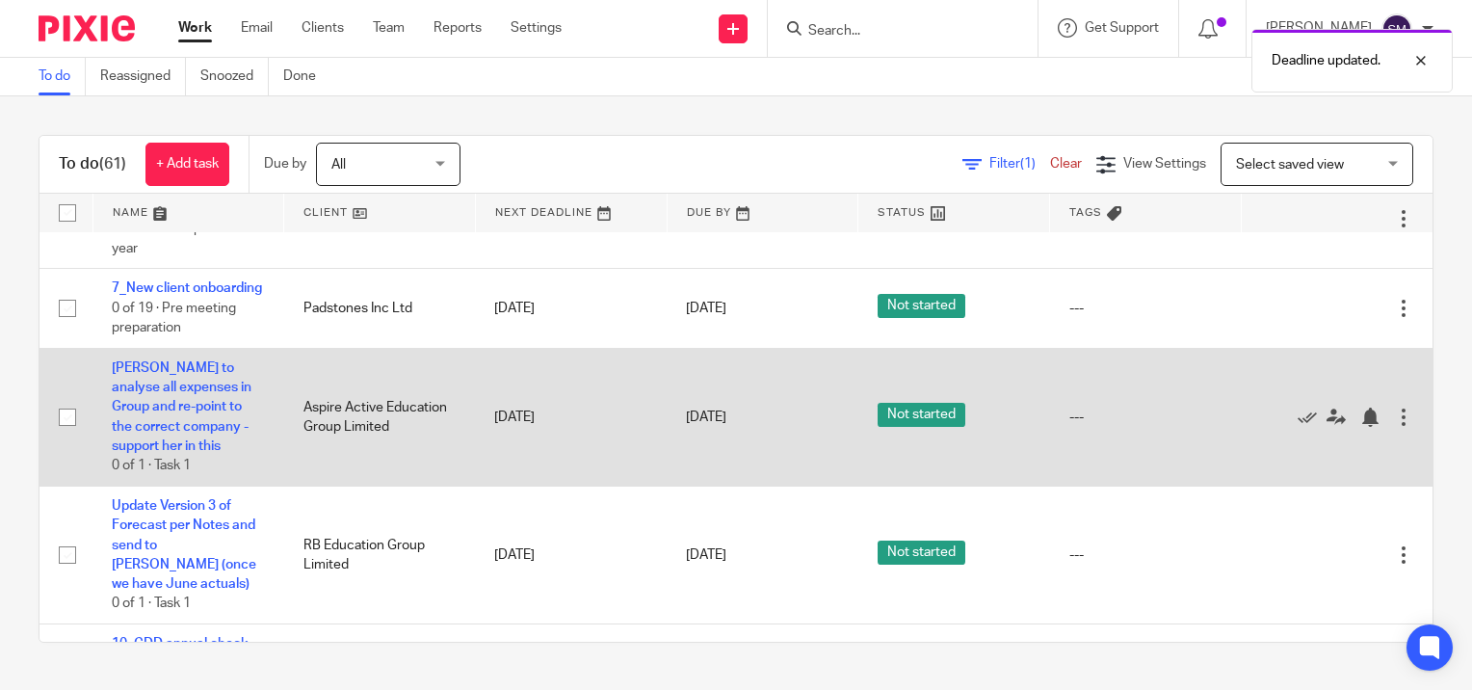
scroll to position [96, 0]
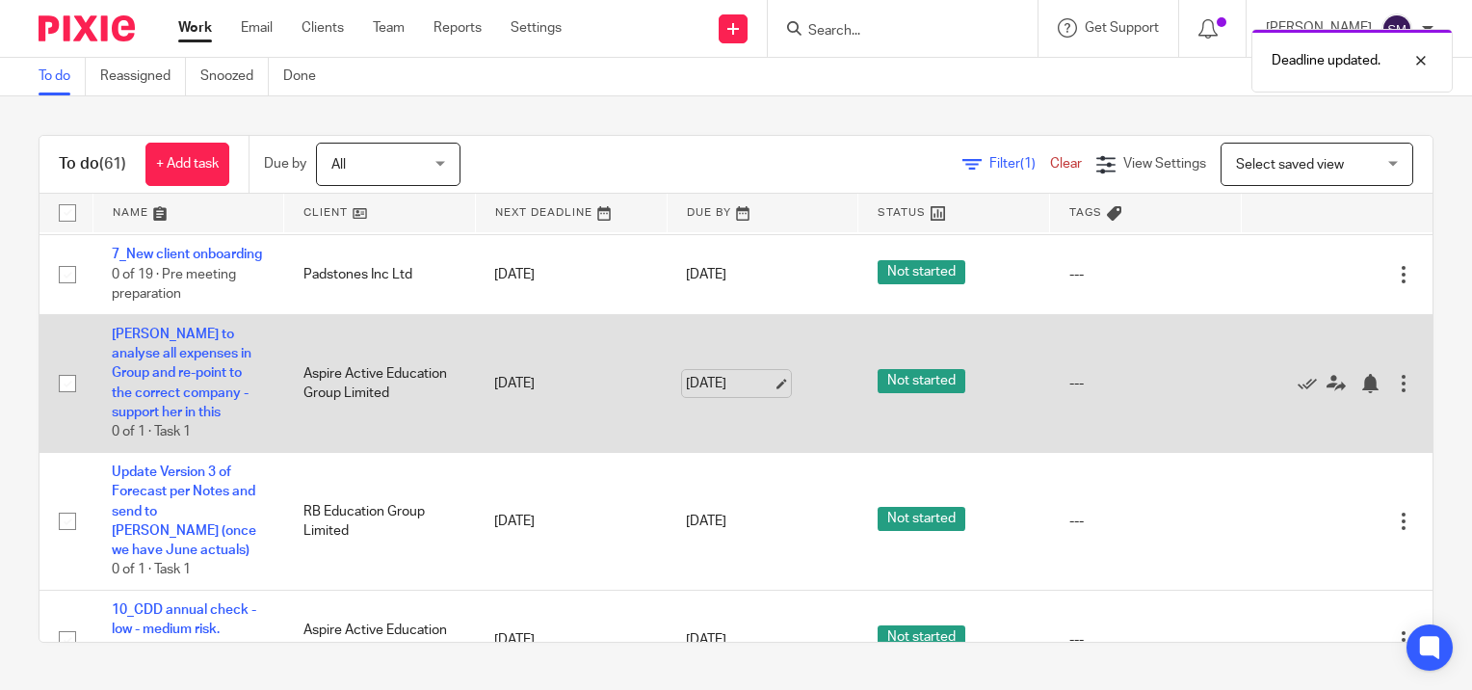
click at [767, 394] on link "[DATE]" at bounding box center [729, 384] width 87 height 20
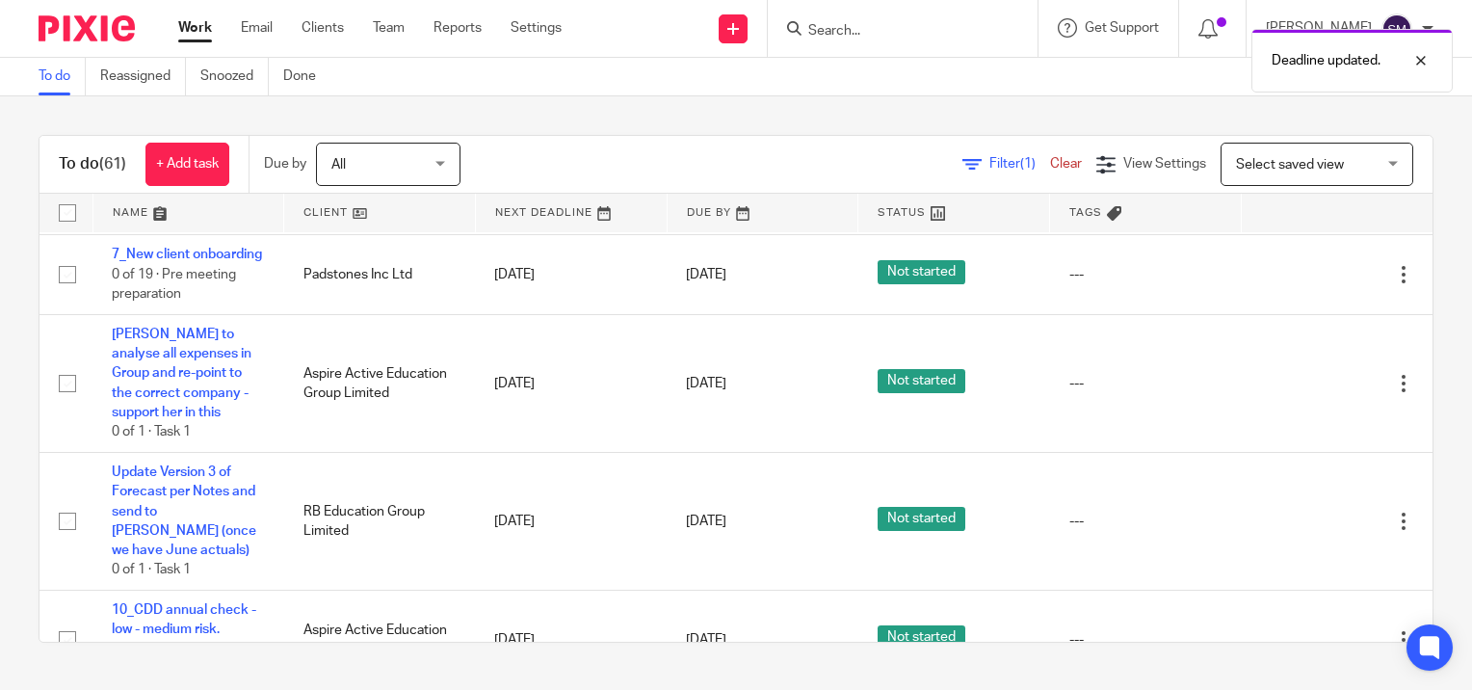
click at [197, 35] on link "Work" at bounding box center [195, 27] width 34 height 19
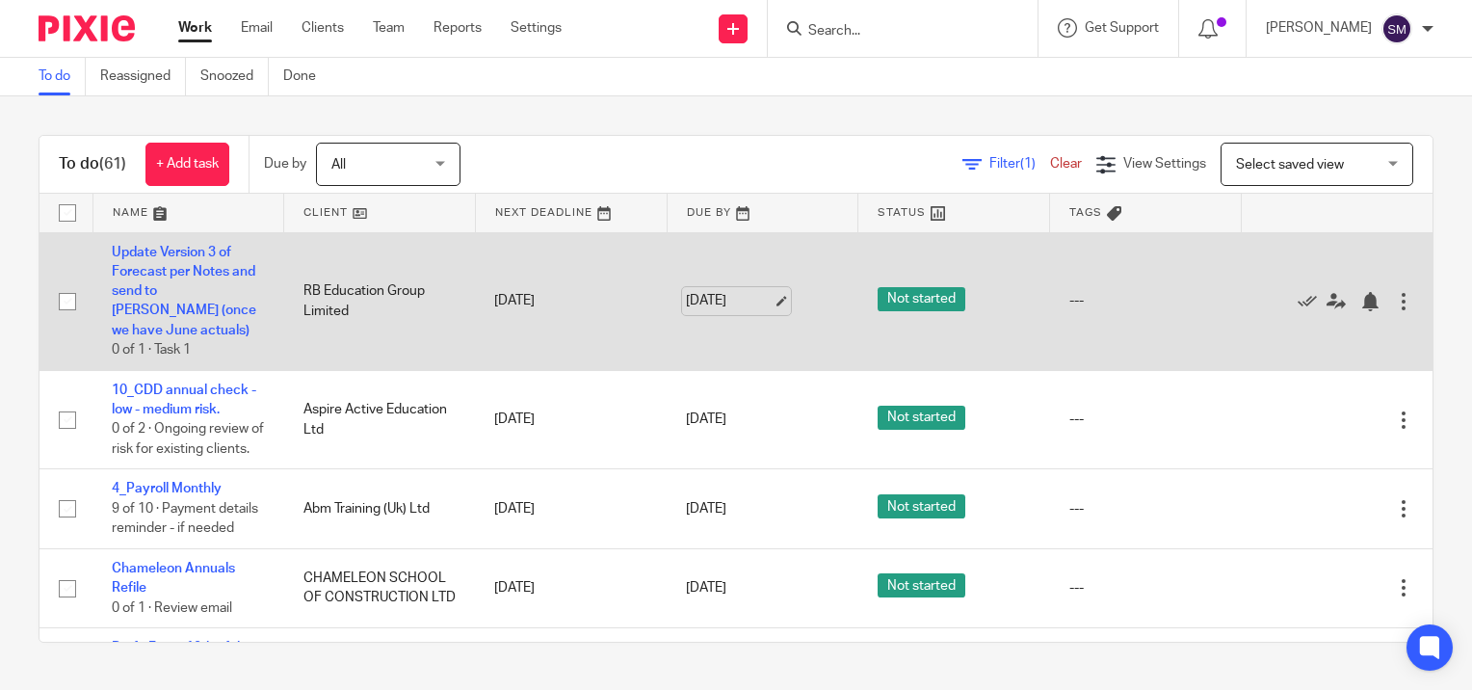
click at [757, 295] on link "[DATE]" at bounding box center [729, 301] width 87 height 20
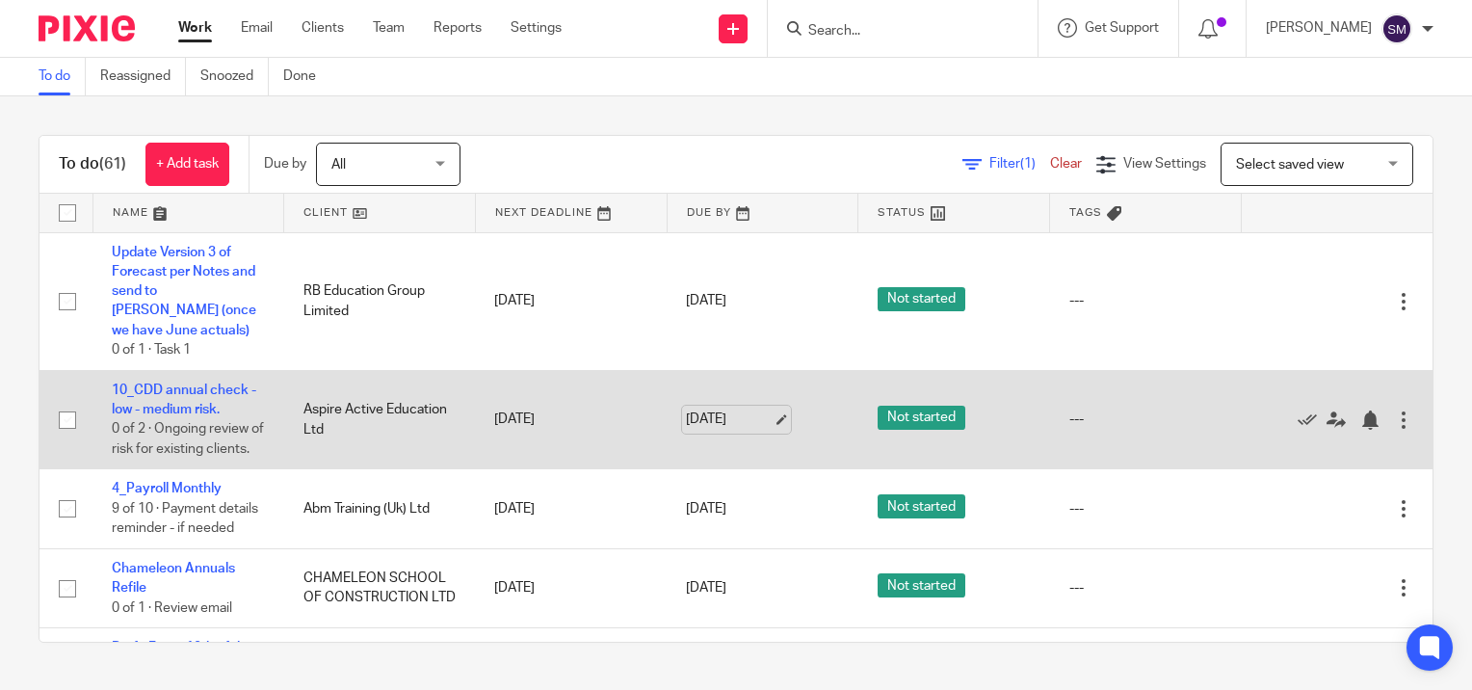
click at [771, 409] on link "[DATE]" at bounding box center [729, 419] width 87 height 20
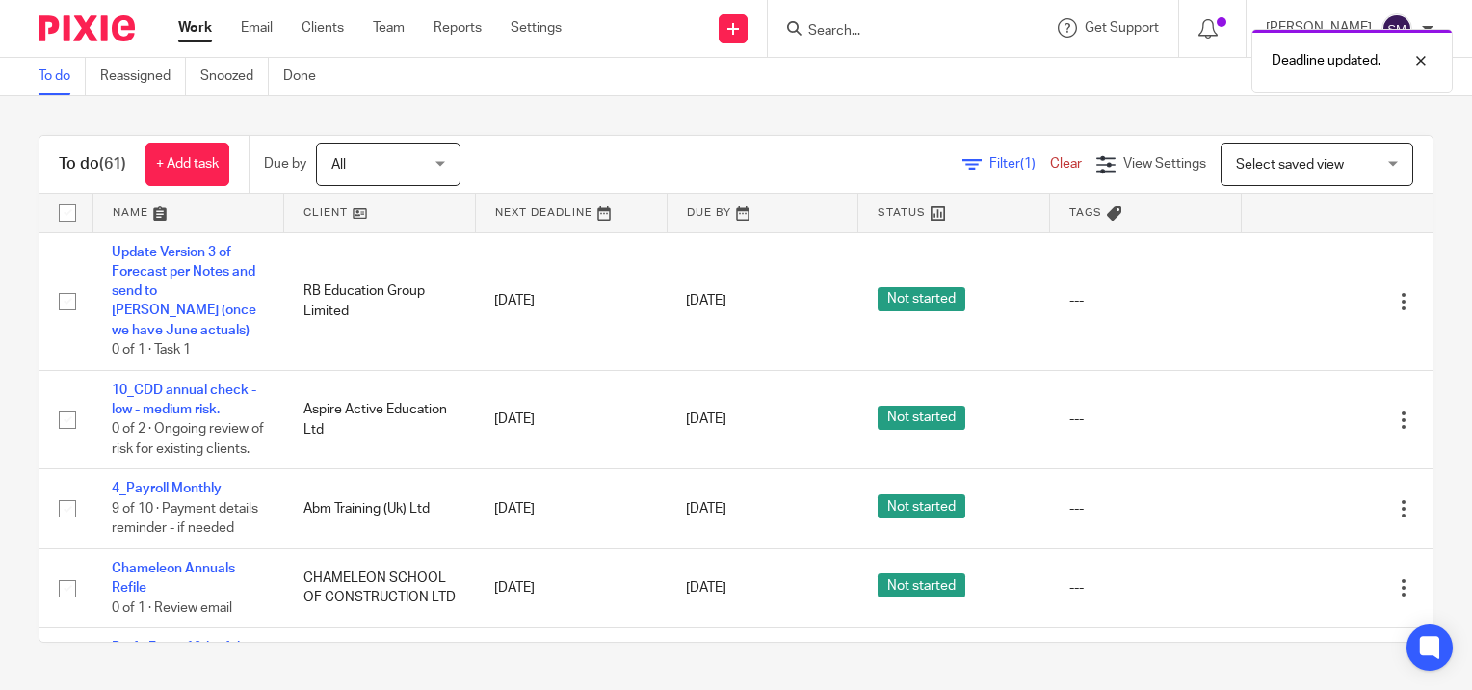
click at [199, 32] on link "Work" at bounding box center [195, 27] width 34 height 19
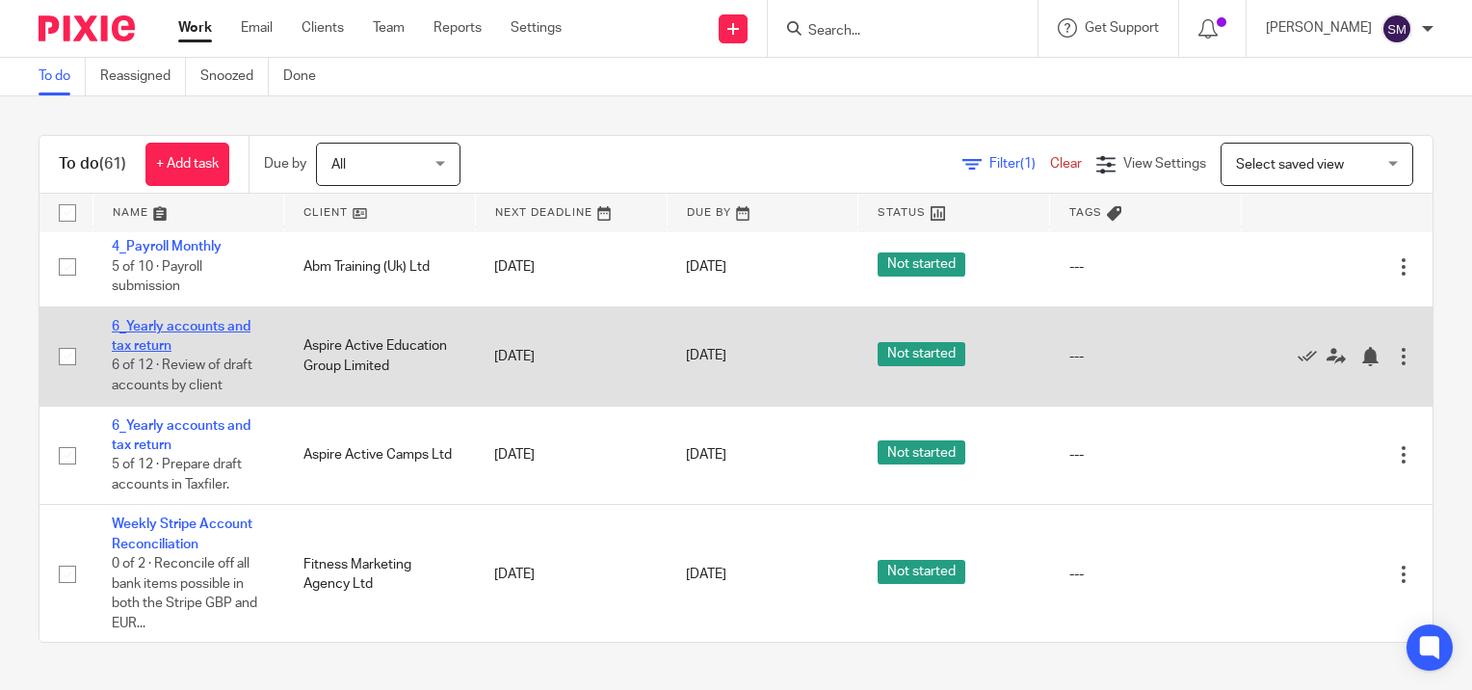
scroll to position [1734, 0]
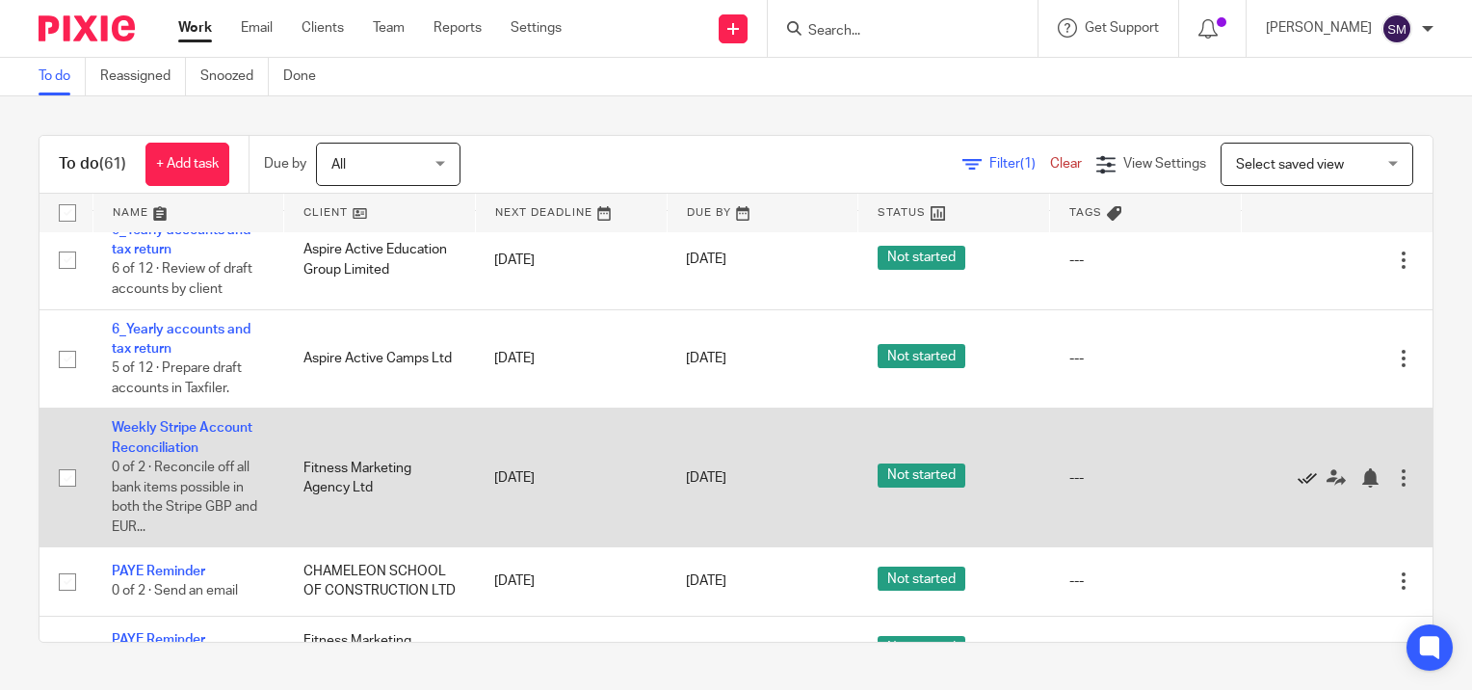
click at [1297, 487] on link at bounding box center [1311, 477] width 29 height 19
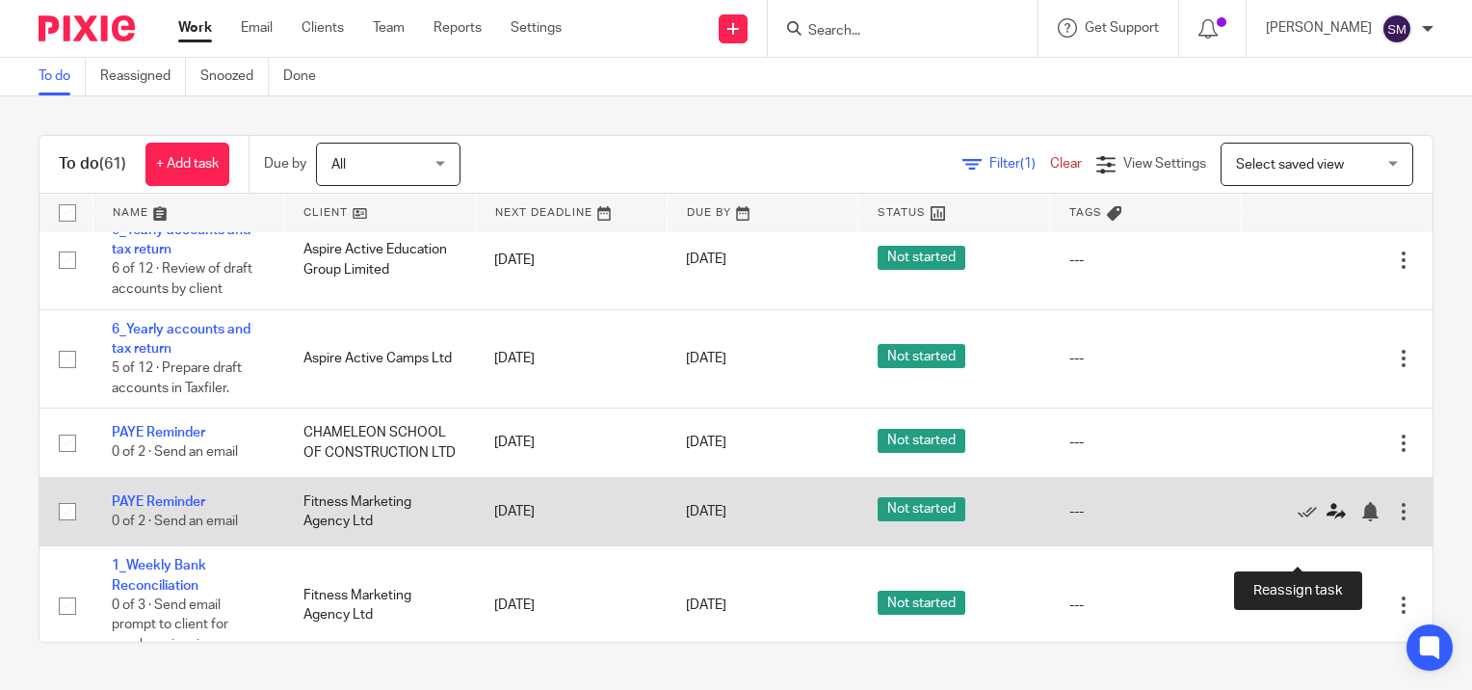
click at [1326, 521] on icon at bounding box center [1335, 511] width 19 height 19
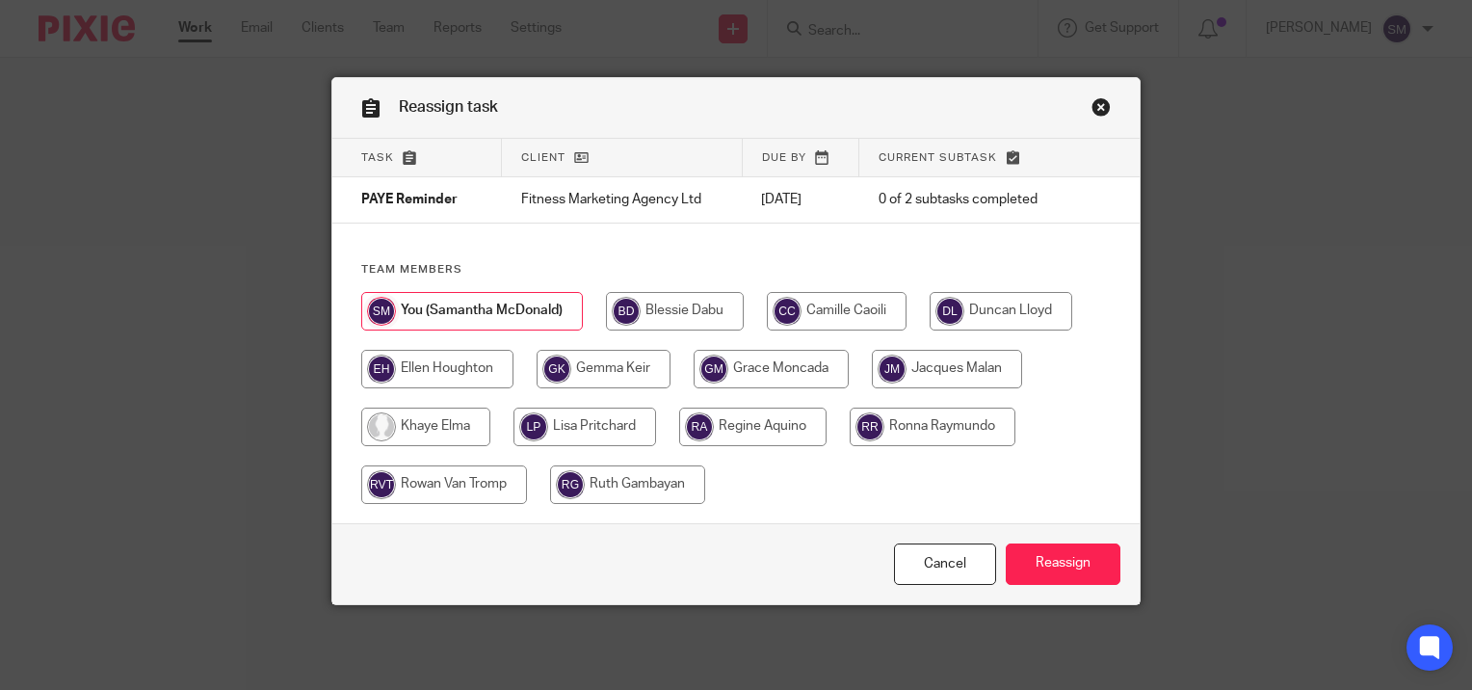
click at [770, 366] on input "radio" at bounding box center [770, 369] width 155 height 39
radio input "true"
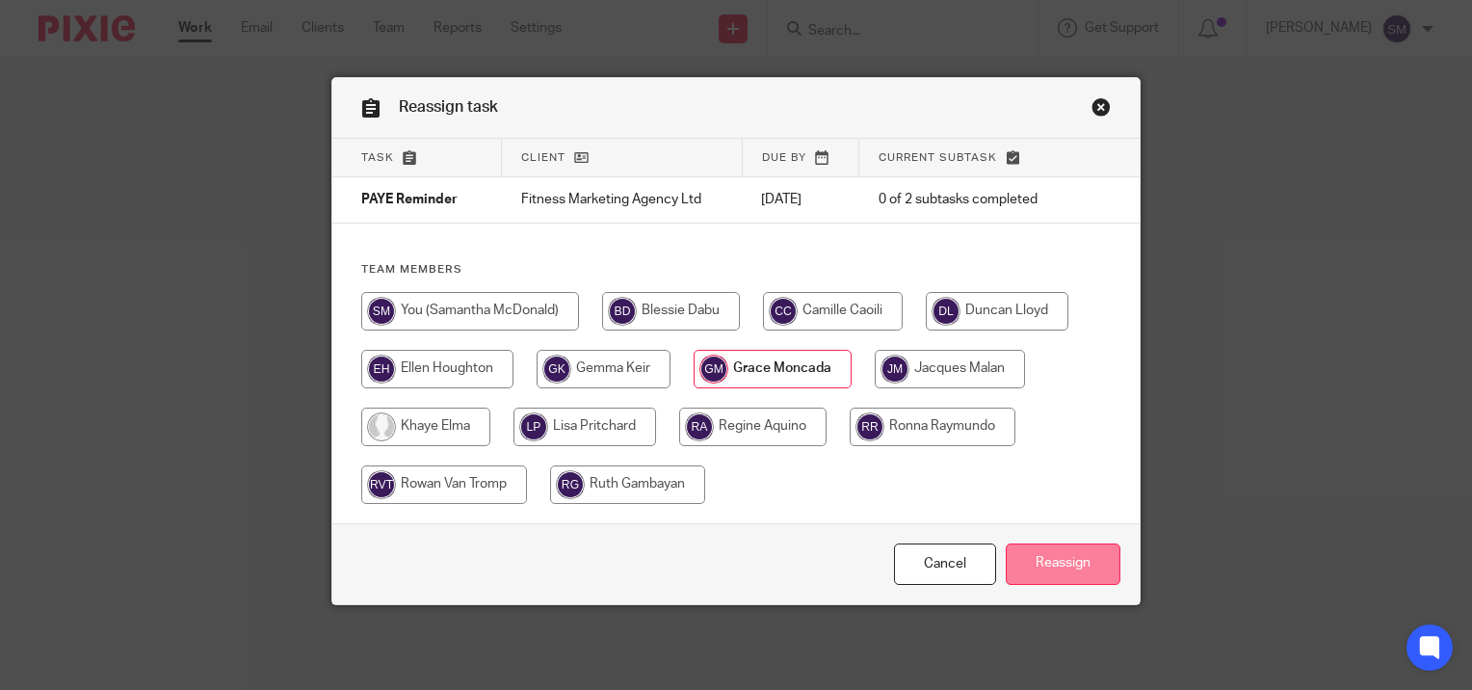
click at [1087, 571] on input "Reassign" at bounding box center [1063, 563] width 115 height 41
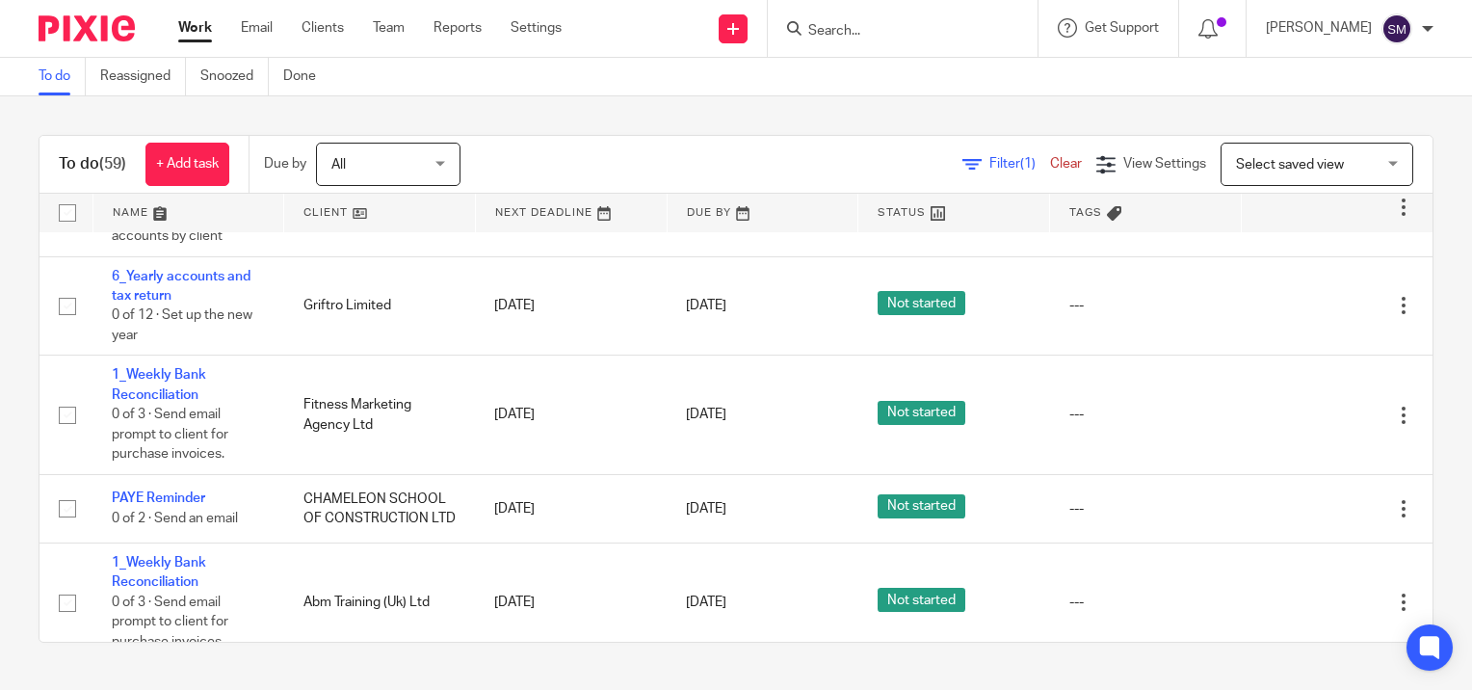
scroll to position [1830, 0]
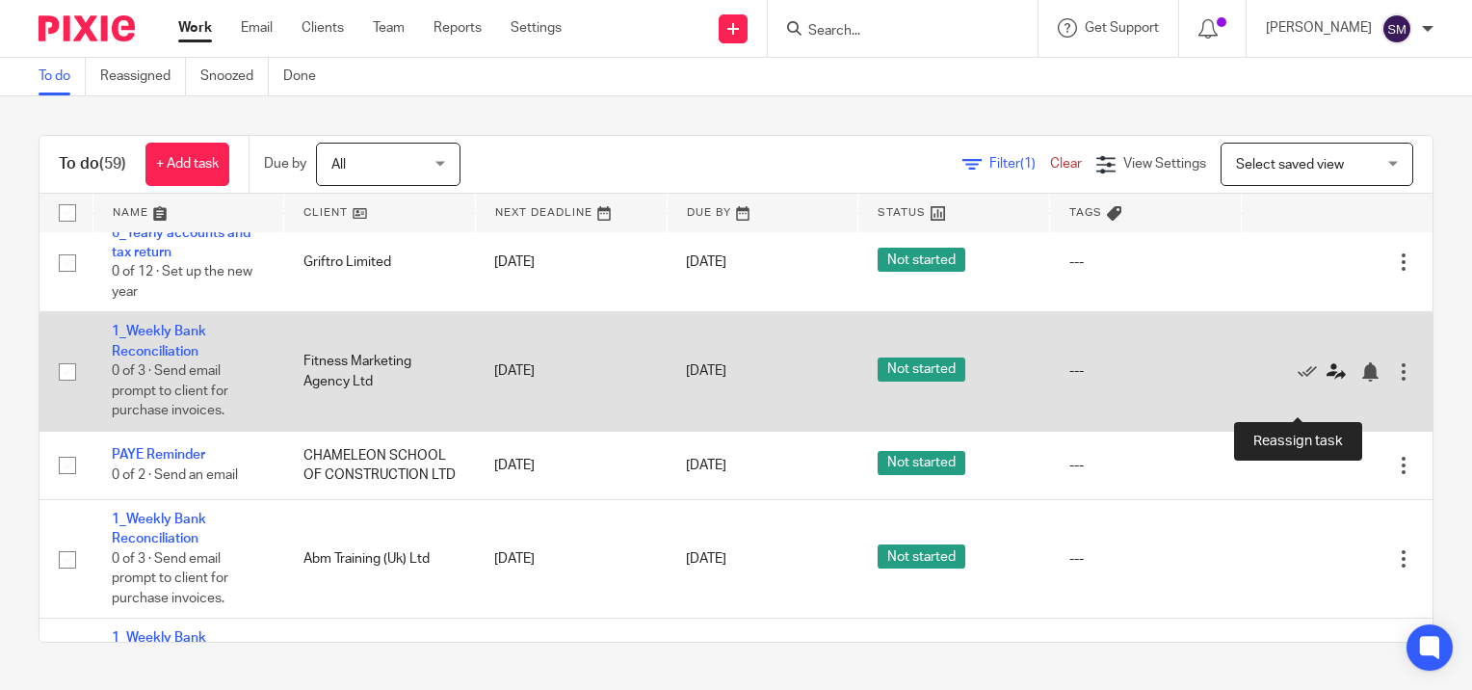
click at [1326, 381] on icon at bounding box center [1335, 371] width 19 height 19
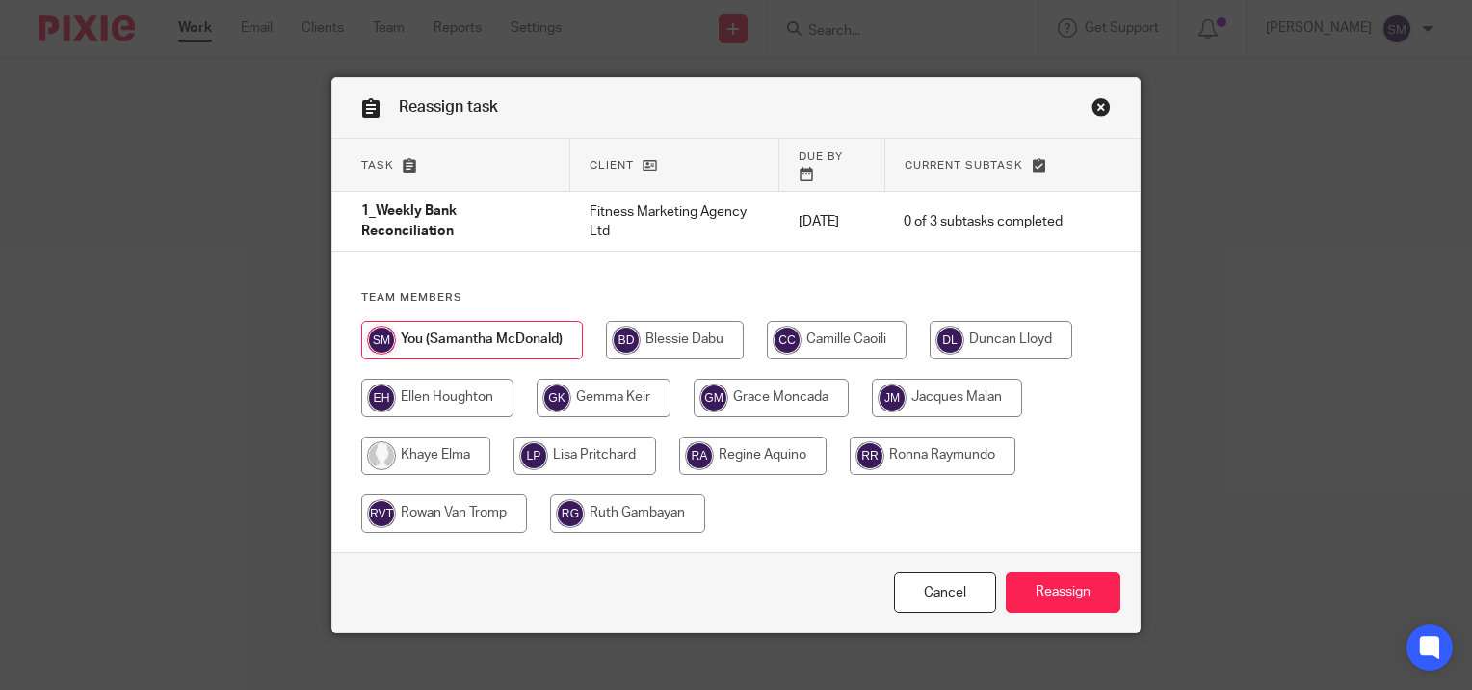
click at [765, 393] on input "radio" at bounding box center [770, 398] width 155 height 39
radio input "true"
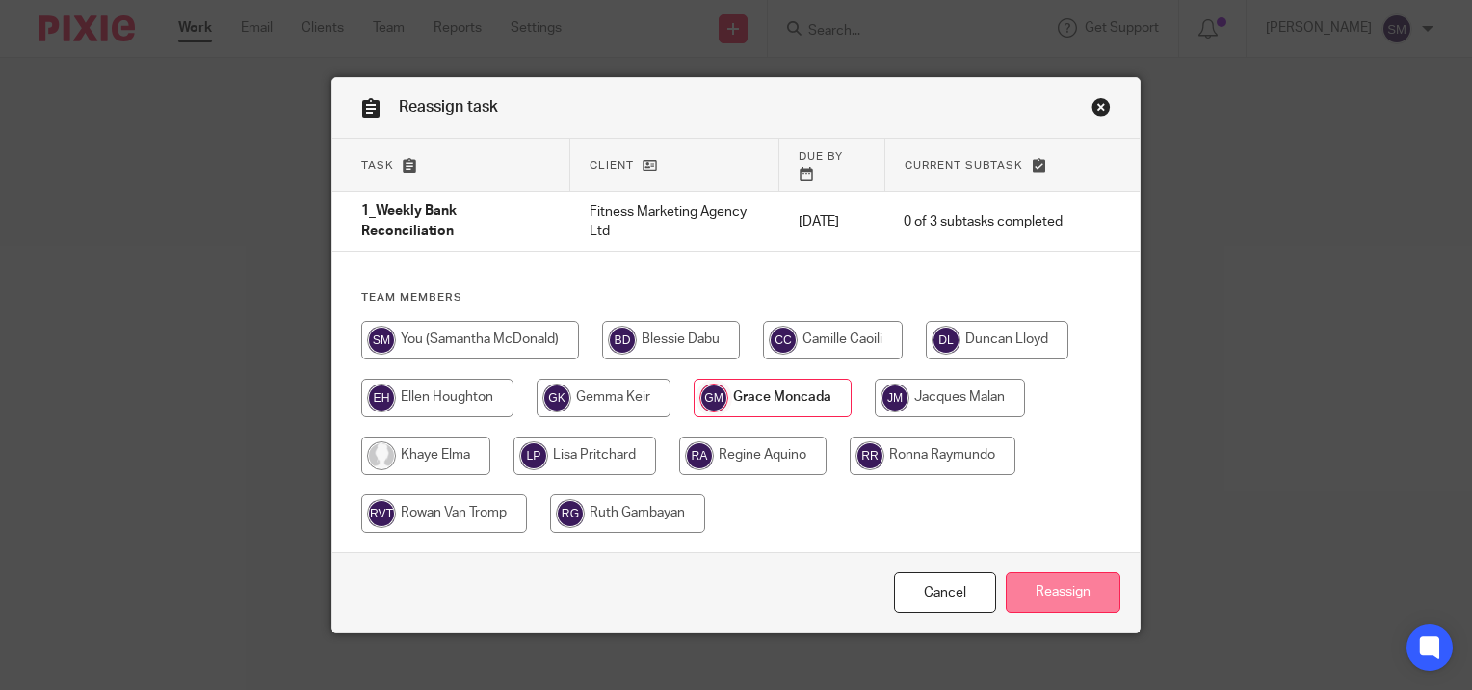
click at [1071, 577] on input "Reassign" at bounding box center [1063, 592] width 115 height 41
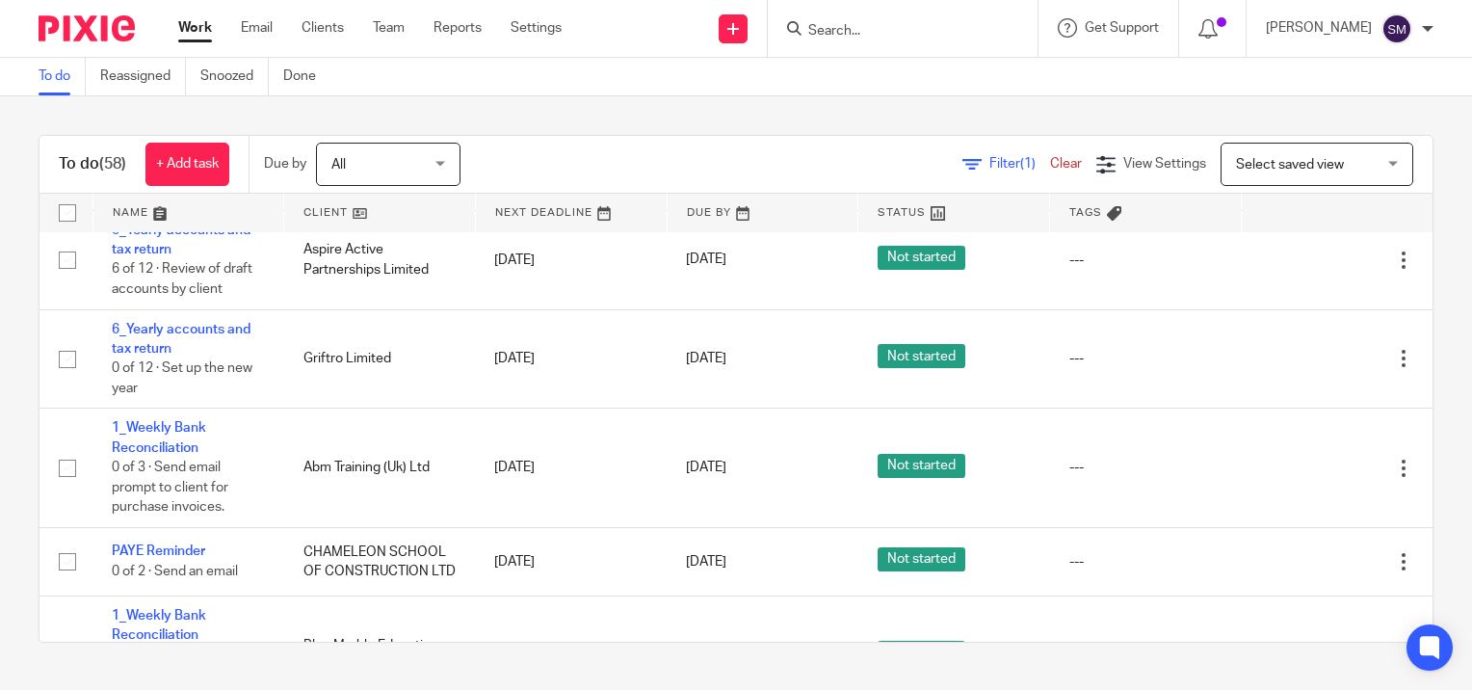
scroll to position [1830, 0]
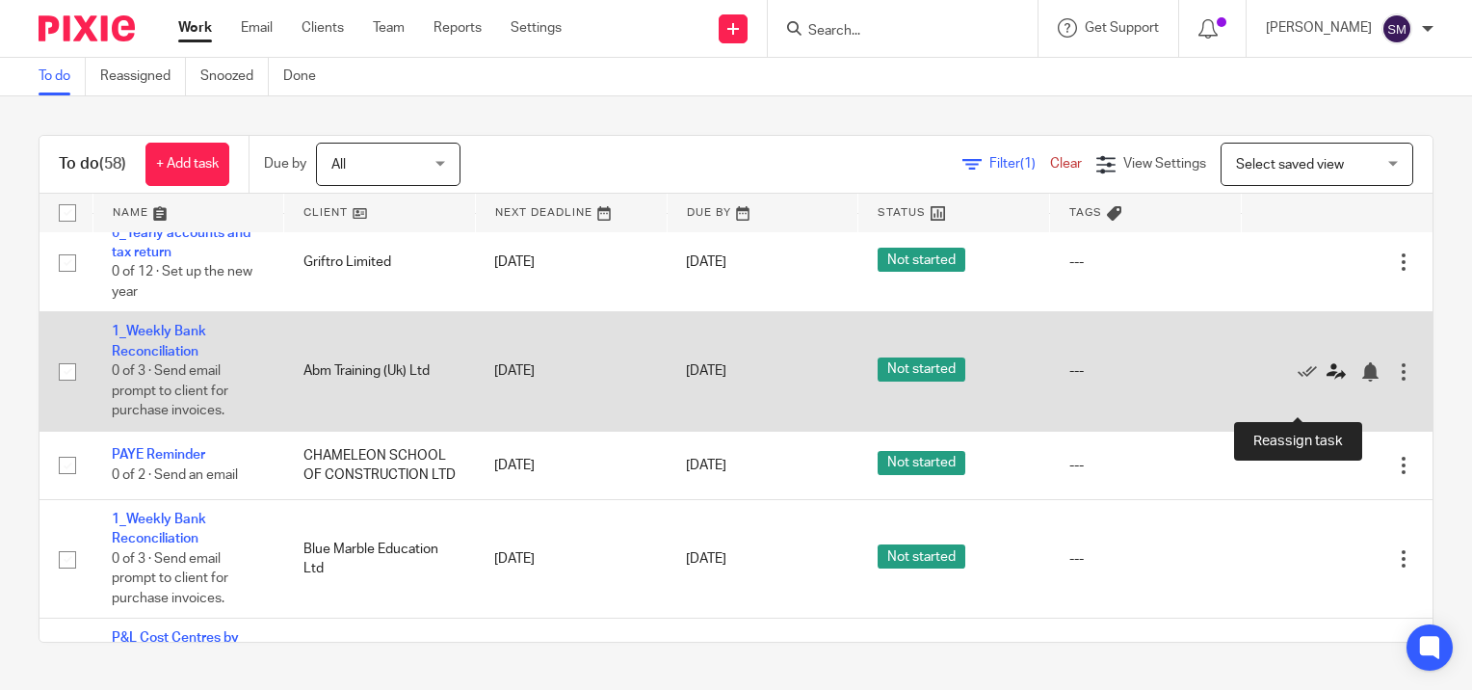
click at [1326, 381] on icon at bounding box center [1335, 371] width 19 height 19
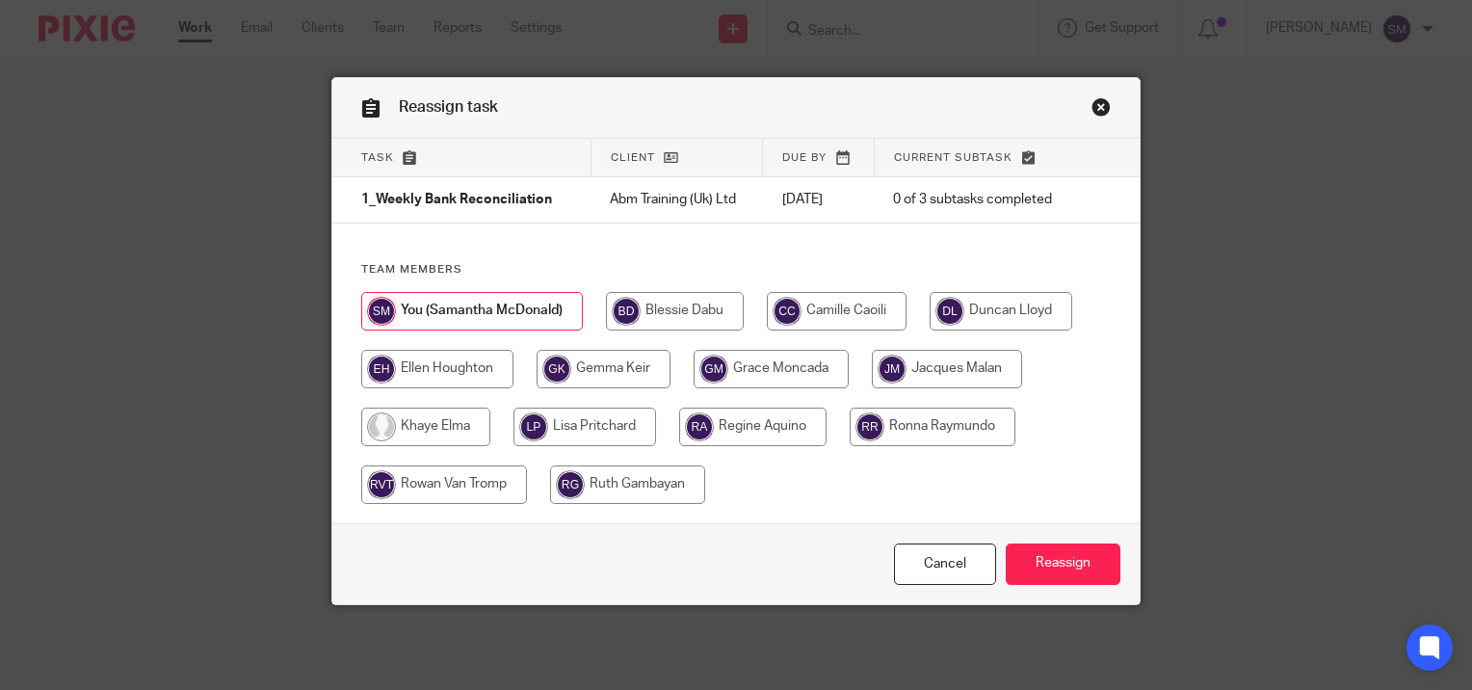
click at [634, 481] on input "radio" at bounding box center [627, 484] width 155 height 39
radio input "true"
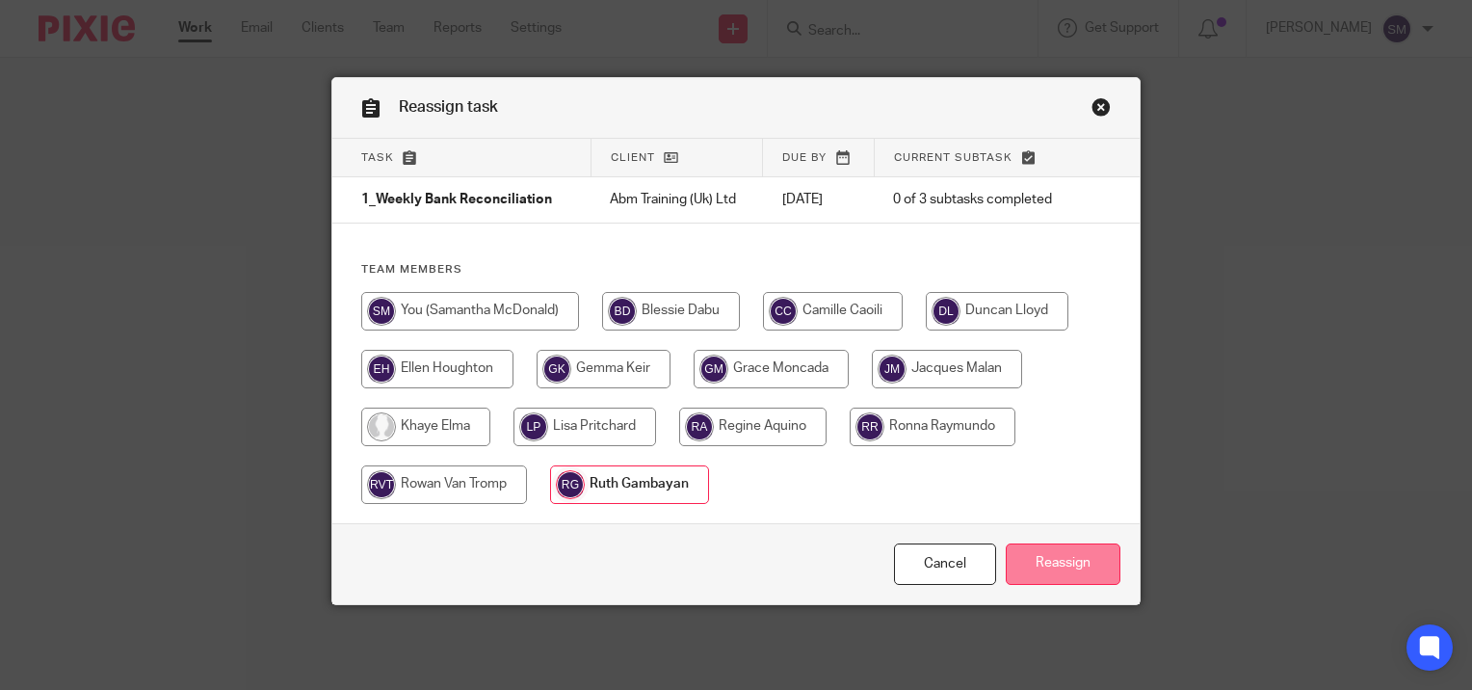
click at [1066, 556] on input "Reassign" at bounding box center [1063, 563] width 115 height 41
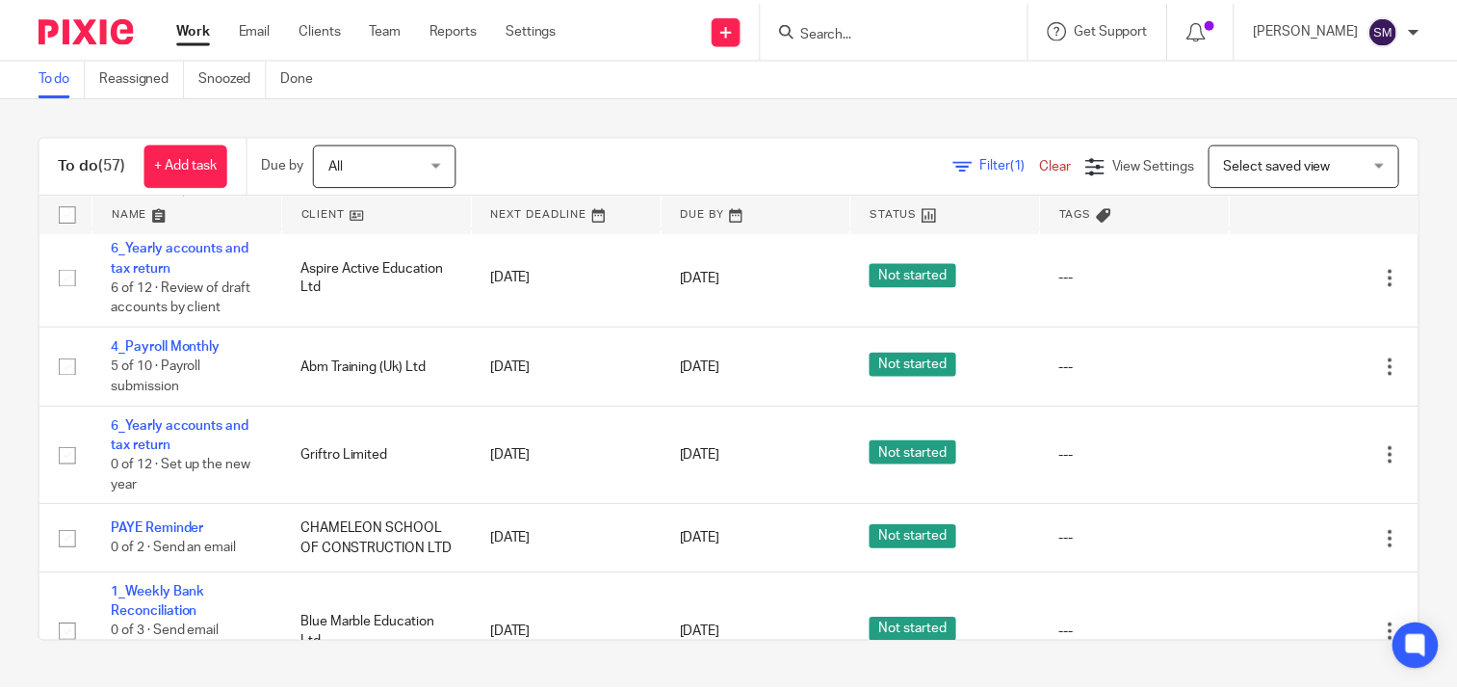
scroll to position [1734, 0]
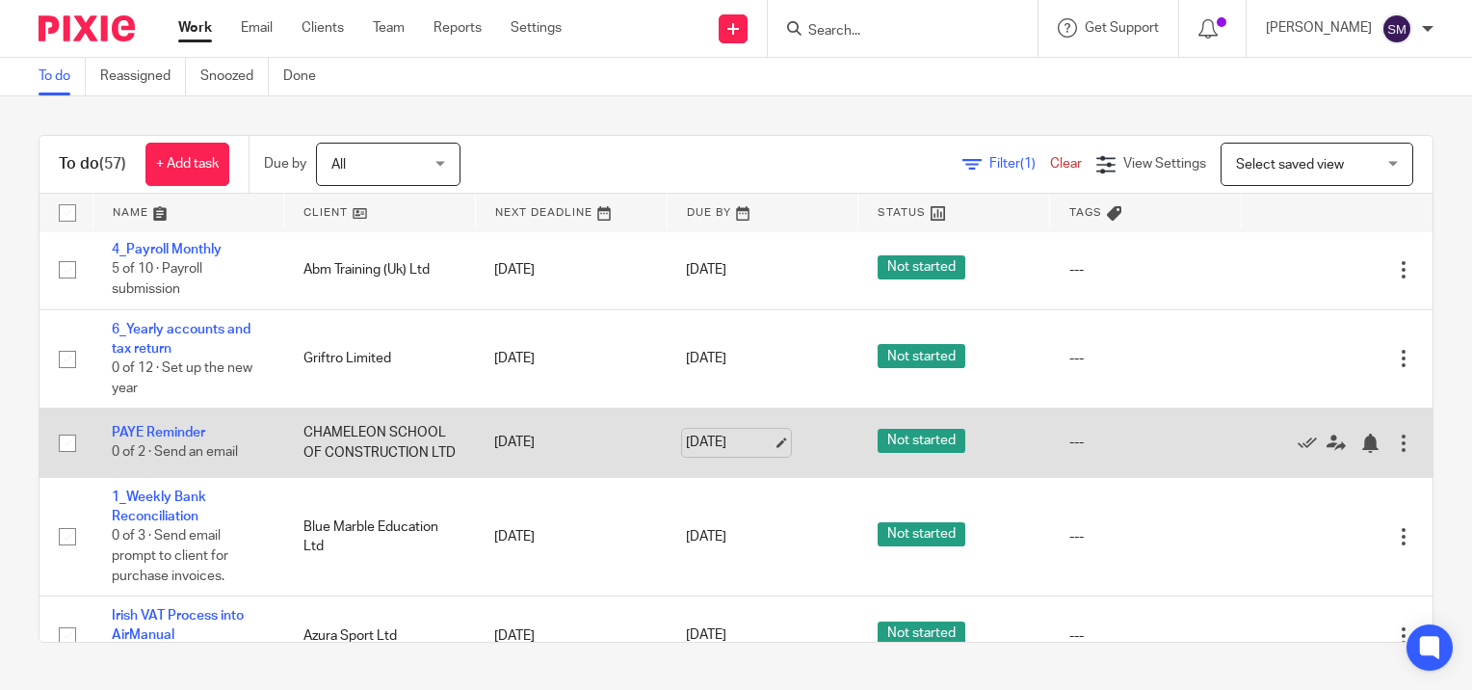
click at [756, 453] on link "[DATE]" at bounding box center [729, 442] width 87 height 20
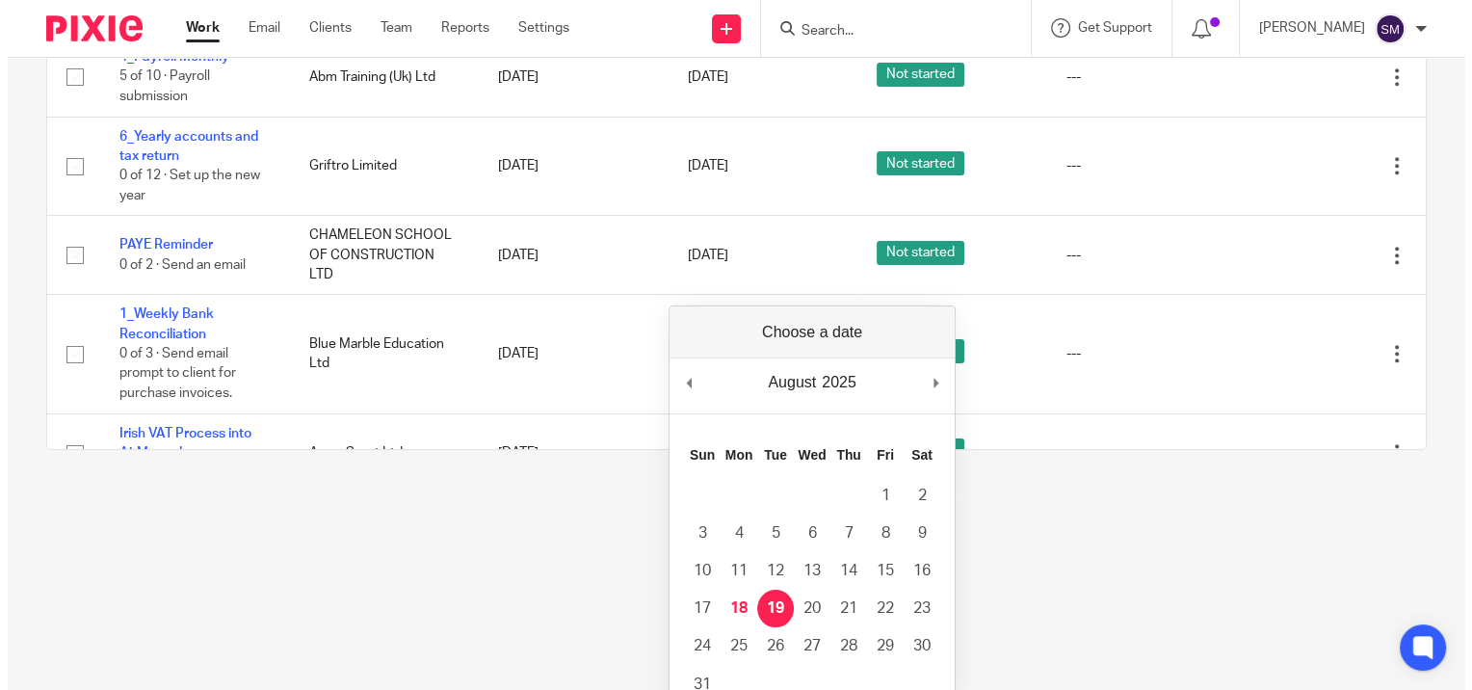
scroll to position [0, 0]
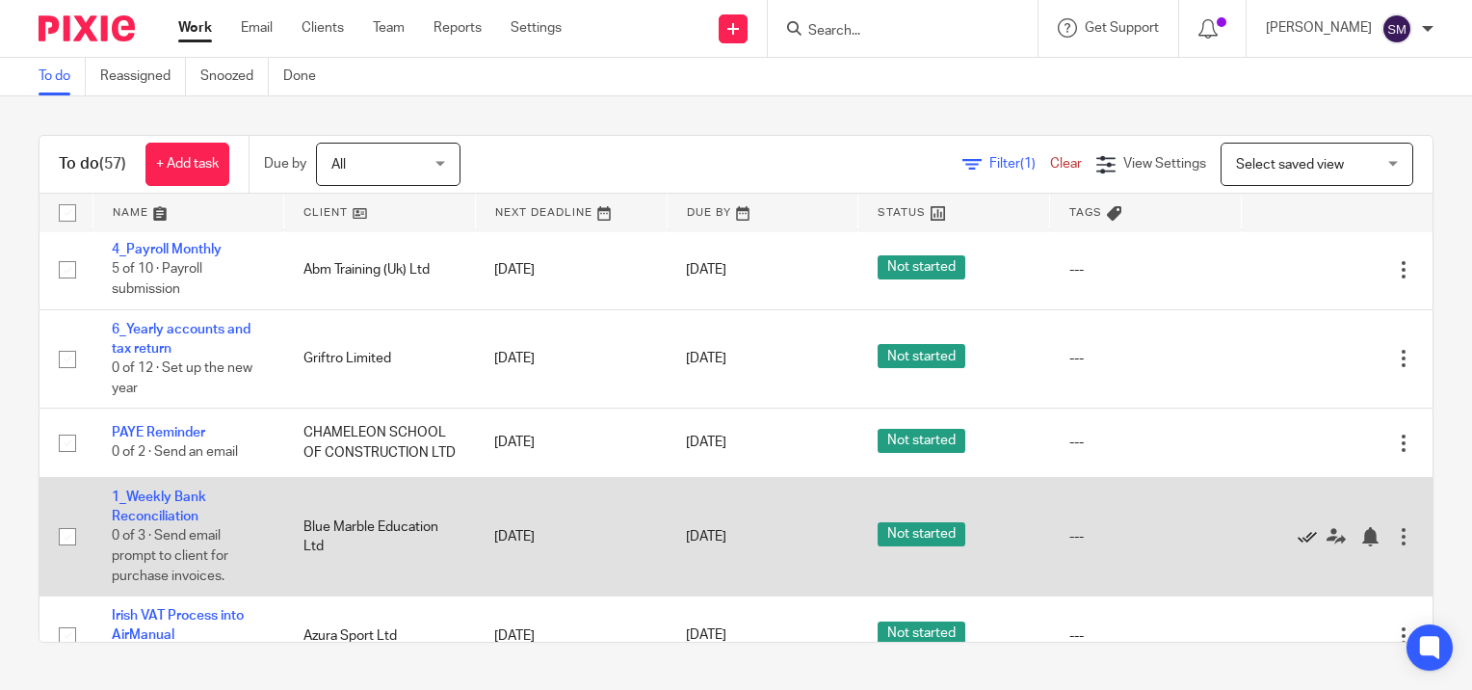
click at [1297, 546] on icon at bounding box center [1306, 536] width 19 height 19
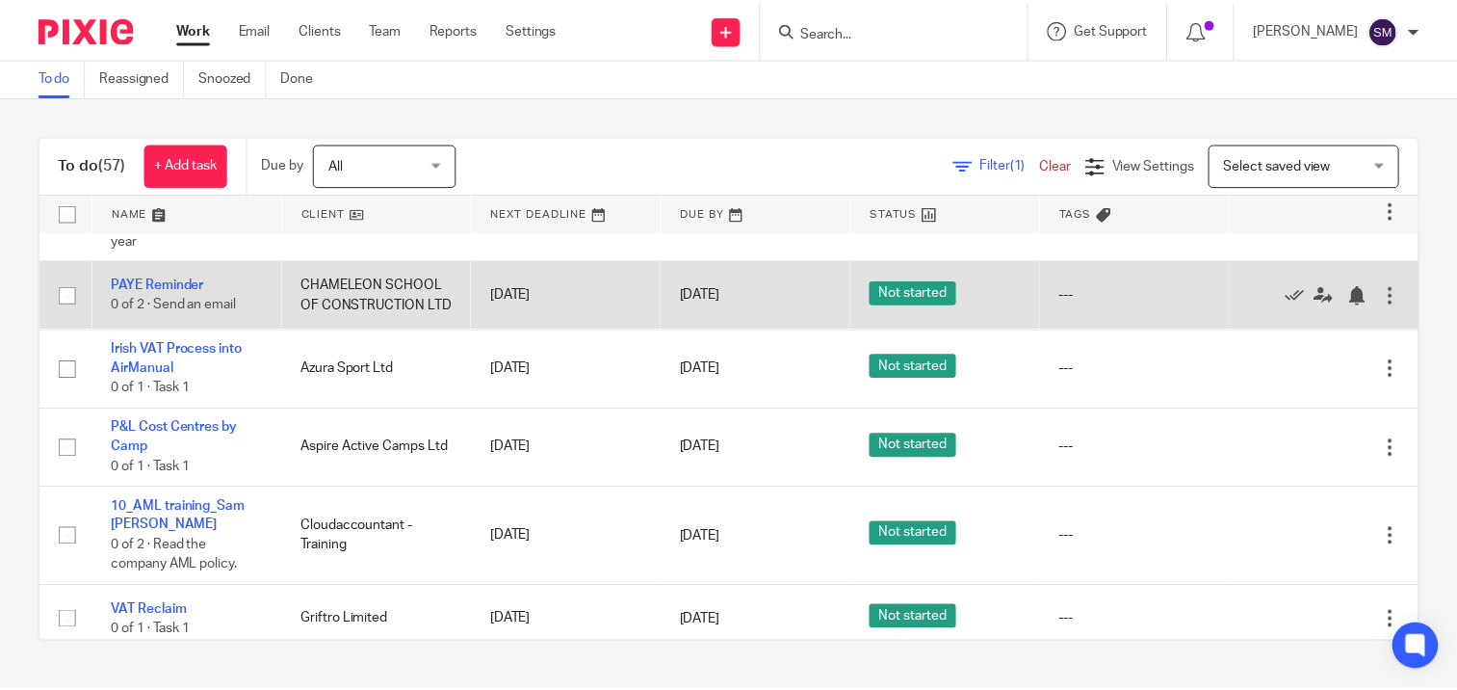
scroll to position [1926, 0]
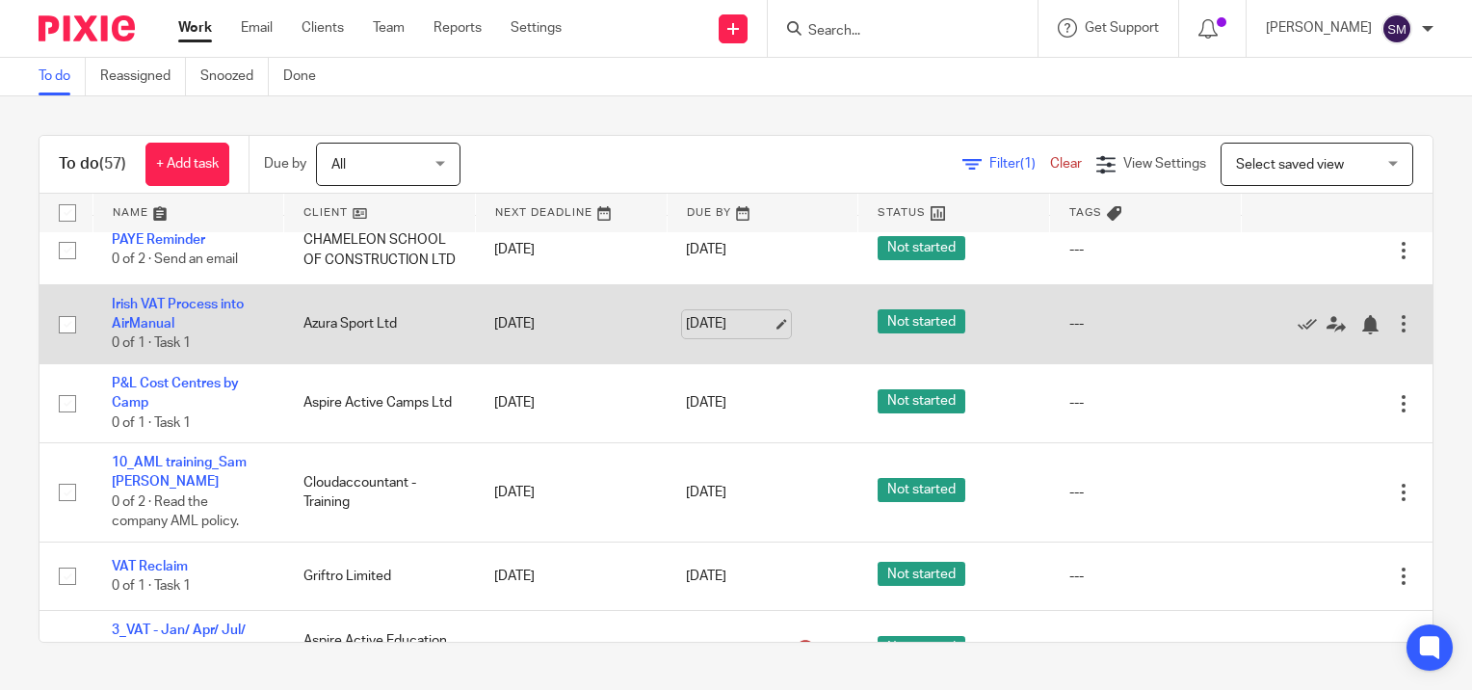
click at [764, 334] on link "31 Aug 2025" at bounding box center [729, 324] width 87 height 20
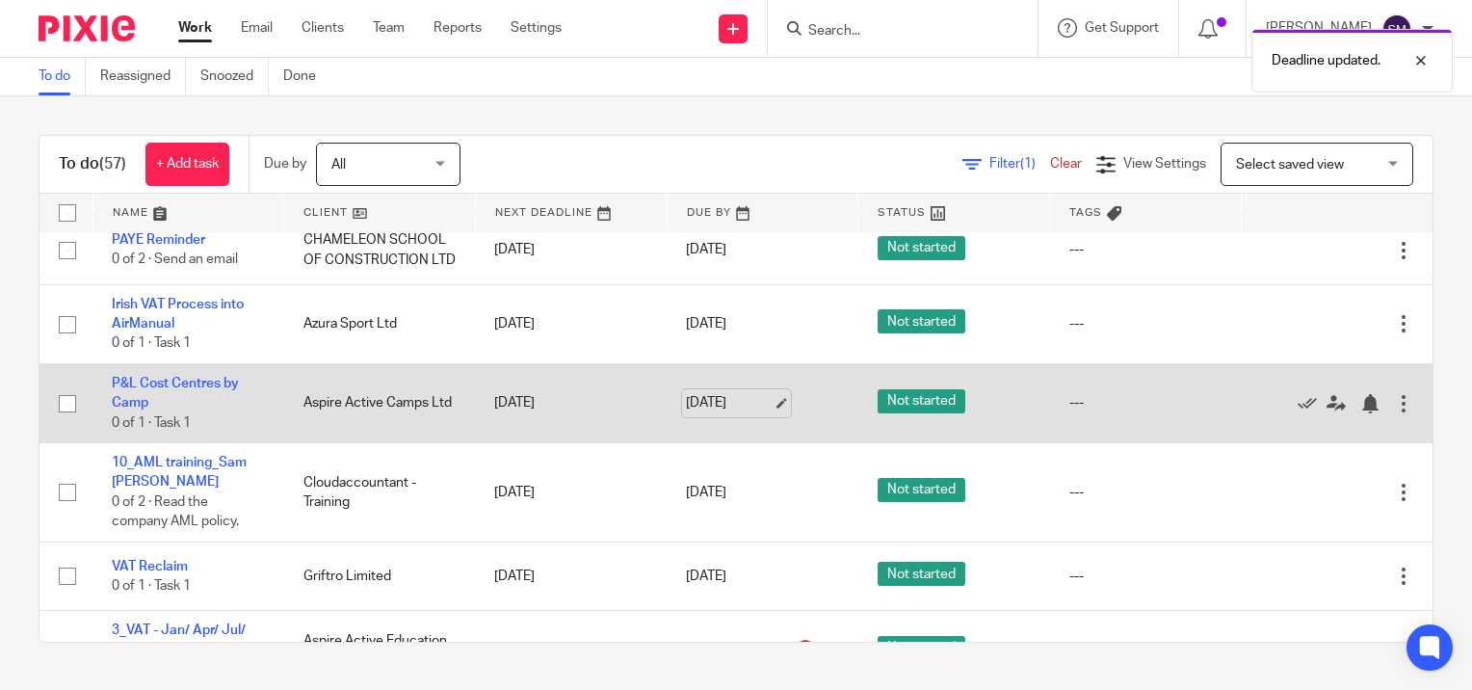
click at [760, 413] on link "31 Aug 2025" at bounding box center [729, 403] width 87 height 20
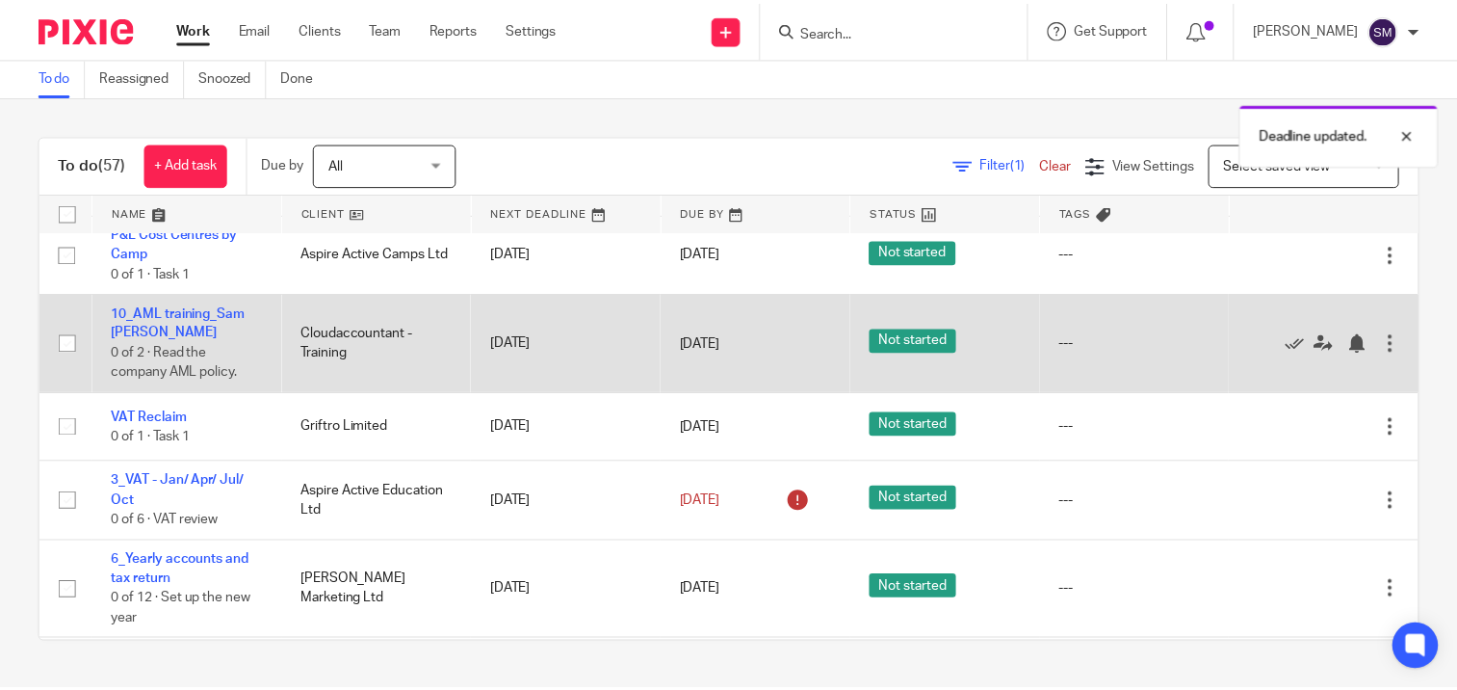
scroll to position [2119, 0]
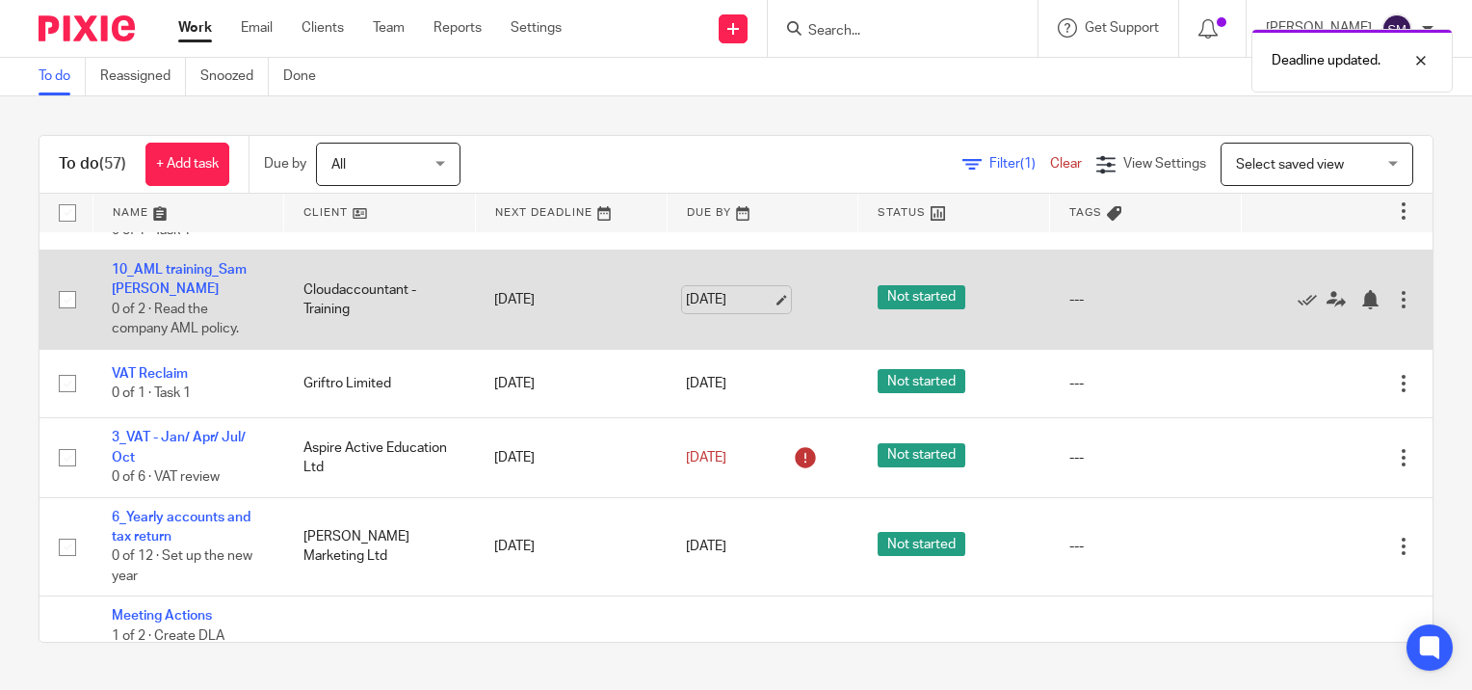
click at [761, 310] on link "31 Aug 2025" at bounding box center [729, 300] width 87 height 20
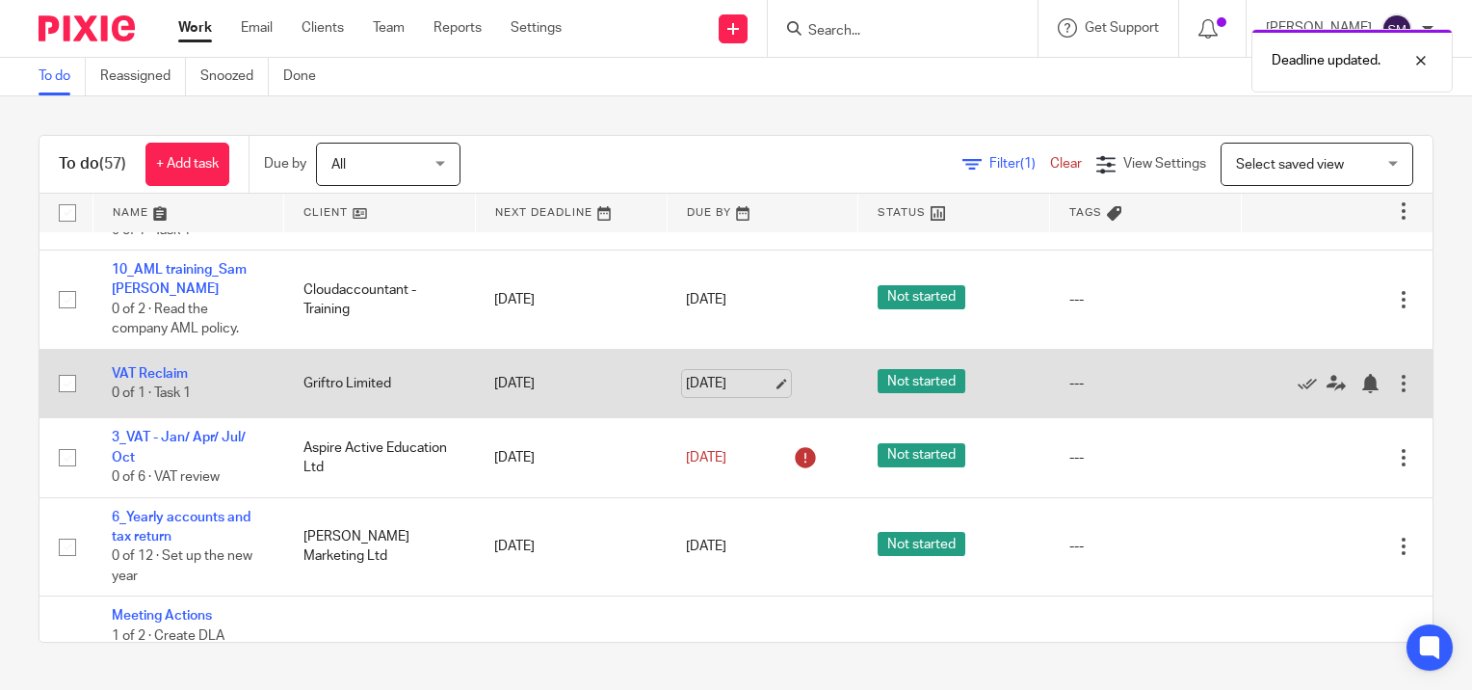
click at [763, 394] on link "[DATE]" at bounding box center [729, 384] width 87 height 20
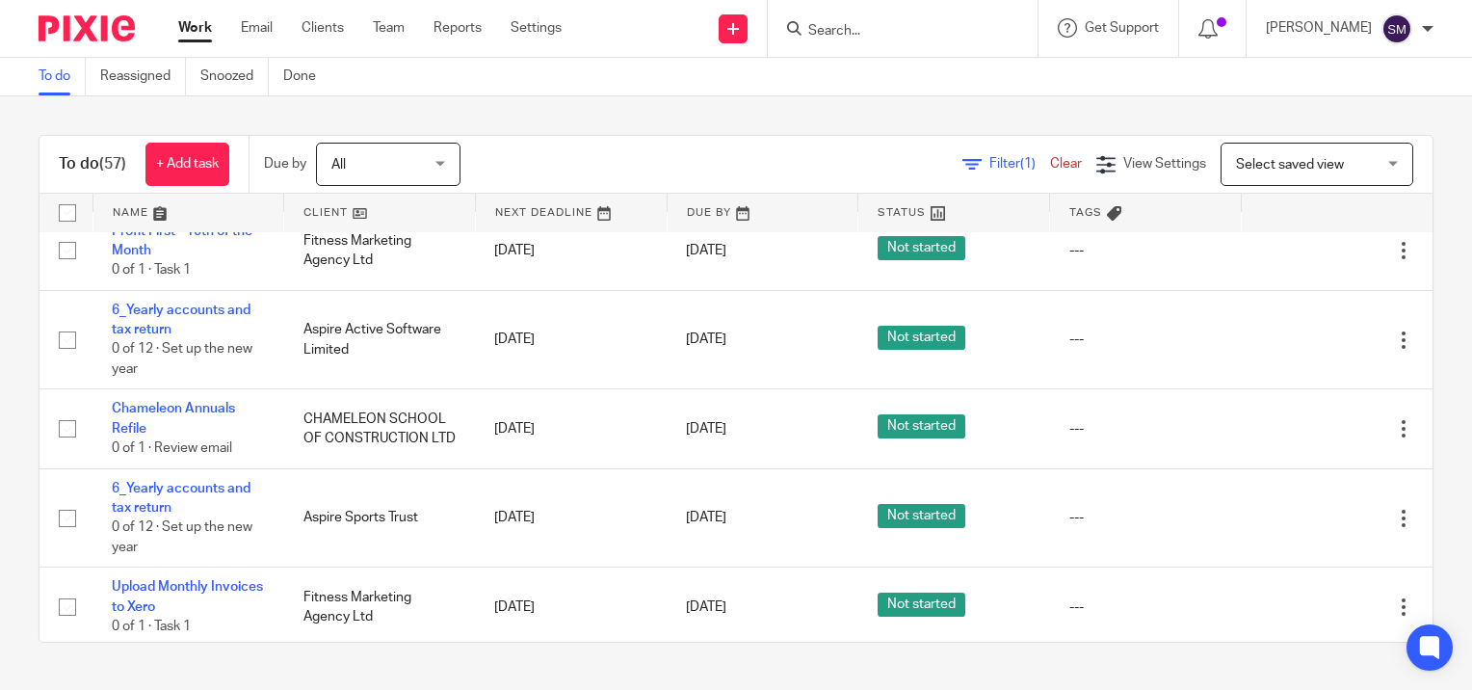
scroll to position [0, 0]
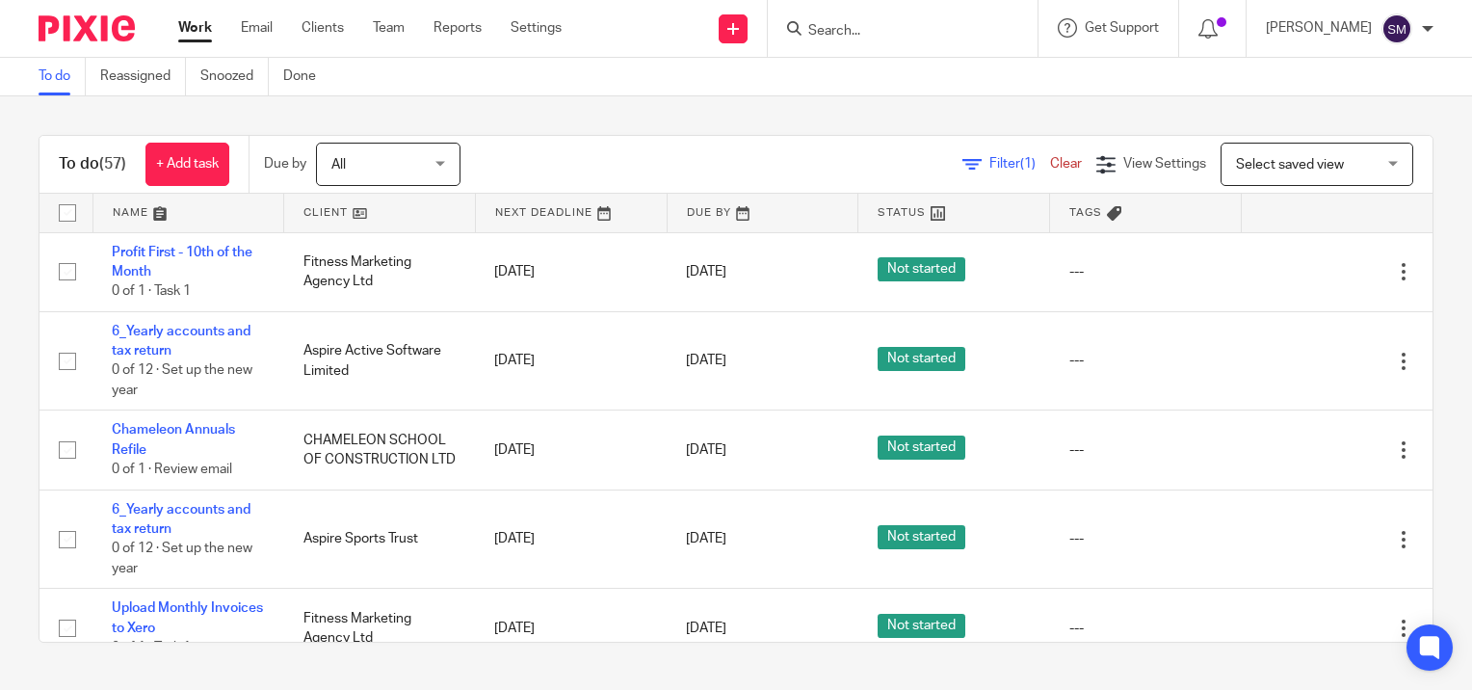
click at [196, 29] on link "Work" at bounding box center [195, 27] width 34 height 19
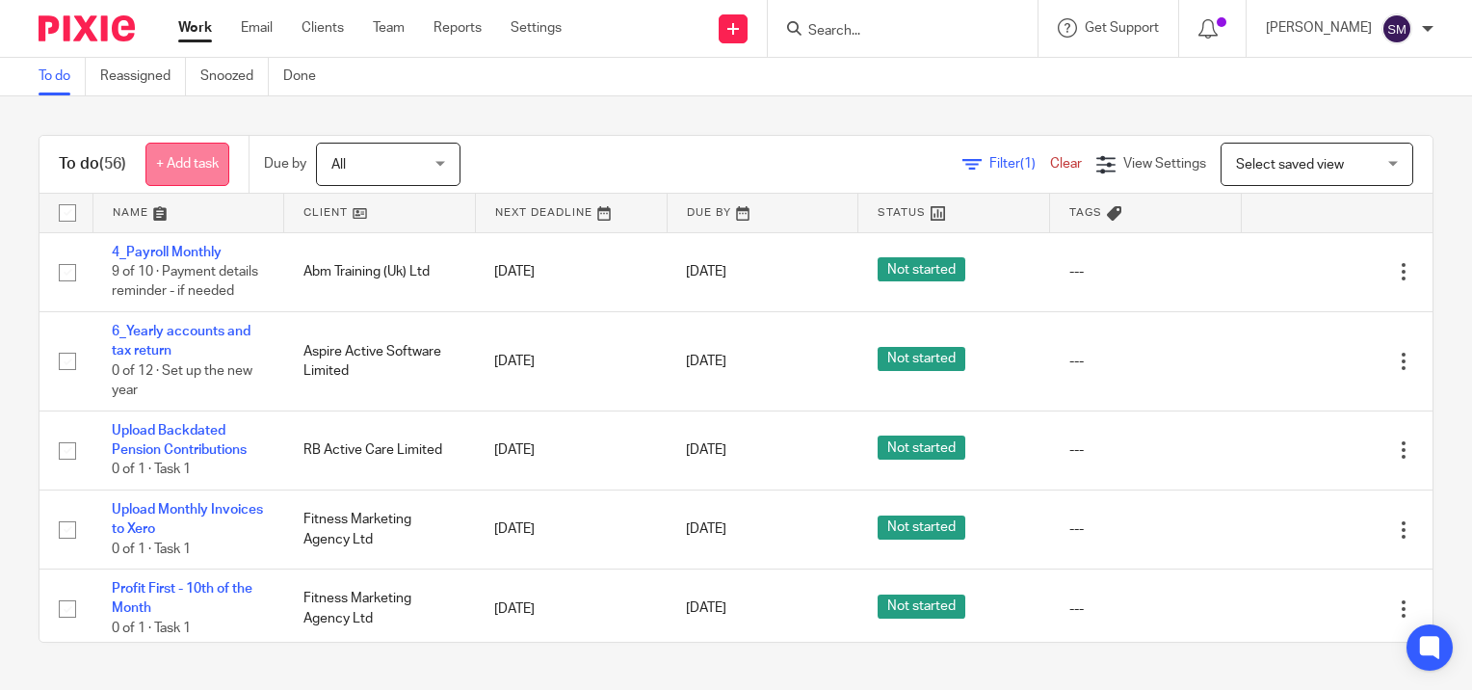
click at [171, 163] on link "+ Add task" at bounding box center [187, 164] width 84 height 43
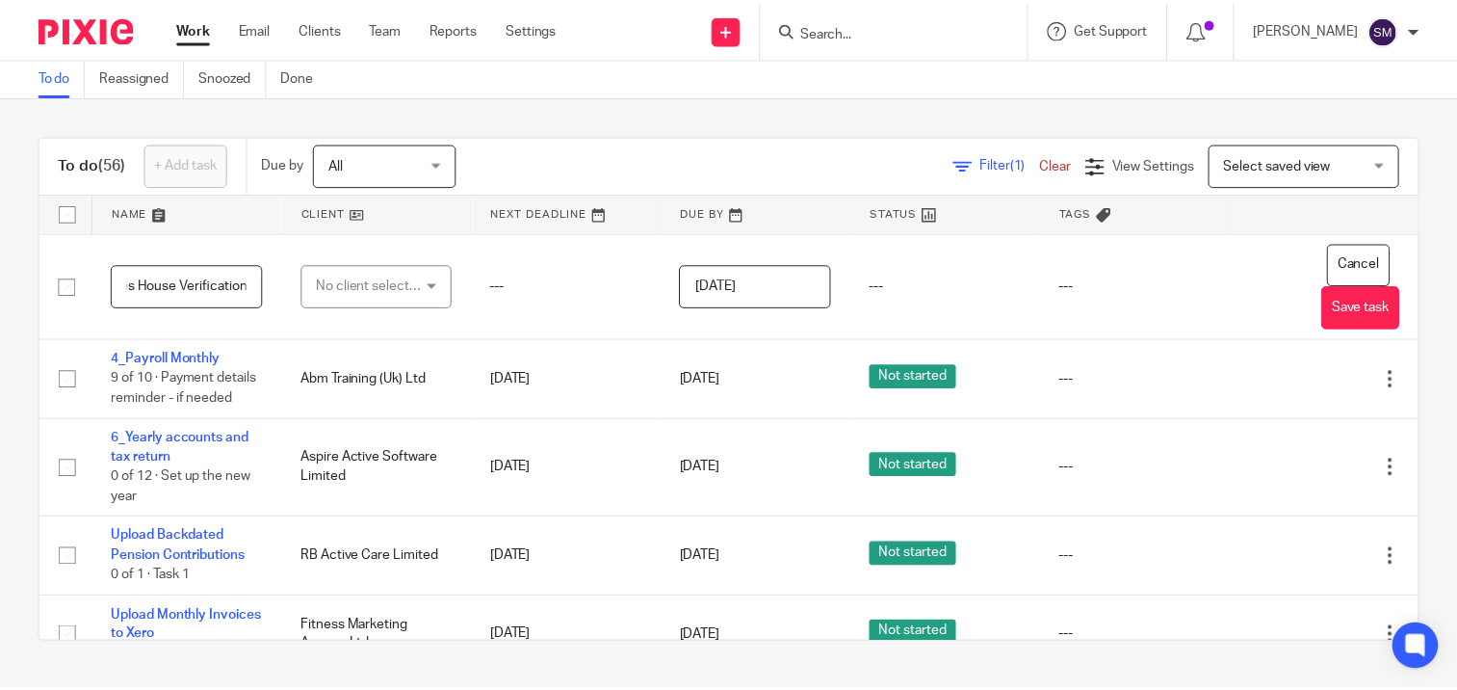
scroll to position [0, 68]
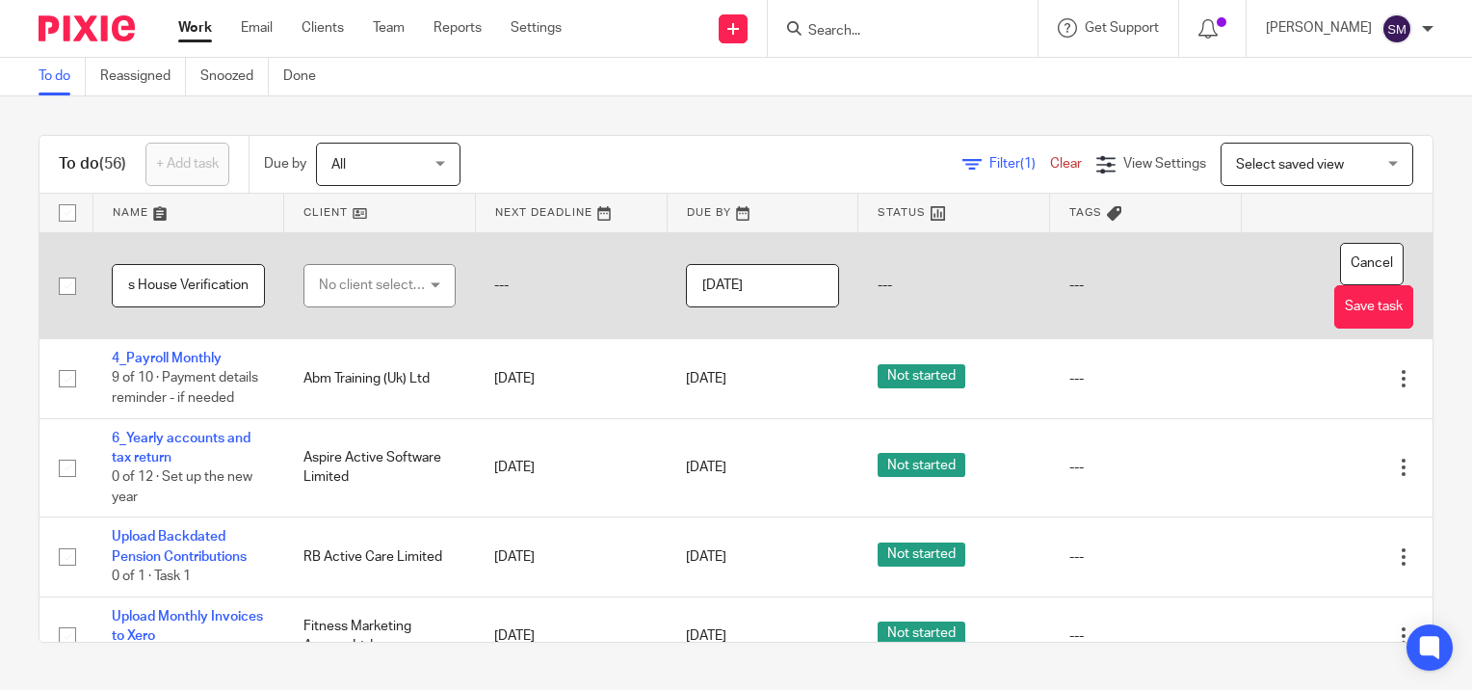
type input "Companies House Verification"
click at [785, 286] on input "[DATE]" at bounding box center [762, 285] width 153 height 43
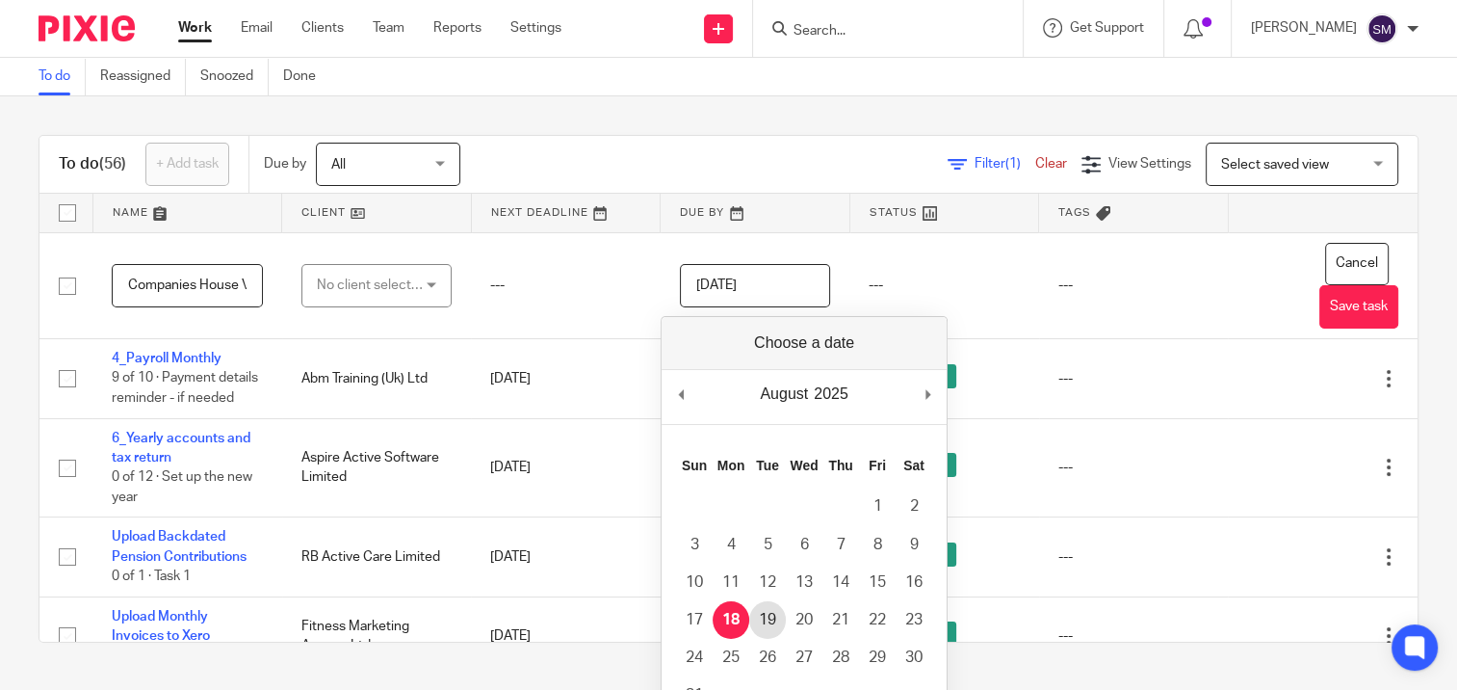
type input "2025-08-19"
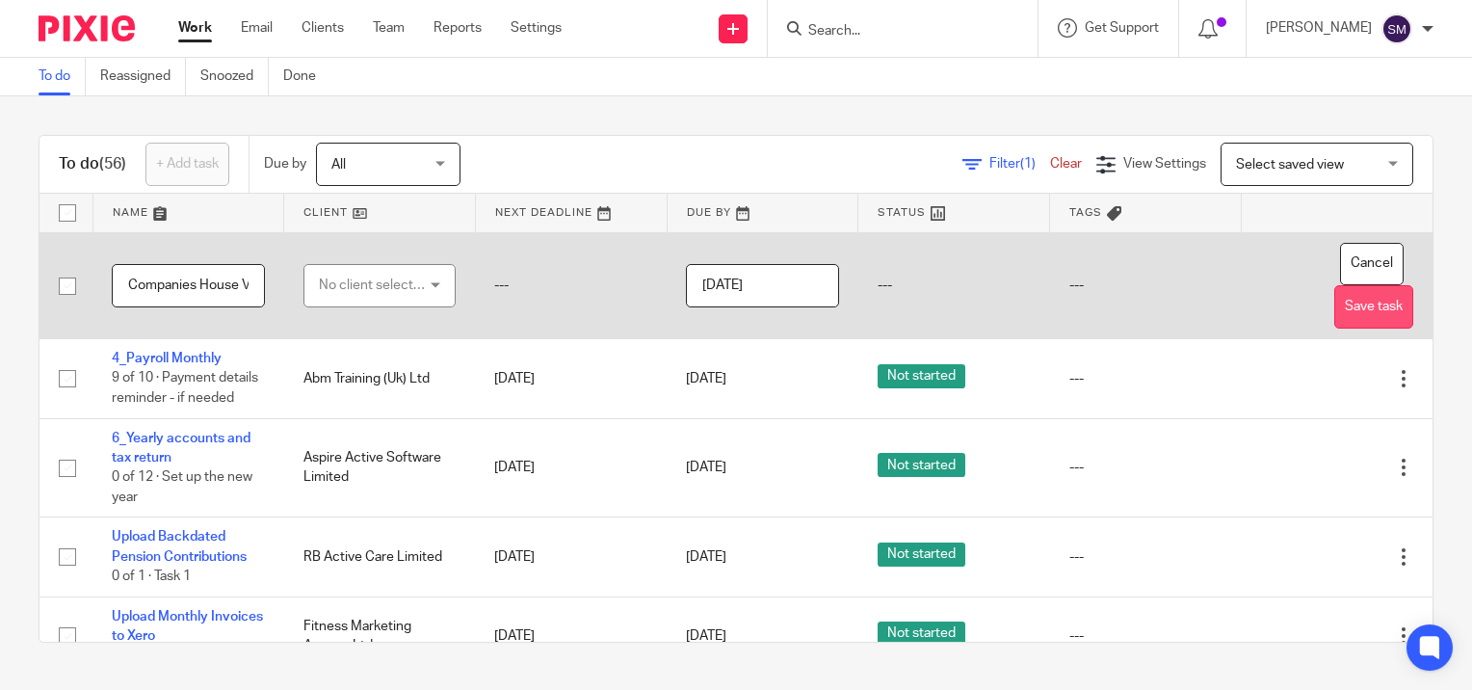
click at [1334, 312] on button "Save task" at bounding box center [1373, 306] width 79 height 43
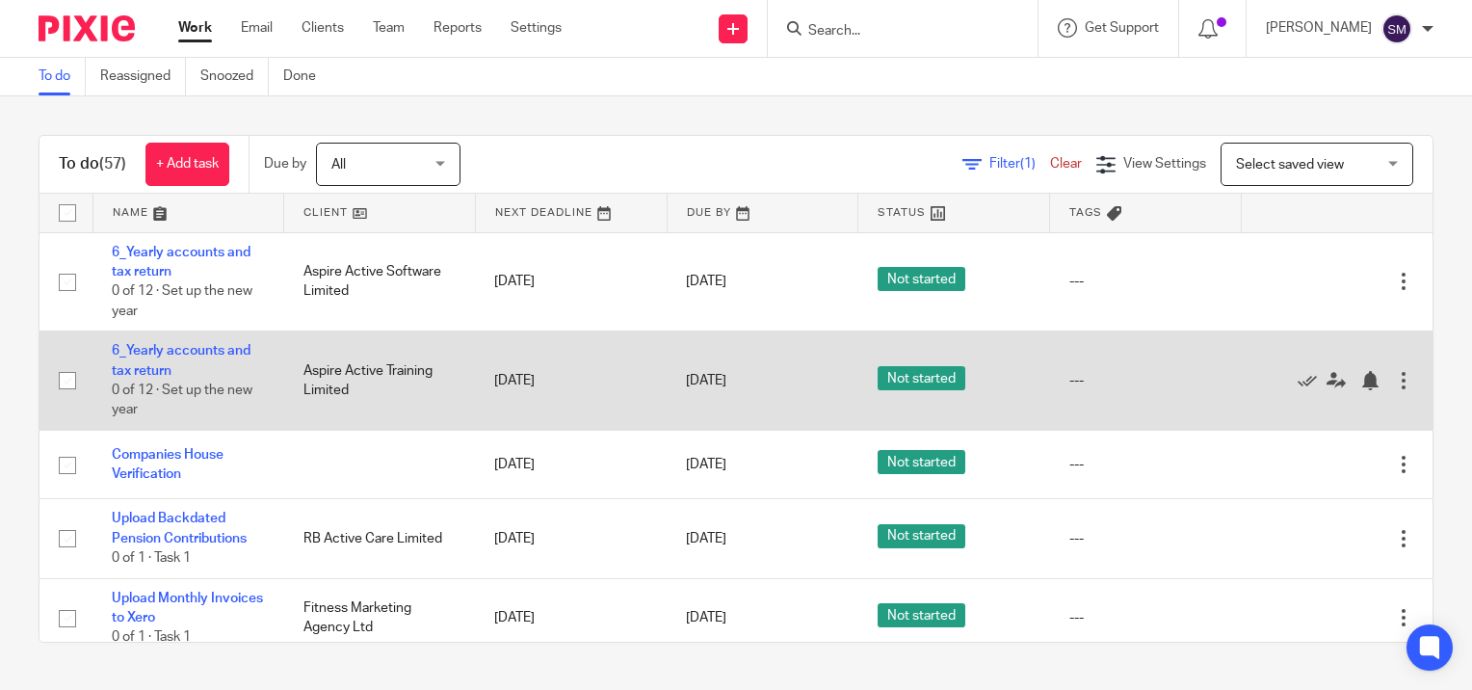
scroll to position [96, 0]
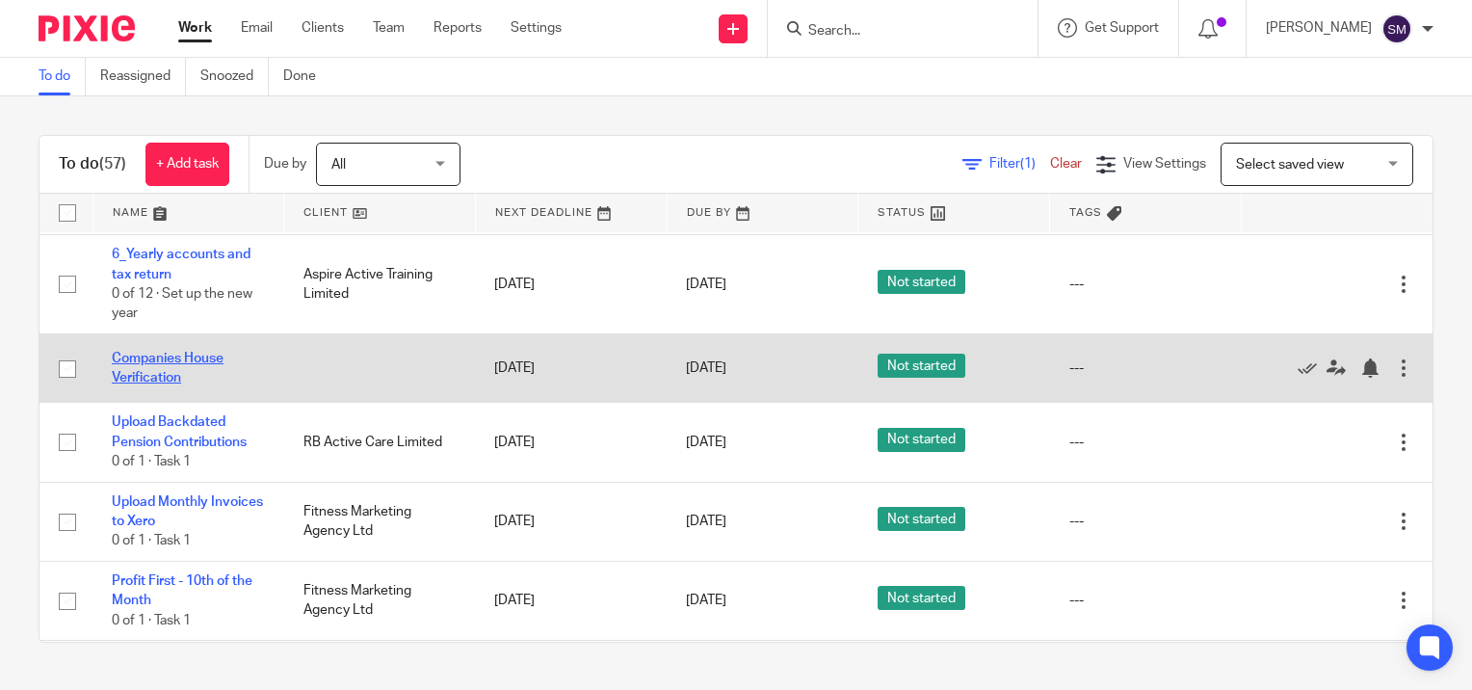
click at [160, 375] on link "Companies House Verification" at bounding box center [168, 368] width 112 height 33
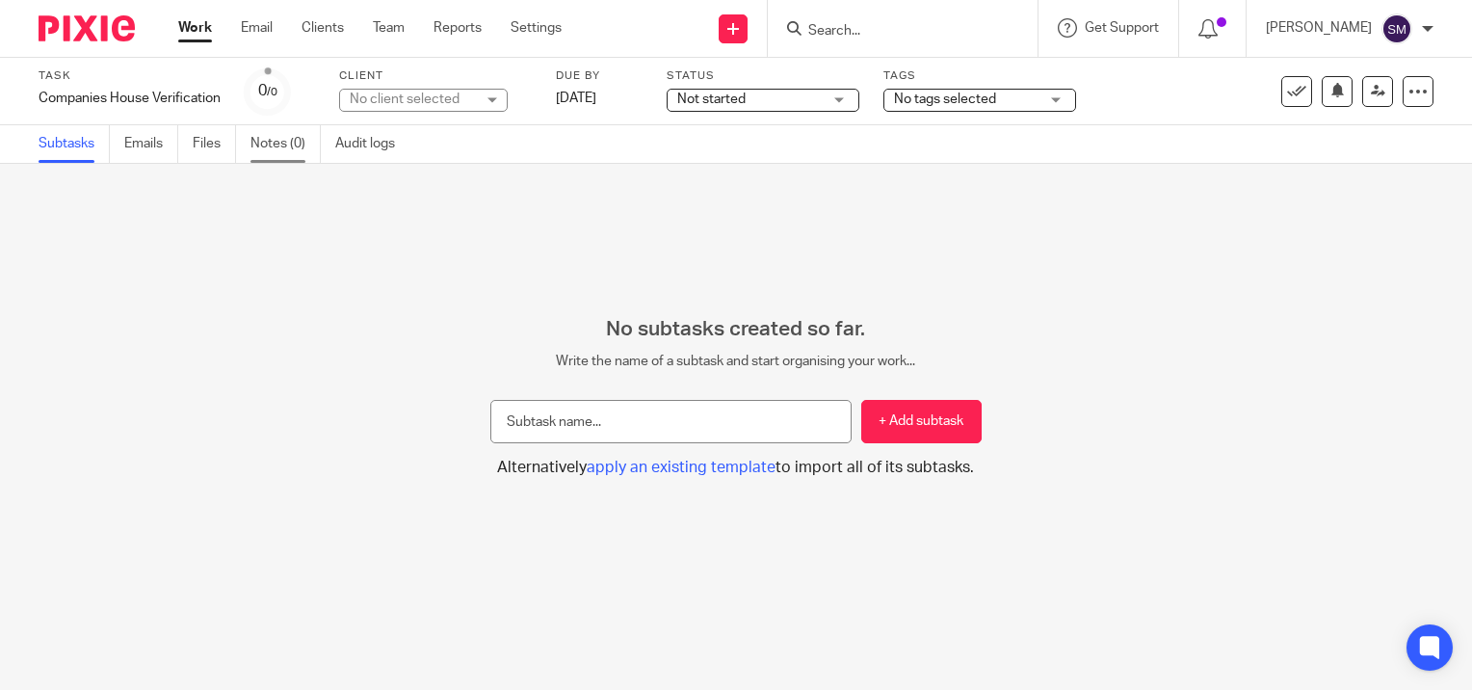
click at [282, 127] on link "Notes (0)" at bounding box center [285, 144] width 70 height 38
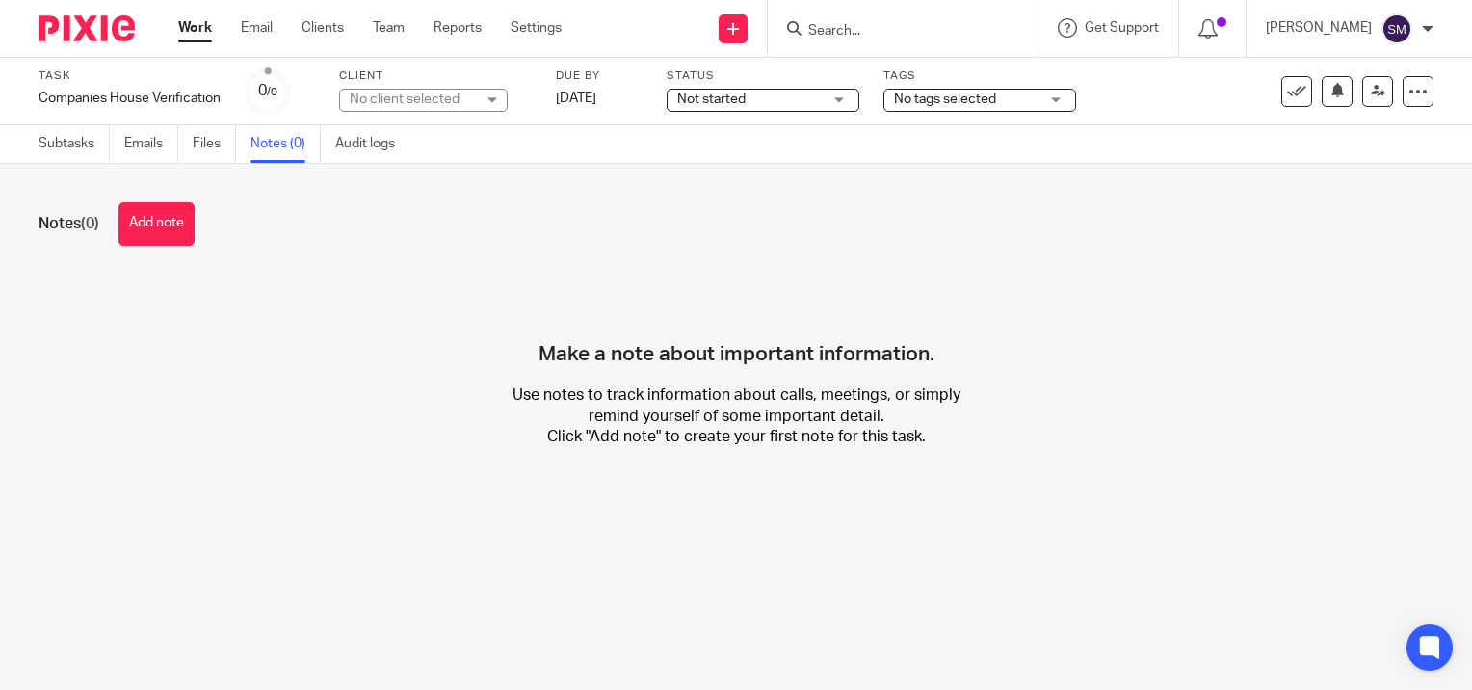
click at [204, 236] on div "Notes (0) Add note" at bounding box center [736, 223] width 1395 height 43
click at [170, 227] on button "Add note" at bounding box center [156, 223] width 76 height 43
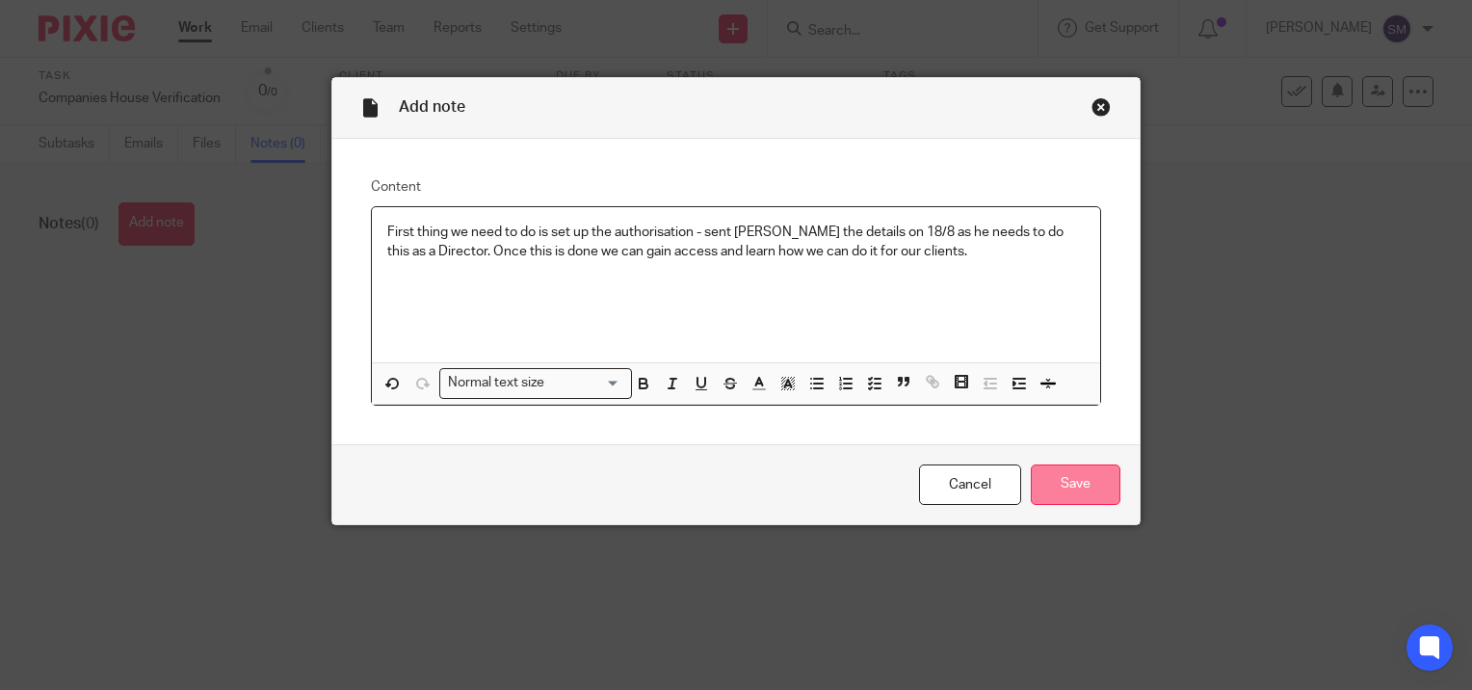
click at [1068, 486] on input "Save" at bounding box center [1076, 484] width 90 height 41
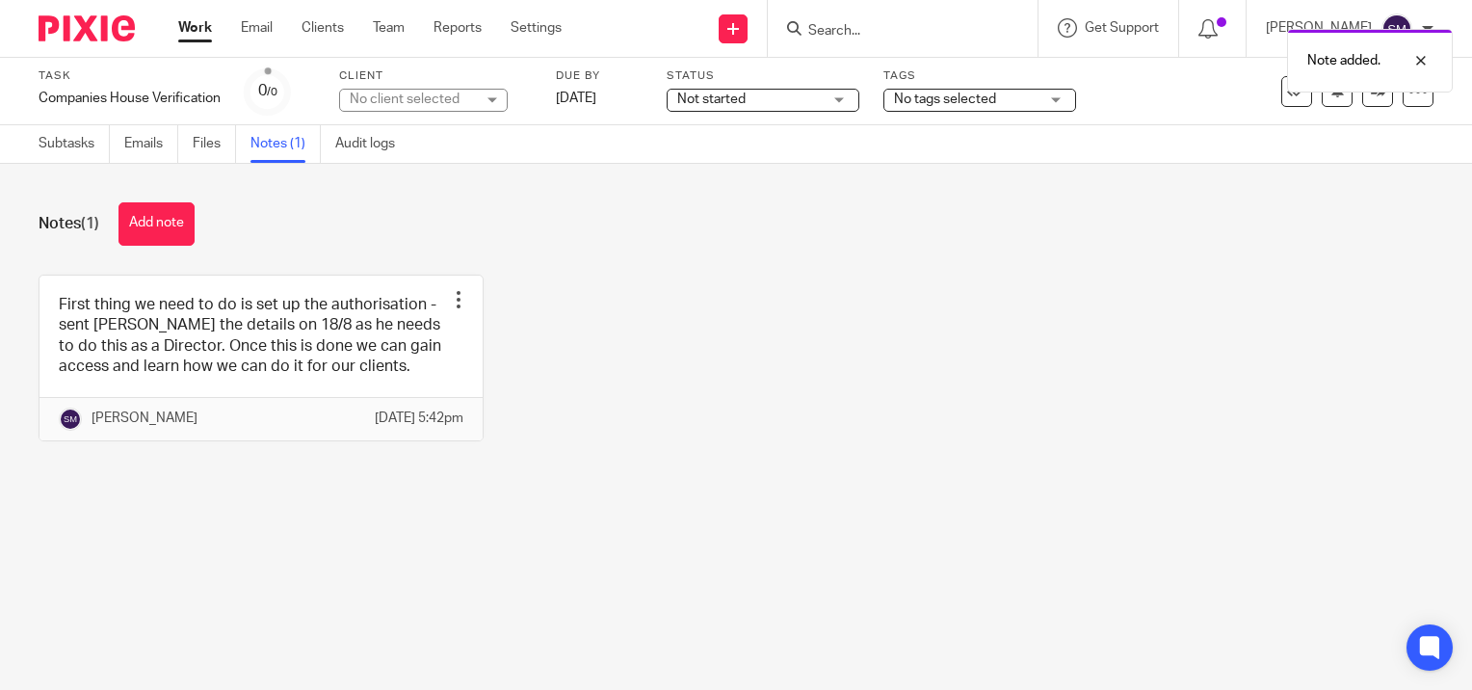
click at [197, 38] on link "Work" at bounding box center [195, 27] width 34 height 19
